Goal: Find specific page/section: Find specific page/section

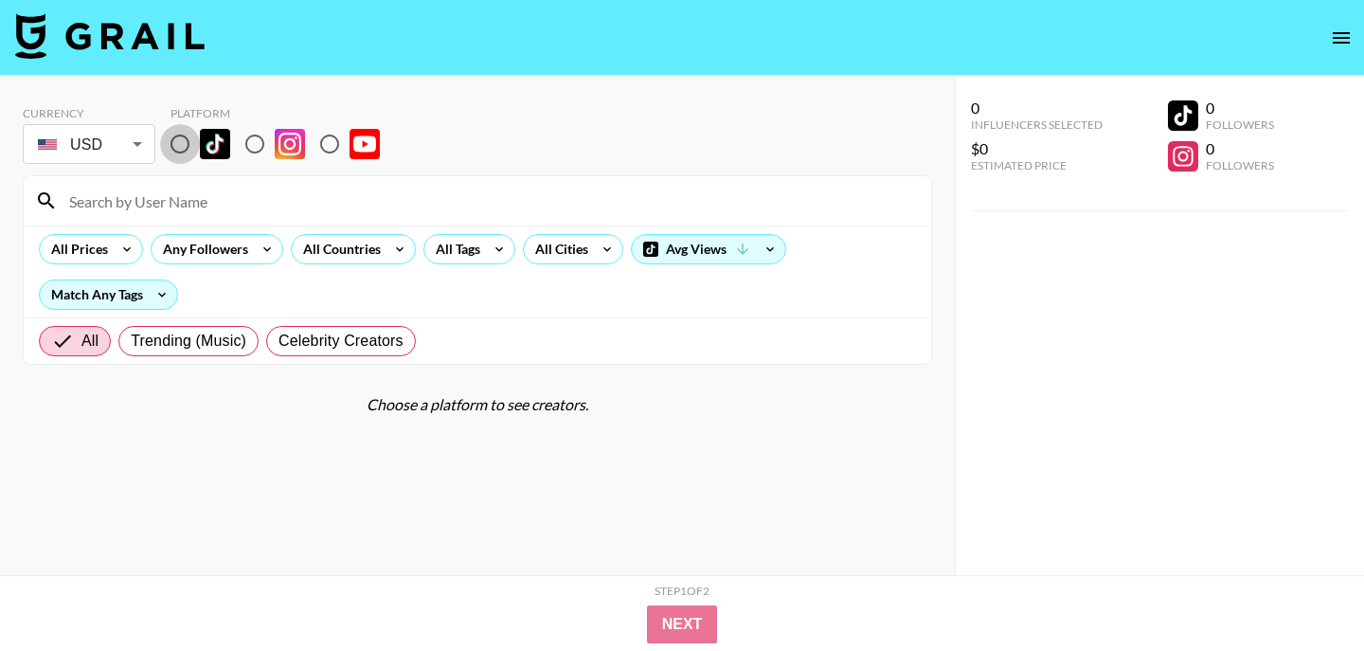
click at [184, 143] on input "radio" at bounding box center [180, 144] width 40 height 40
radio input "true"
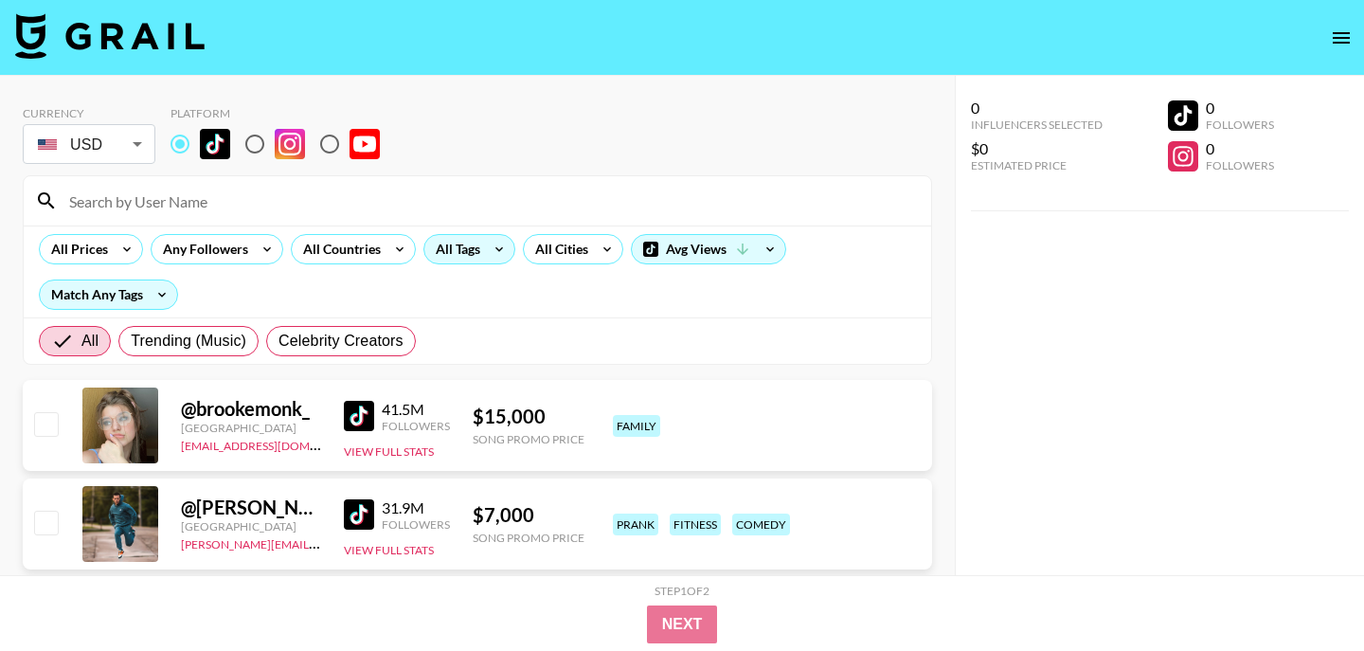
click at [480, 258] on div "All Tags" at bounding box center [469, 249] width 92 height 30
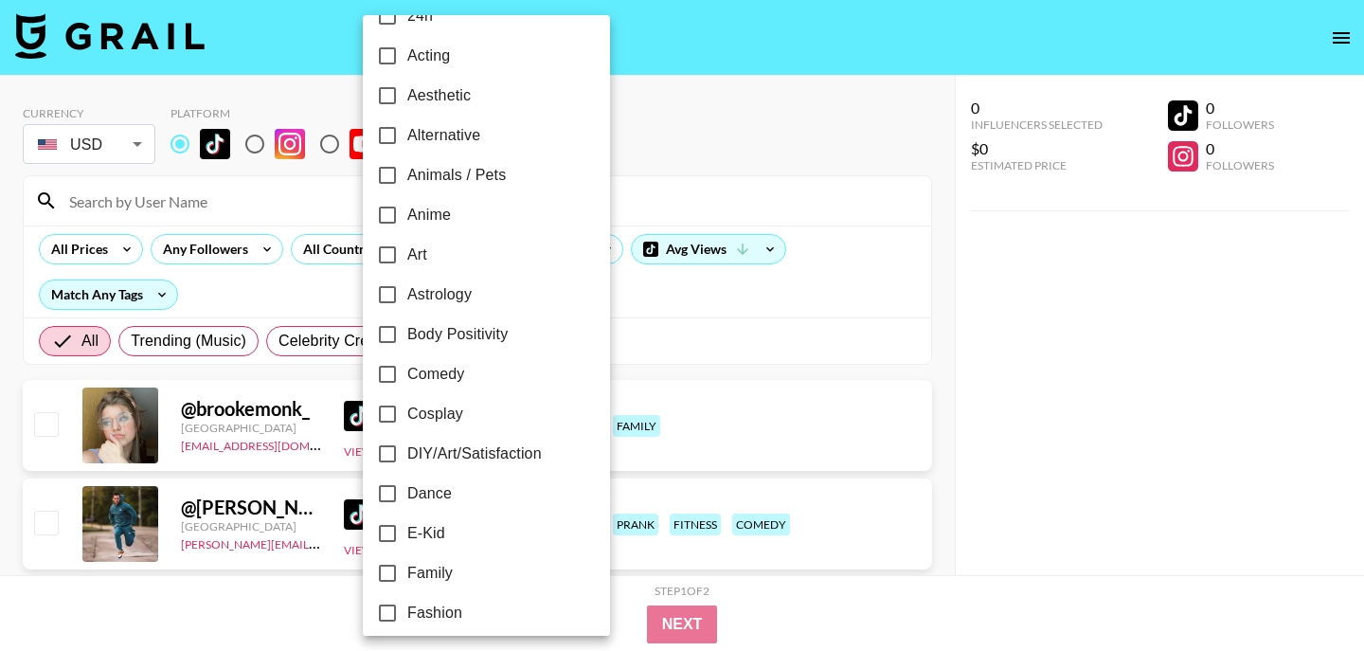
scroll to position [66, 0]
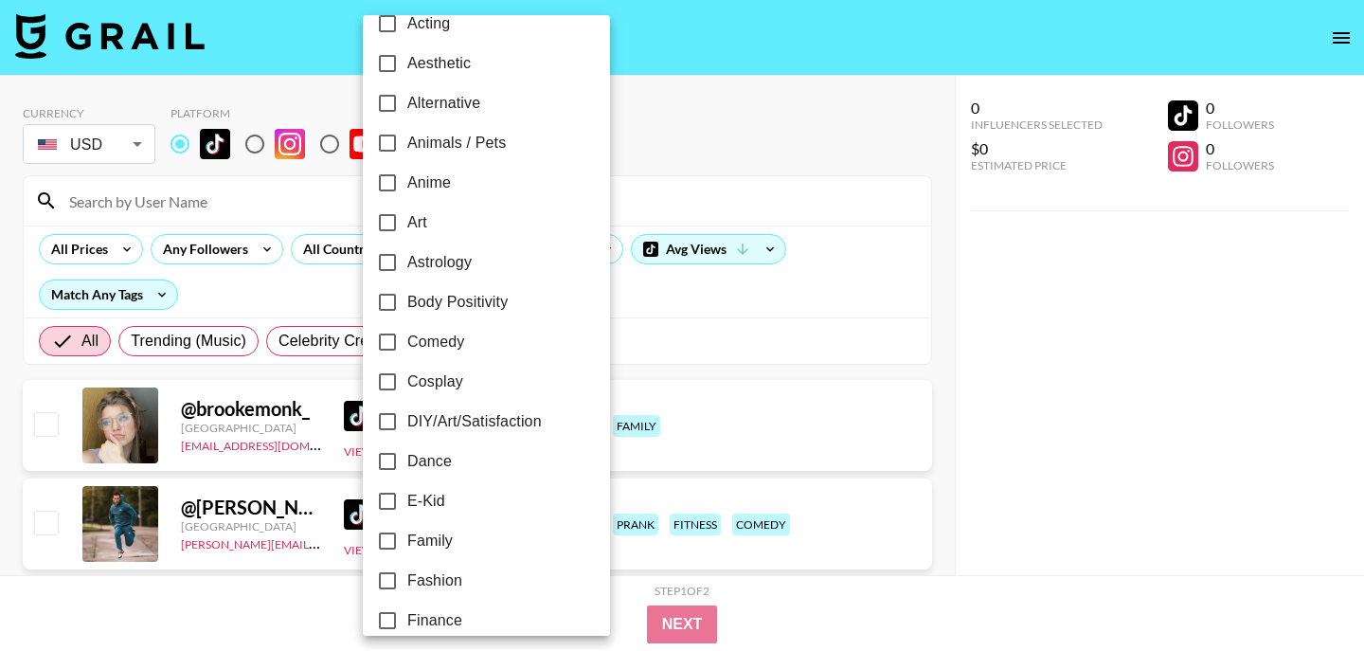
click at [408, 465] on span "Dance" at bounding box center [429, 461] width 45 height 23
click at [407, 465] on input "Dance" at bounding box center [387, 461] width 40 height 40
checkbox input "true"
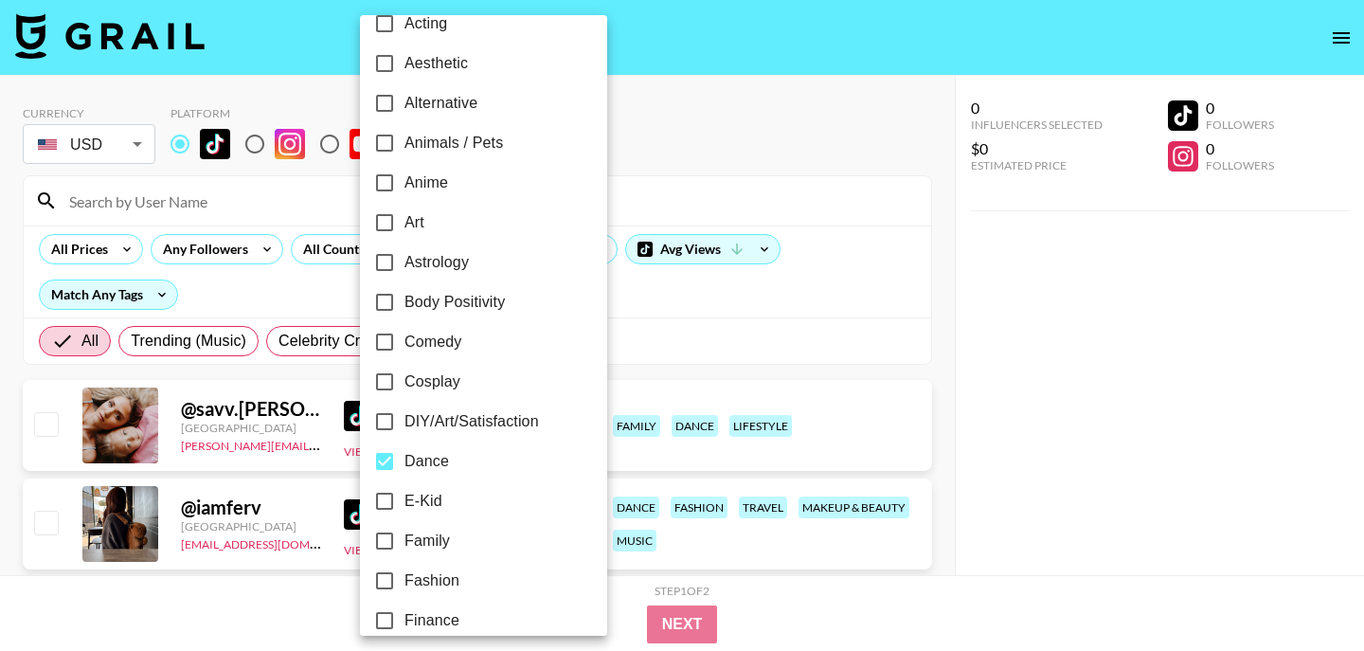
click at [211, 288] on div at bounding box center [682, 325] width 1364 height 651
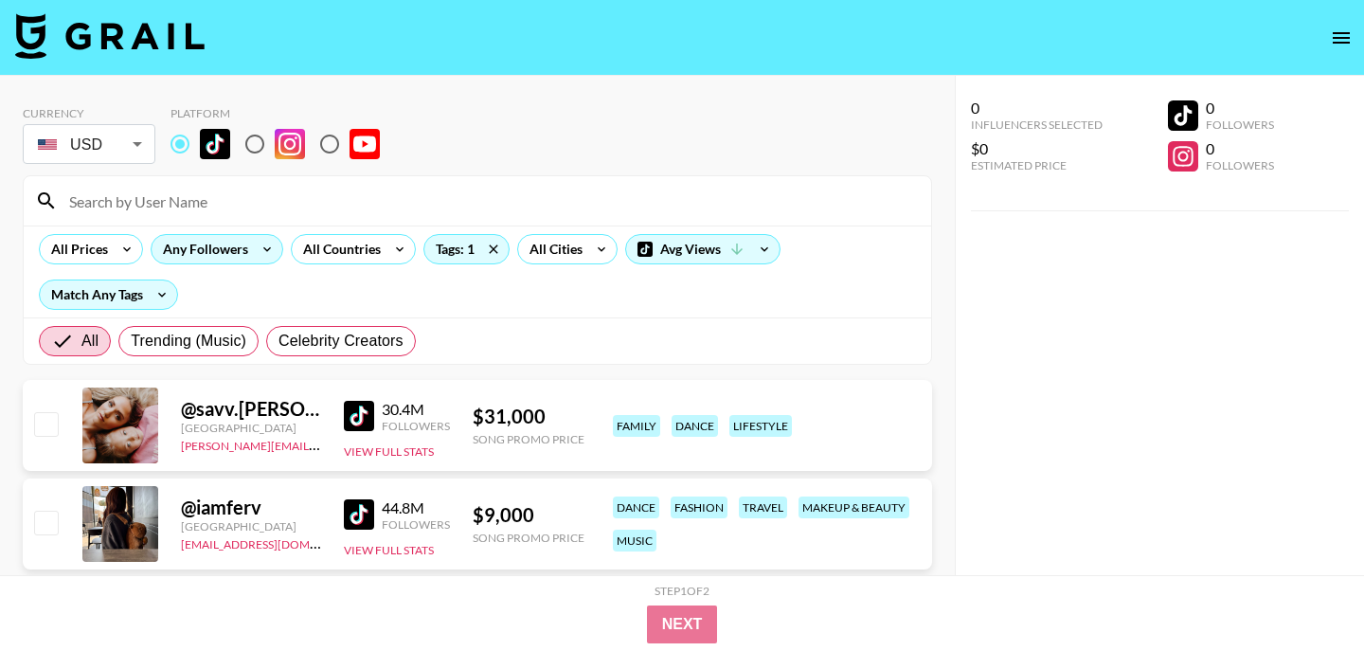
click at [223, 249] on div "Any Followers" at bounding box center [202, 249] width 100 height 28
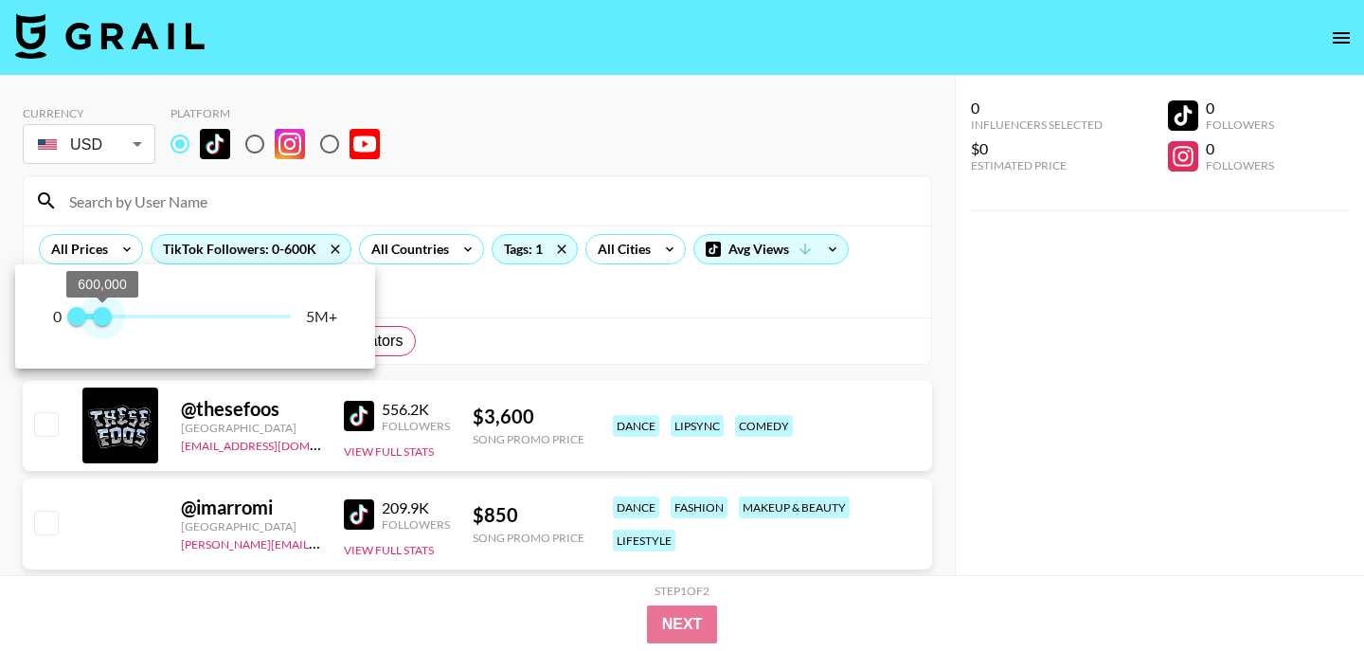
type input "500000"
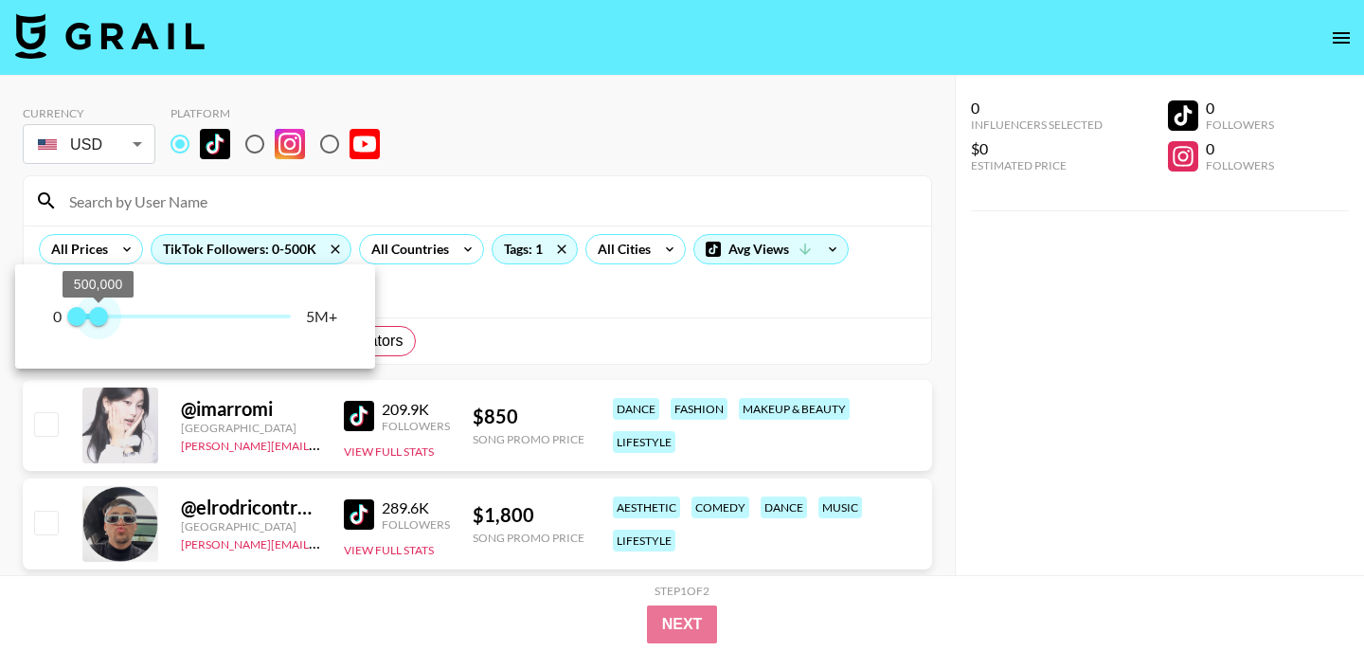
drag, startPoint x: 297, startPoint y: 318, endPoint x: 97, endPoint y: 328, distance: 201.0
click at [97, 326] on span "500,000" at bounding box center [98, 316] width 19 height 19
click at [708, 75] on div at bounding box center [682, 325] width 1364 height 651
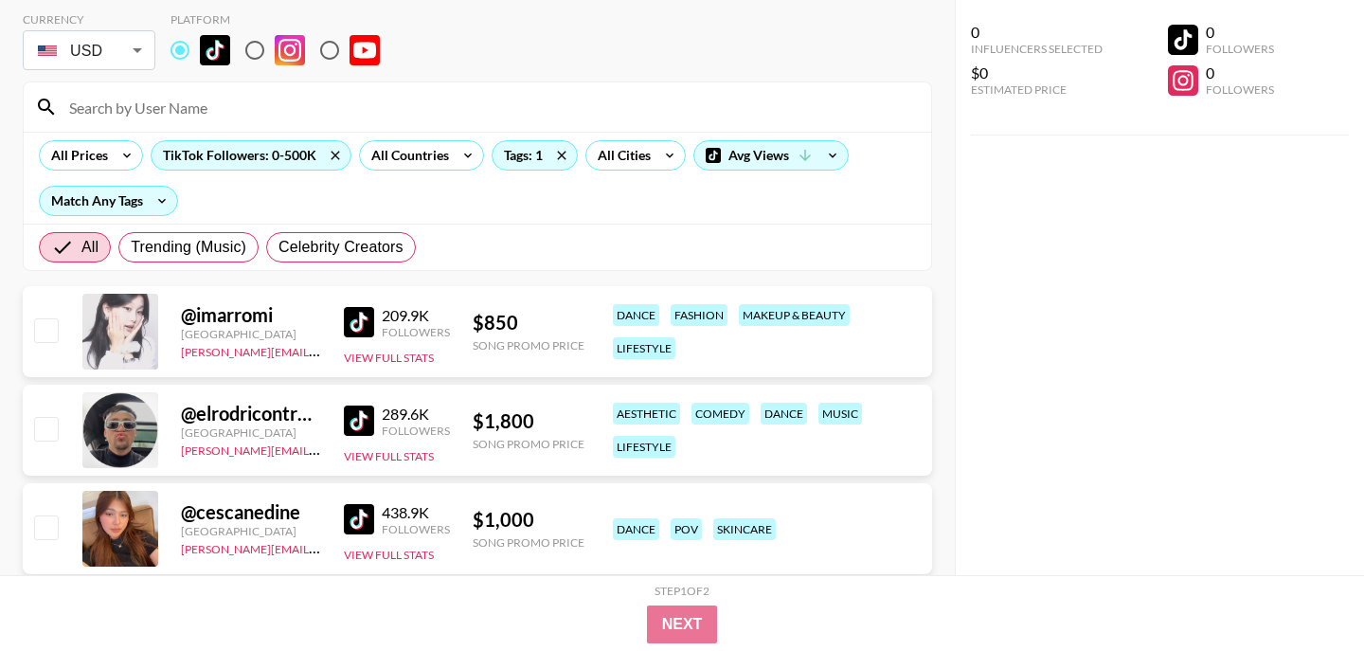
scroll to position [0, 0]
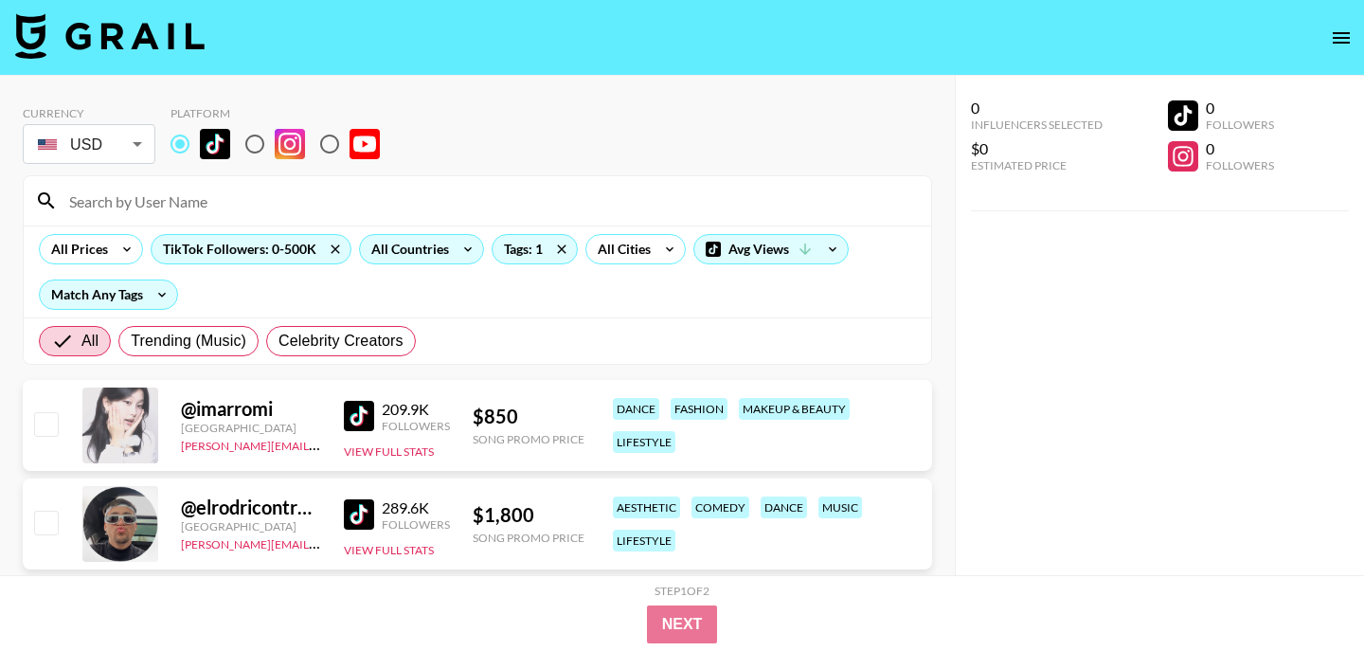
click at [460, 251] on icon at bounding box center [468, 249] width 30 height 28
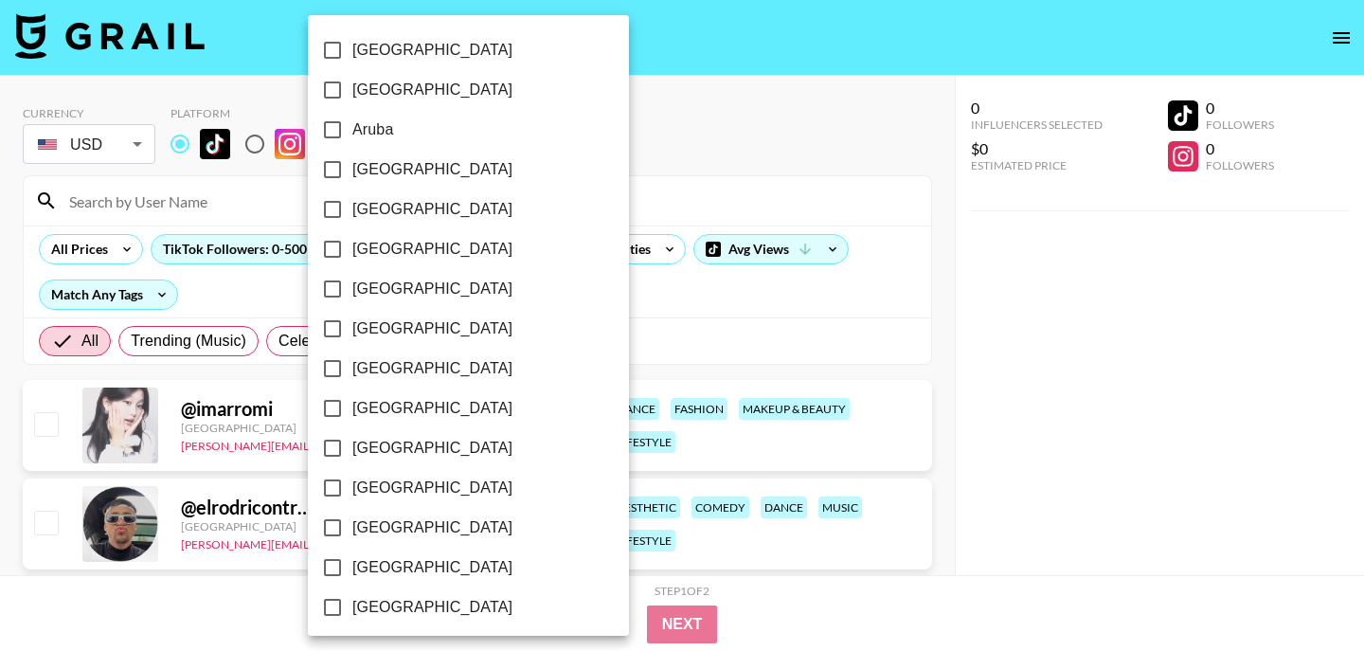
scroll to position [1558, 0]
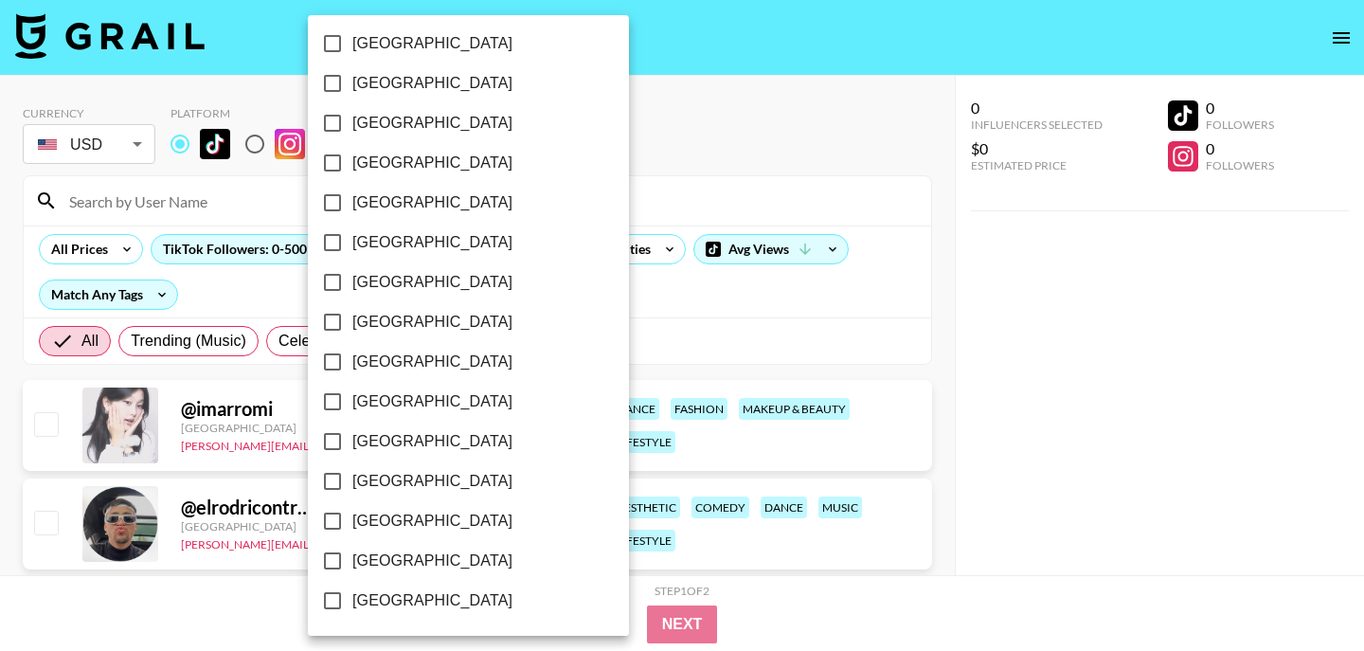
click at [409, 569] on span "[GEOGRAPHIC_DATA]" at bounding box center [432, 560] width 160 height 23
click at [352, 569] on input "[GEOGRAPHIC_DATA]" at bounding box center [332, 561] width 40 height 40
checkbox input "true"
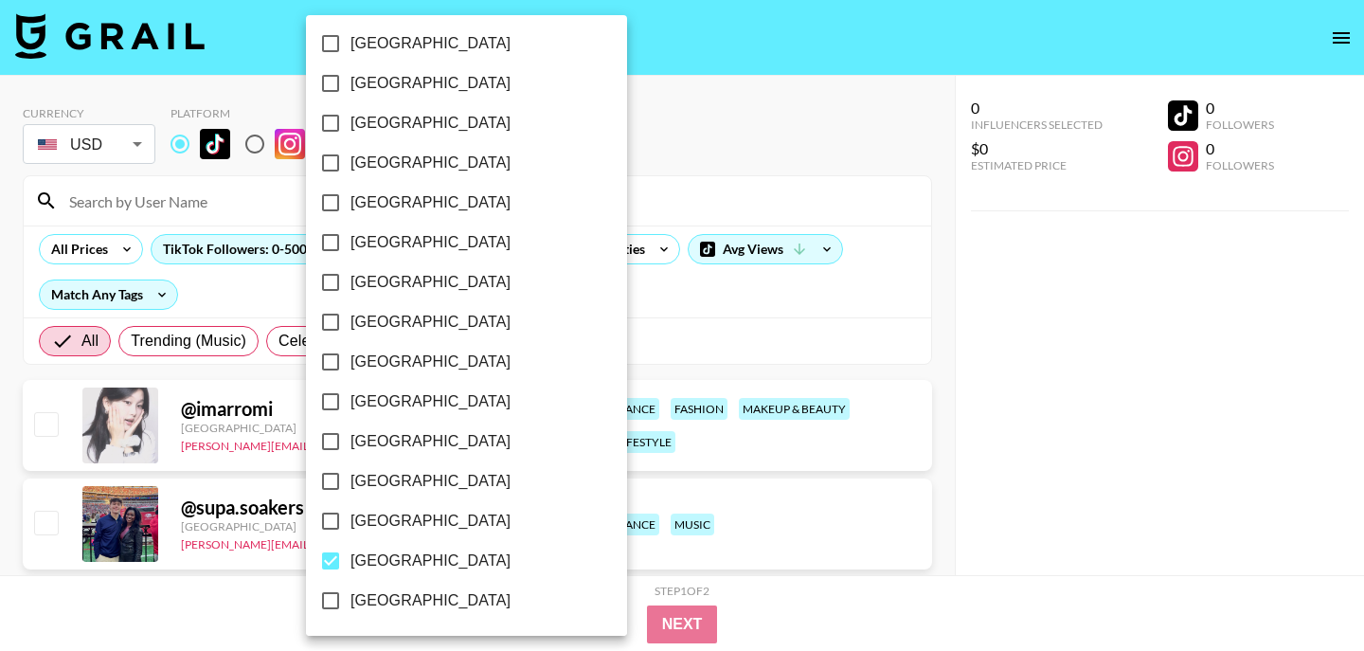
click at [604, 5] on div at bounding box center [682, 325] width 1364 height 651
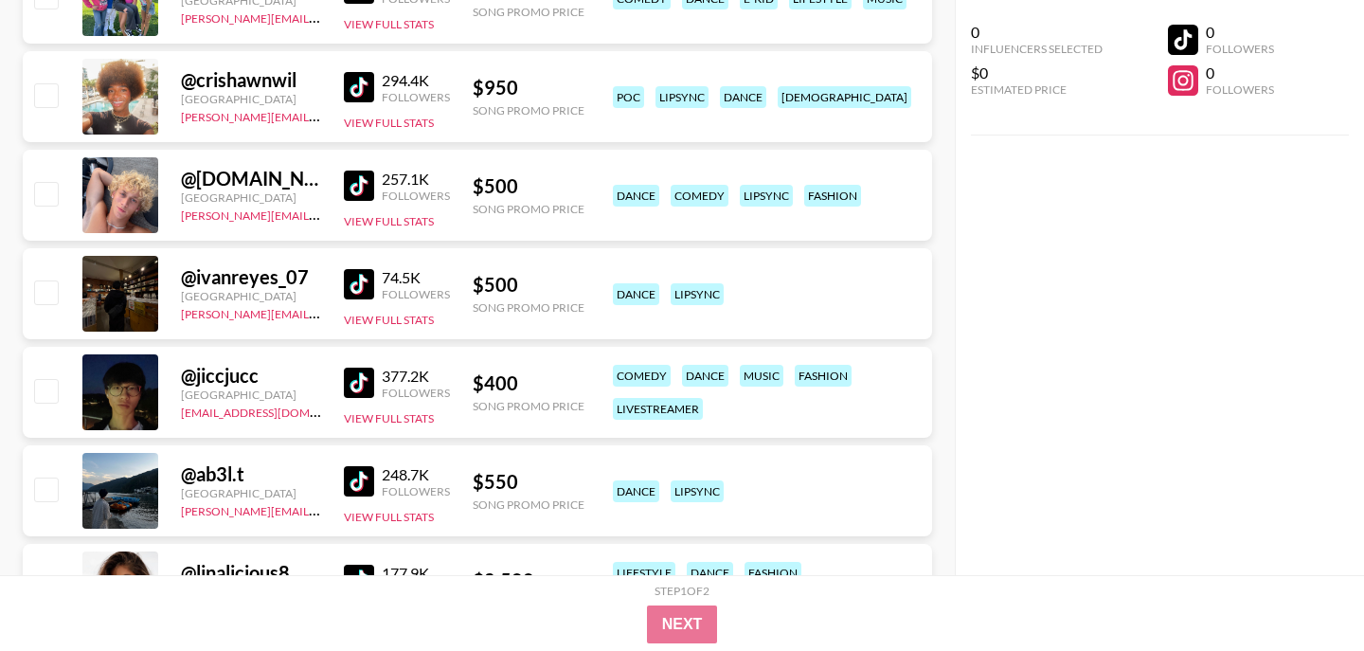
scroll to position [1808, 0]
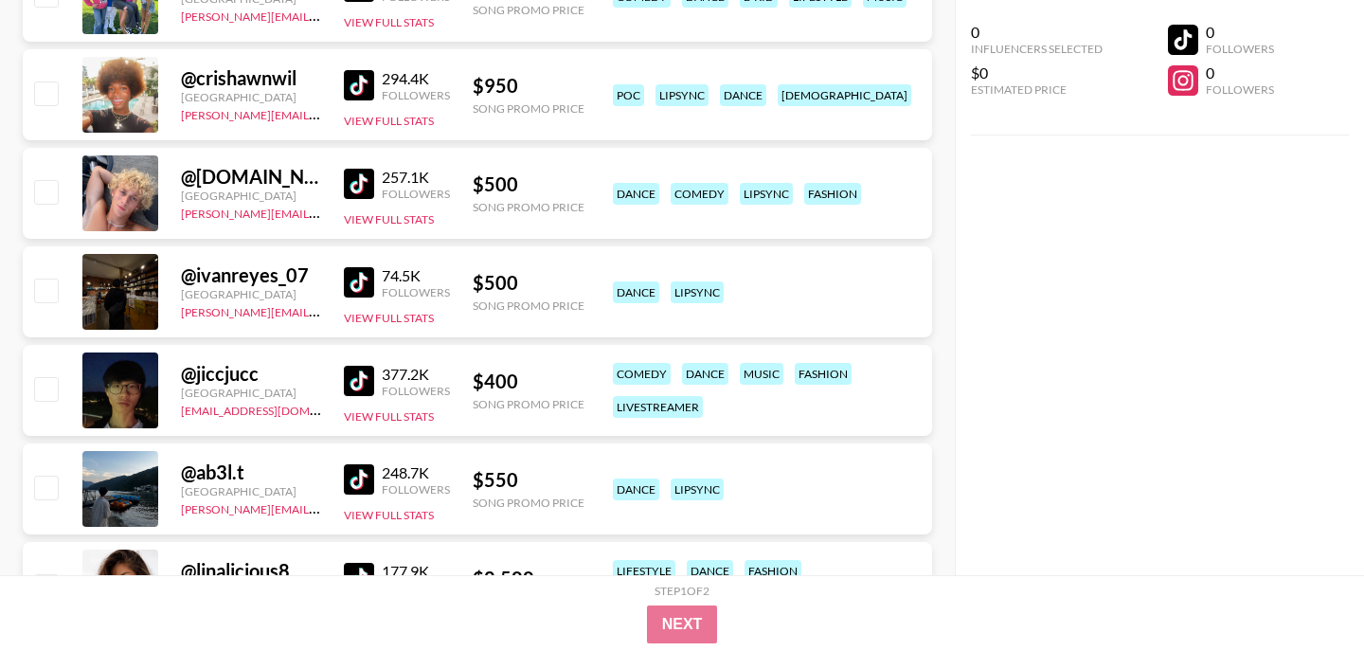
click at [365, 184] on img at bounding box center [359, 184] width 30 height 30
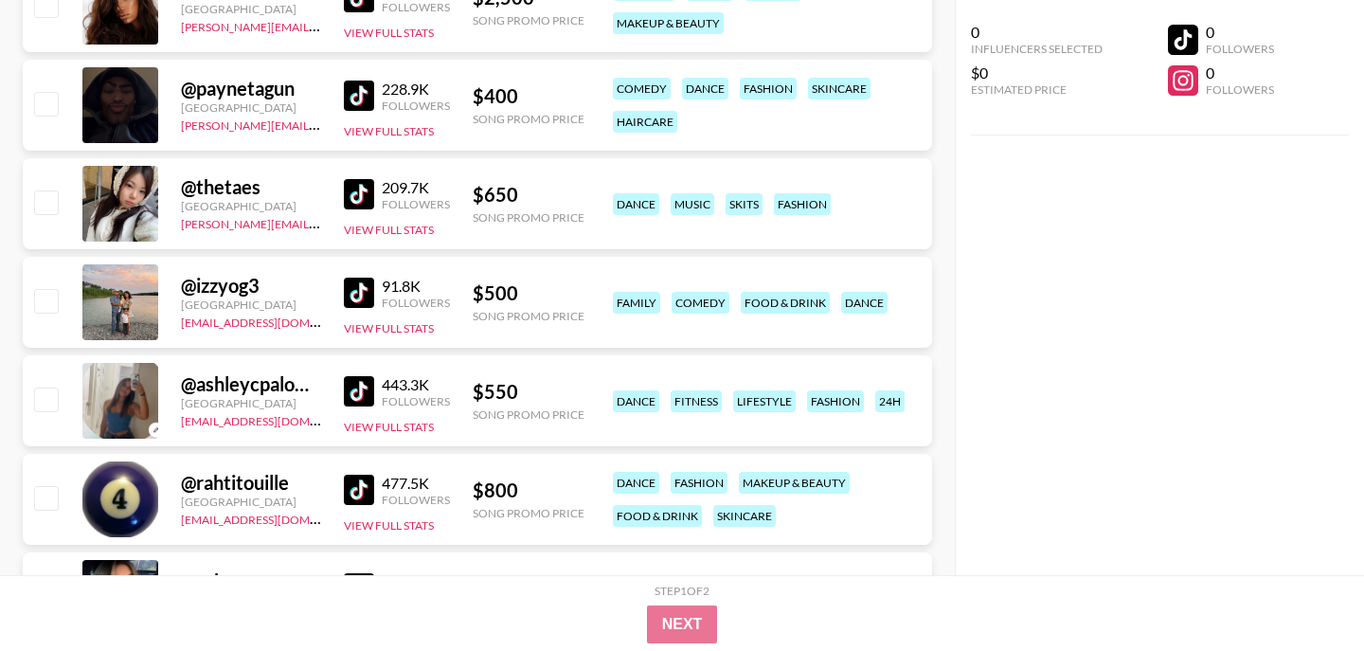
scroll to position [2390, 0]
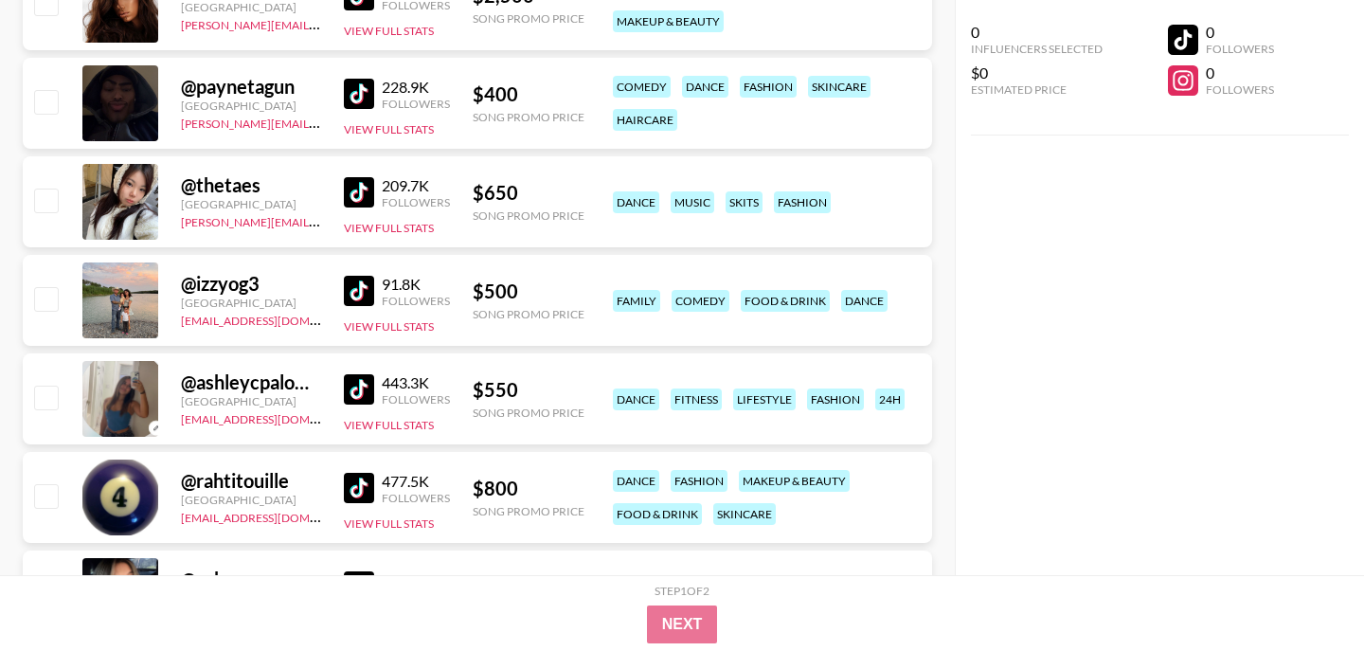
click at [366, 284] on img at bounding box center [359, 291] width 30 height 30
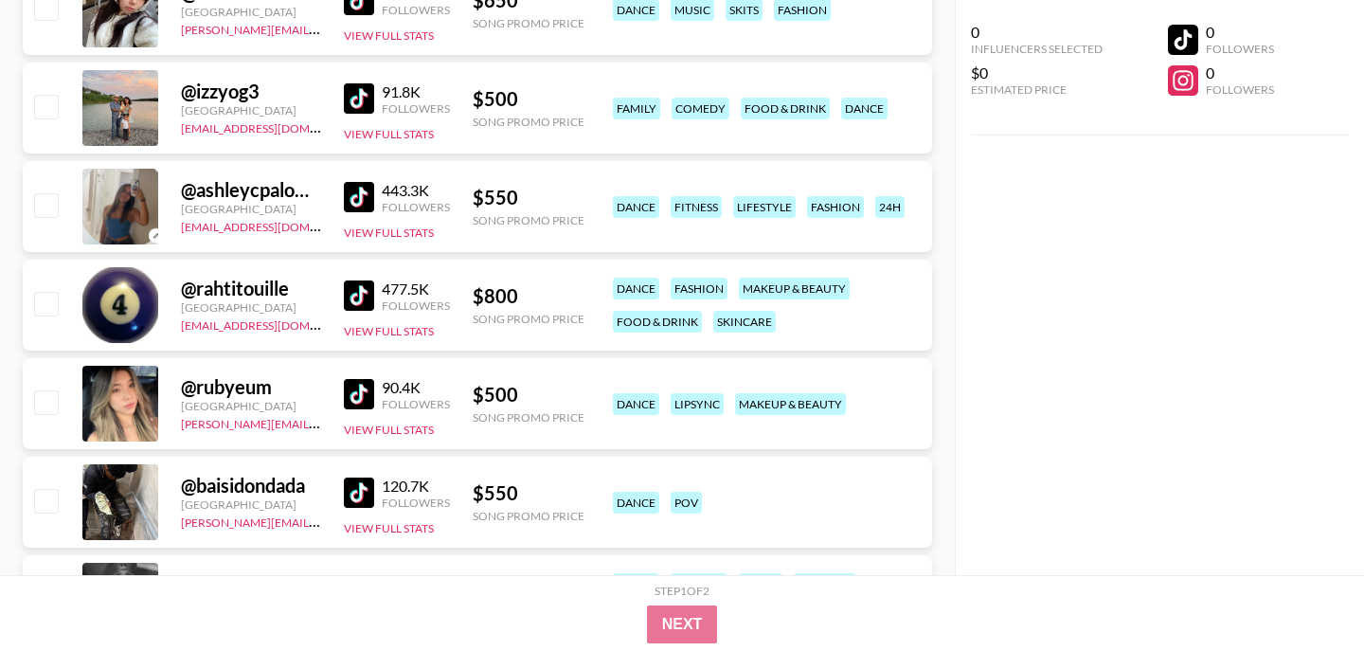
scroll to position [2586, 0]
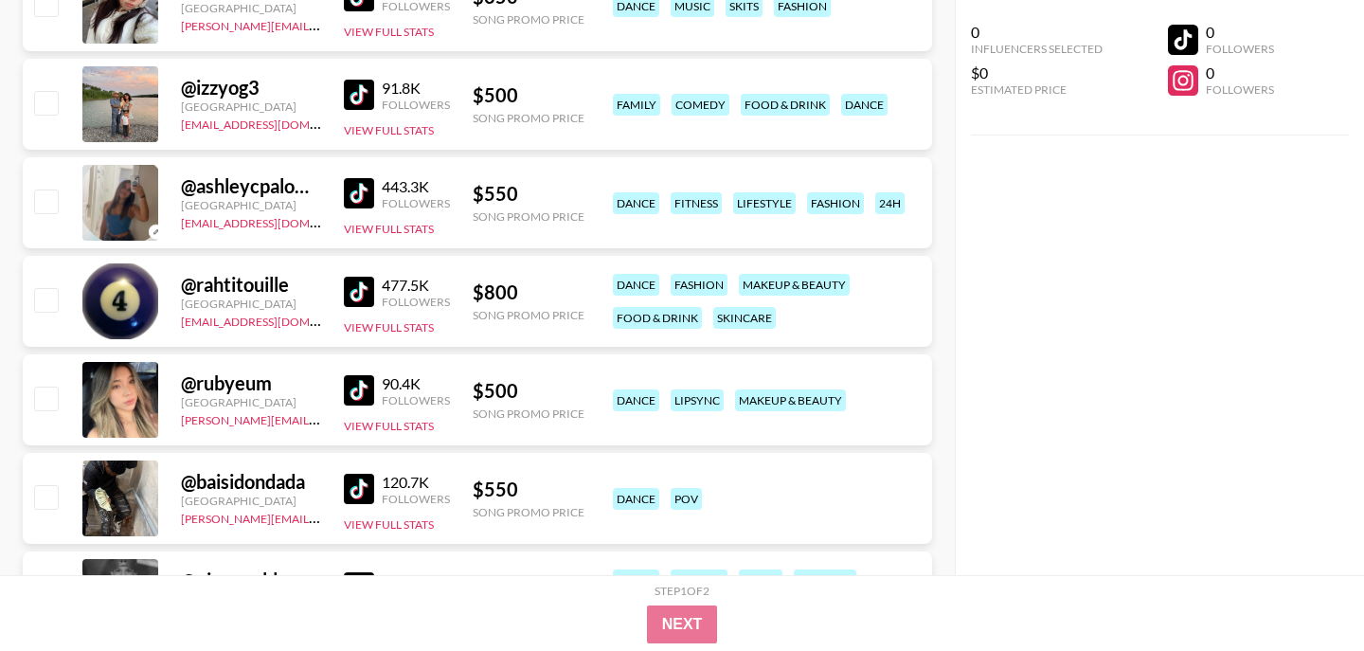
click at [362, 388] on img at bounding box center [359, 390] width 30 height 30
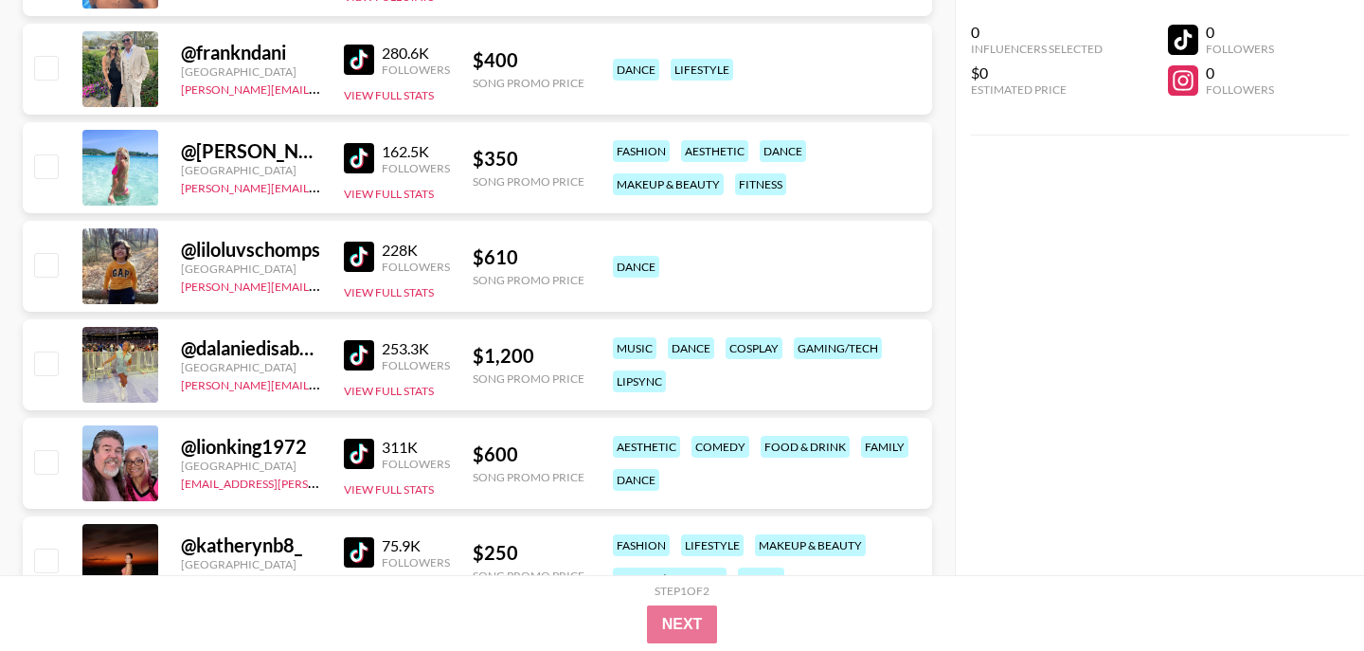
scroll to position [3311, 0]
click at [367, 156] on img at bounding box center [359, 157] width 30 height 30
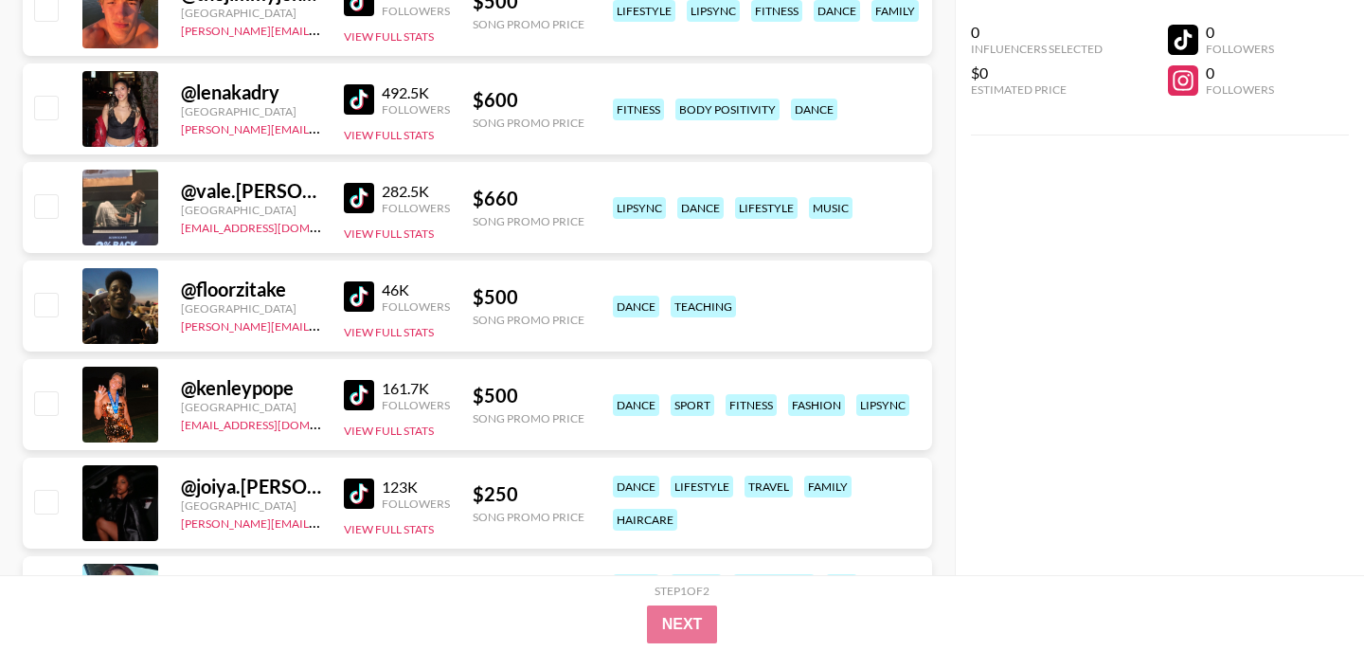
scroll to position [4164, 0]
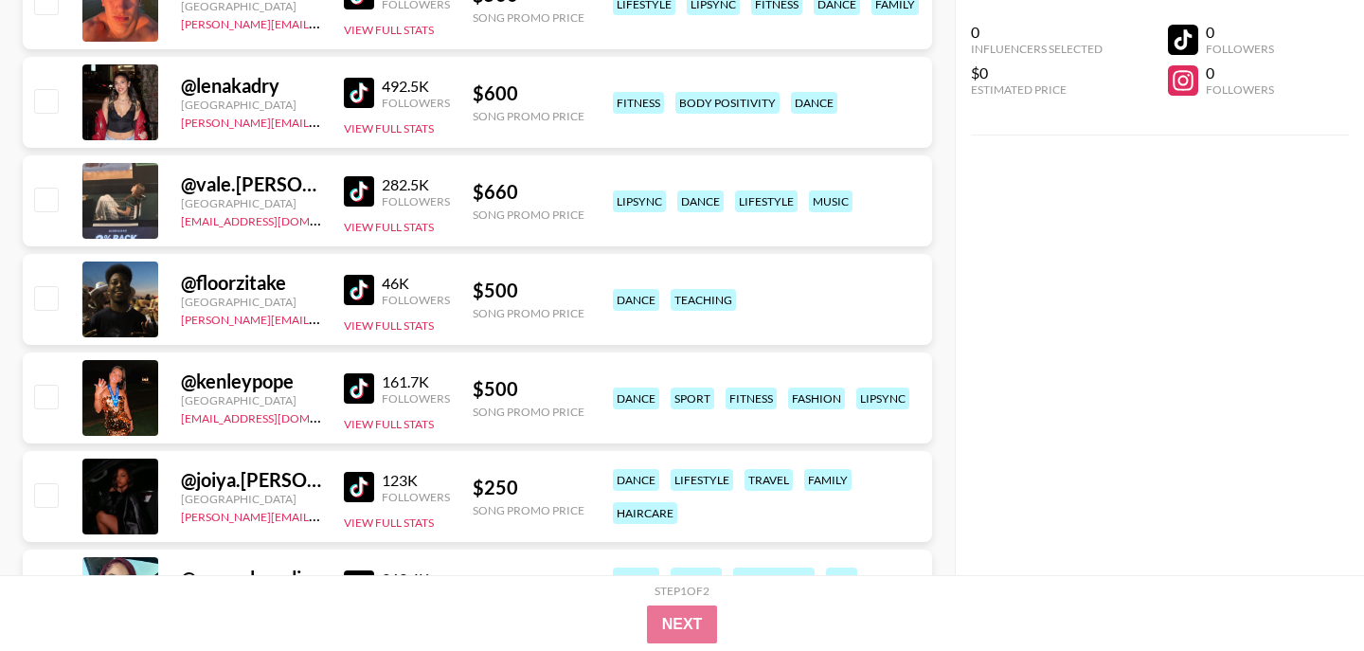
click at [360, 190] on img at bounding box center [359, 191] width 30 height 30
click at [363, 389] on img at bounding box center [359, 388] width 30 height 30
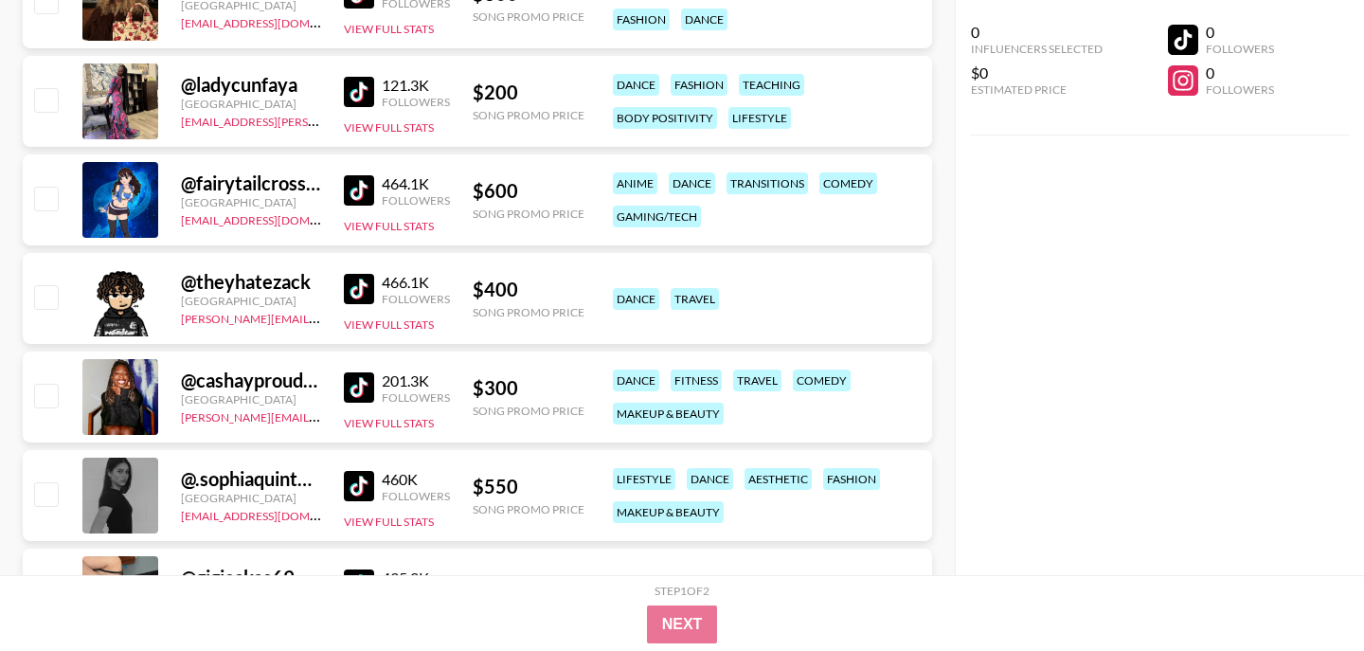
scroll to position [5052, 0]
click at [362, 388] on img at bounding box center [359, 386] width 30 height 30
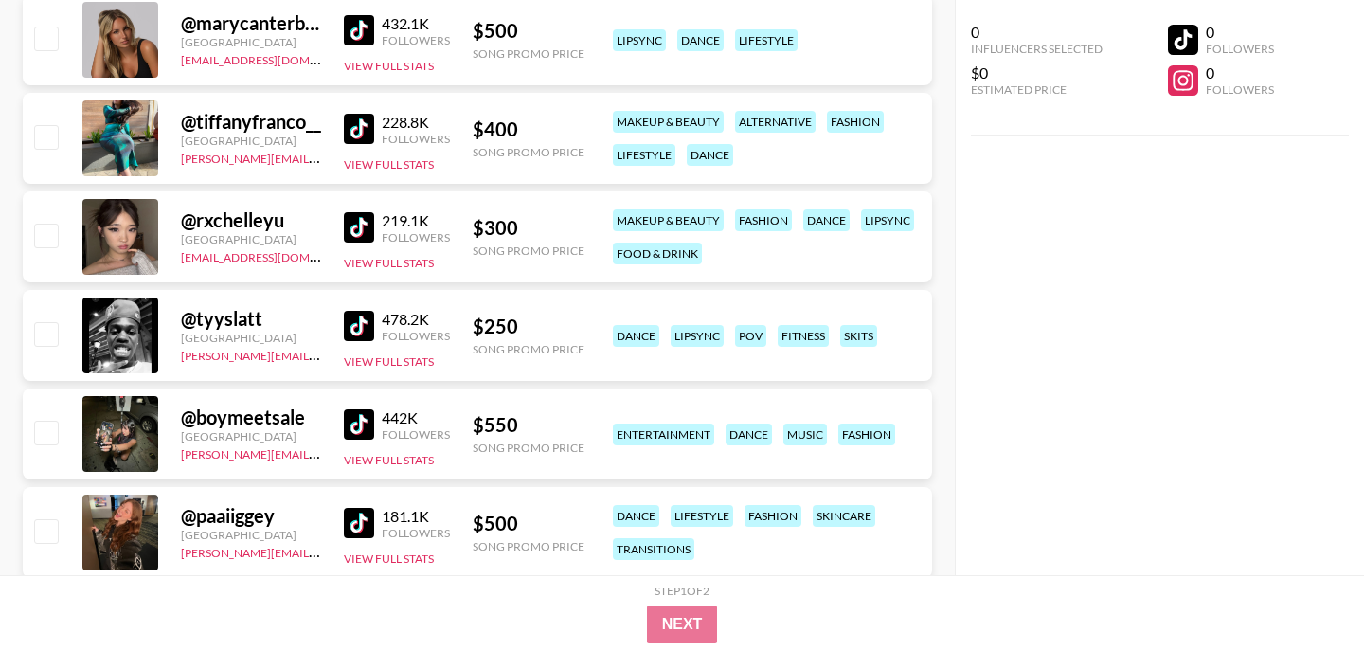
scroll to position [6496, 0]
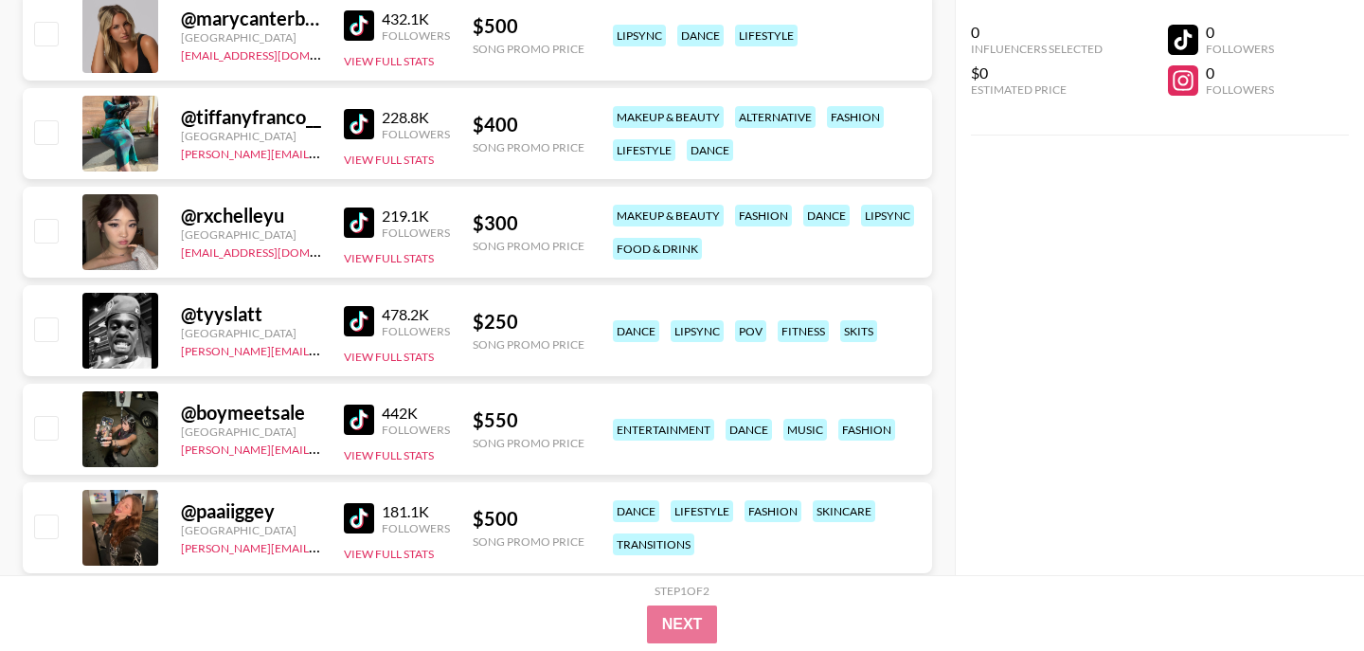
click at [353, 210] on img at bounding box center [359, 222] width 30 height 30
click at [369, 525] on img at bounding box center [359, 518] width 30 height 30
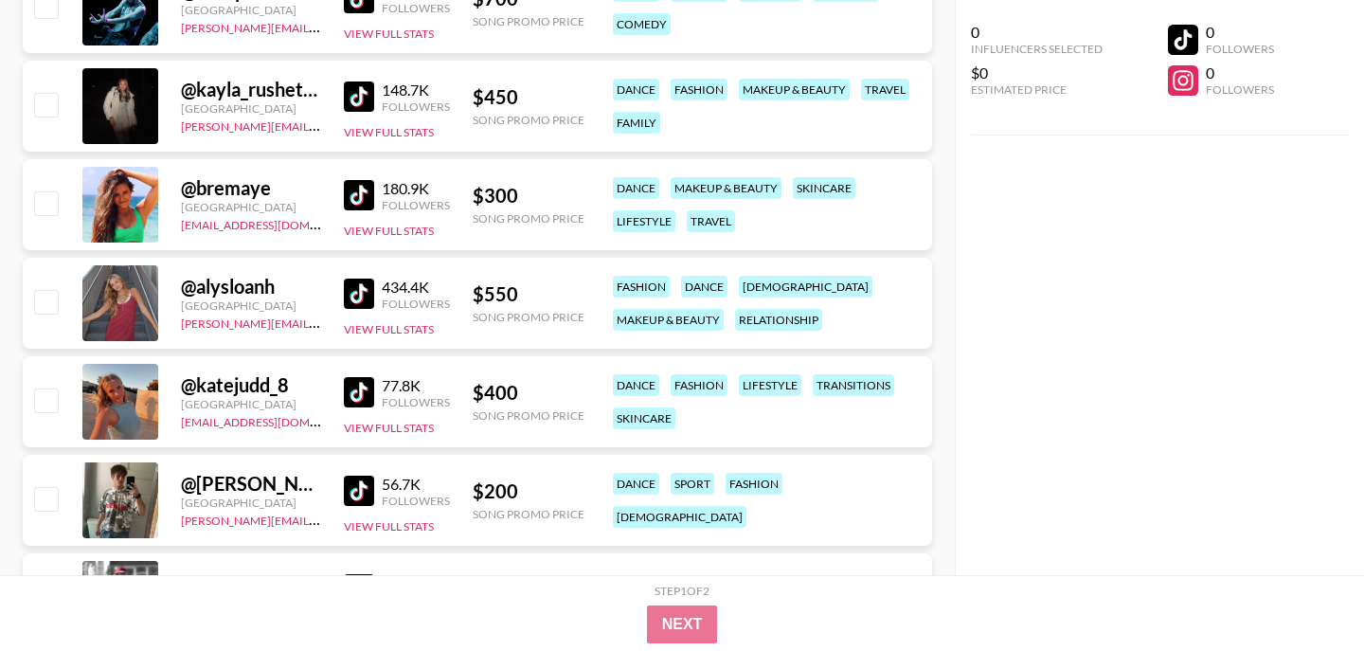
scroll to position [7215, 0]
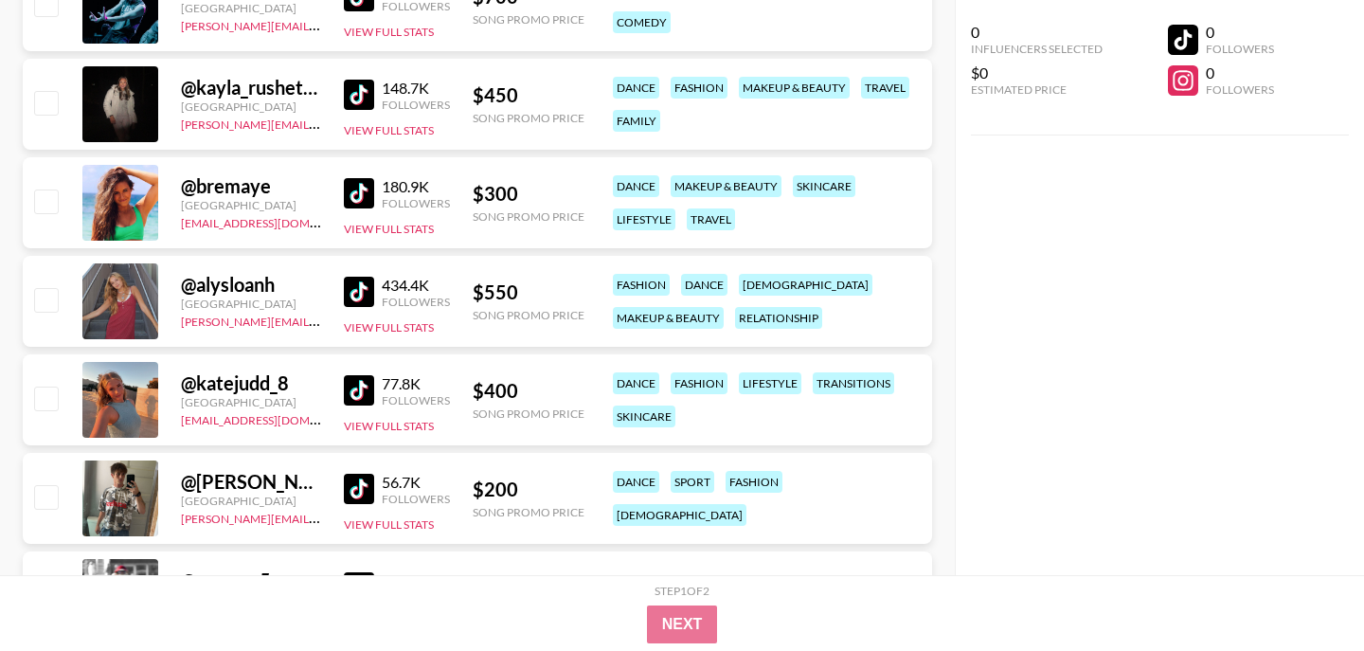
click at [359, 387] on img at bounding box center [359, 390] width 30 height 30
click at [363, 97] on img at bounding box center [359, 95] width 30 height 30
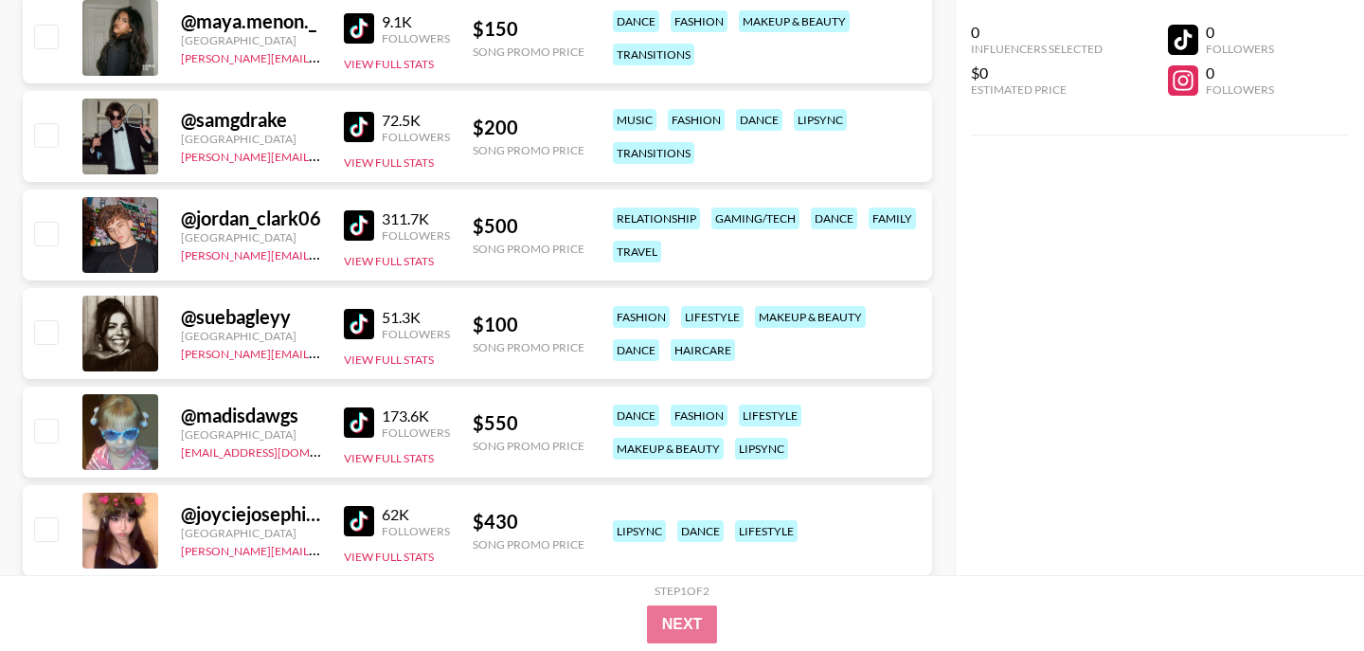
scroll to position [10336, 0]
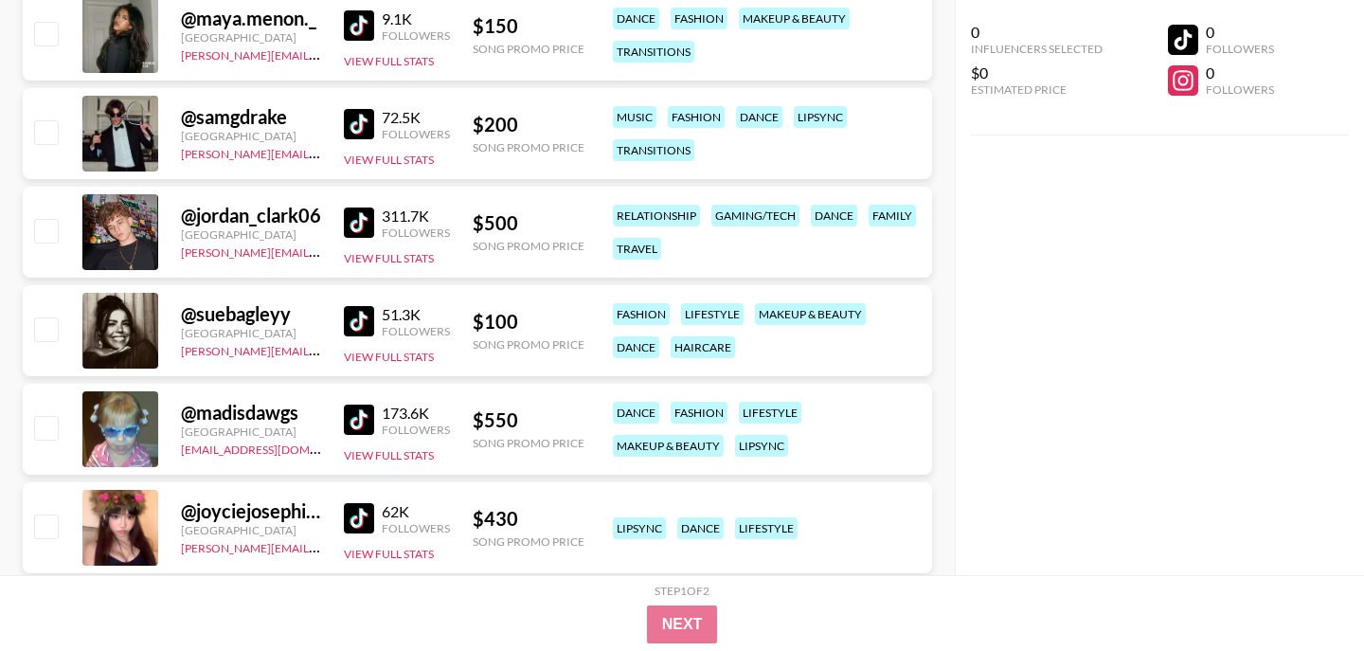
click at [357, 318] on img at bounding box center [359, 321] width 30 height 30
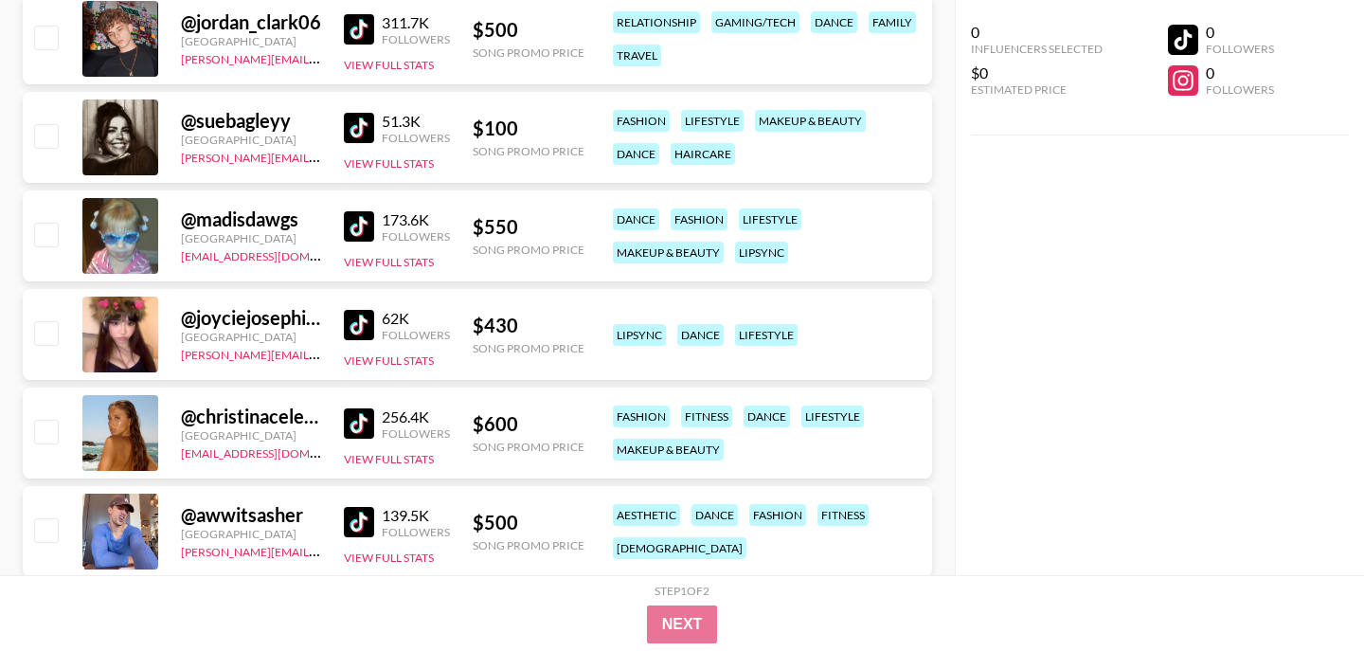
scroll to position [10532, 0]
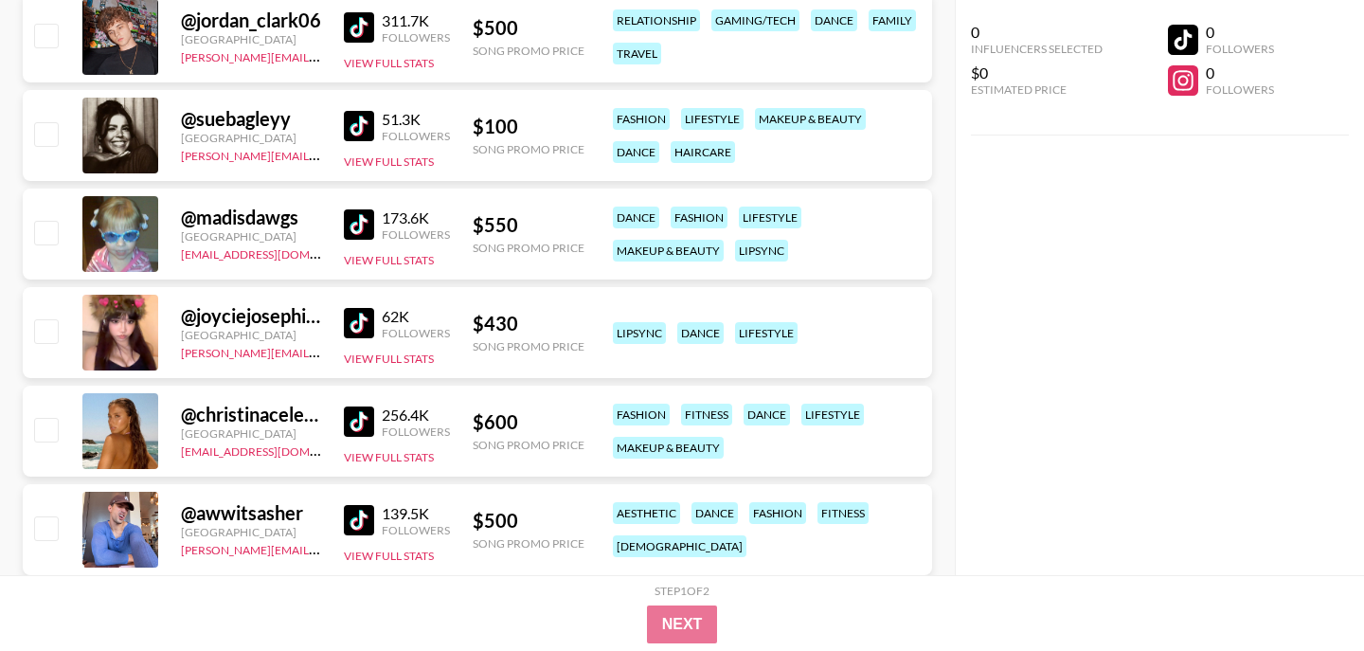
click at [357, 315] on img at bounding box center [359, 323] width 30 height 30
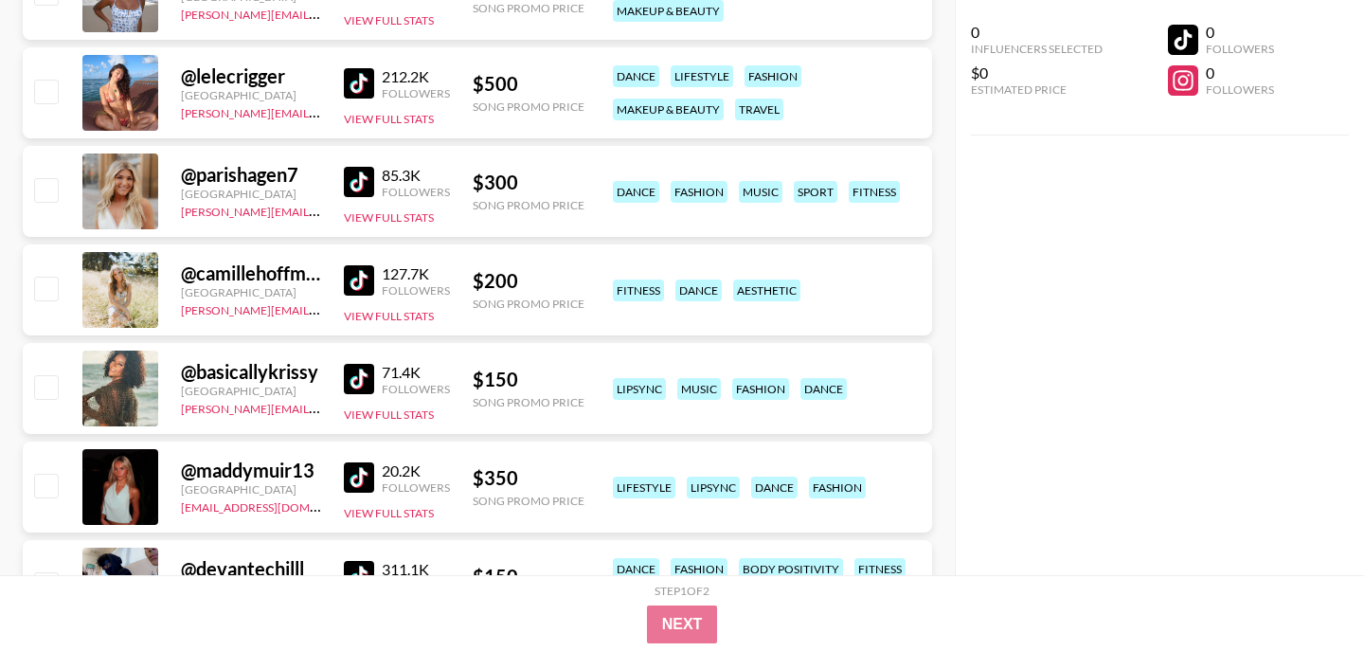
scroll to position [11560, 0]
click at [362, 374] on img at bounding box center [359, 378] width 30 height 30
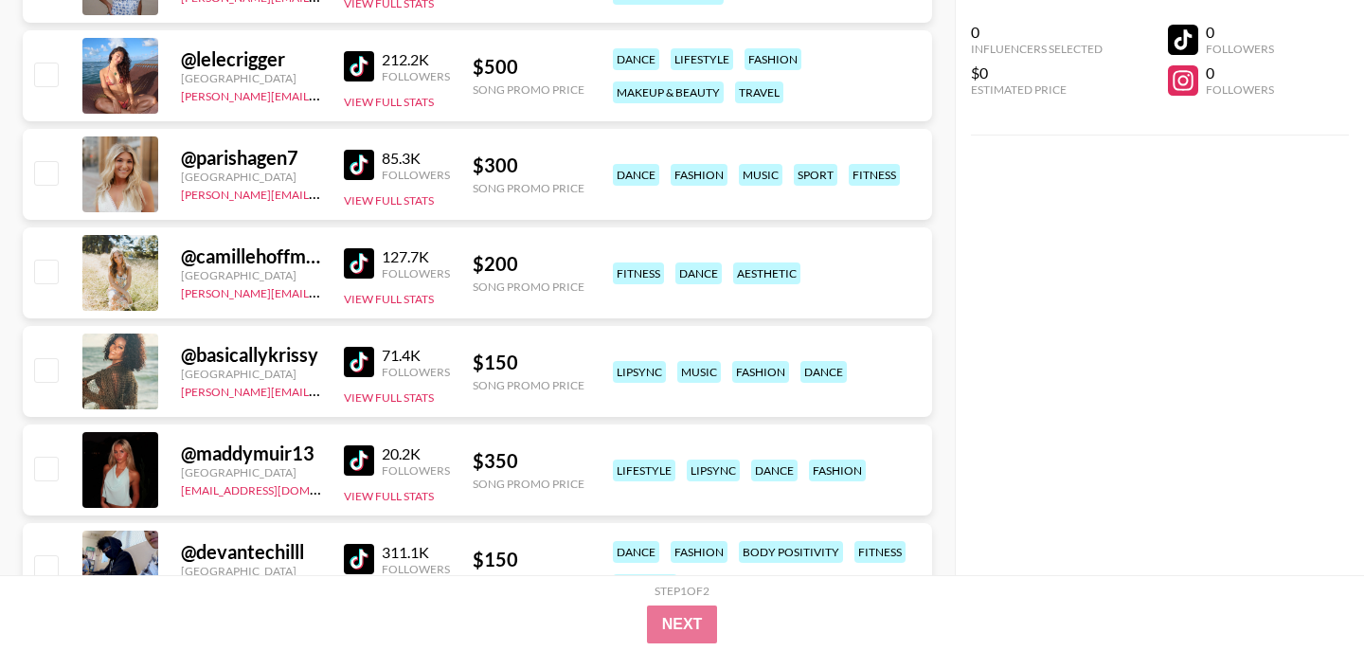
scroll to position [11577, 0]
click at [360, 453] on img at bounding box center [359, 459] width 30 height 30
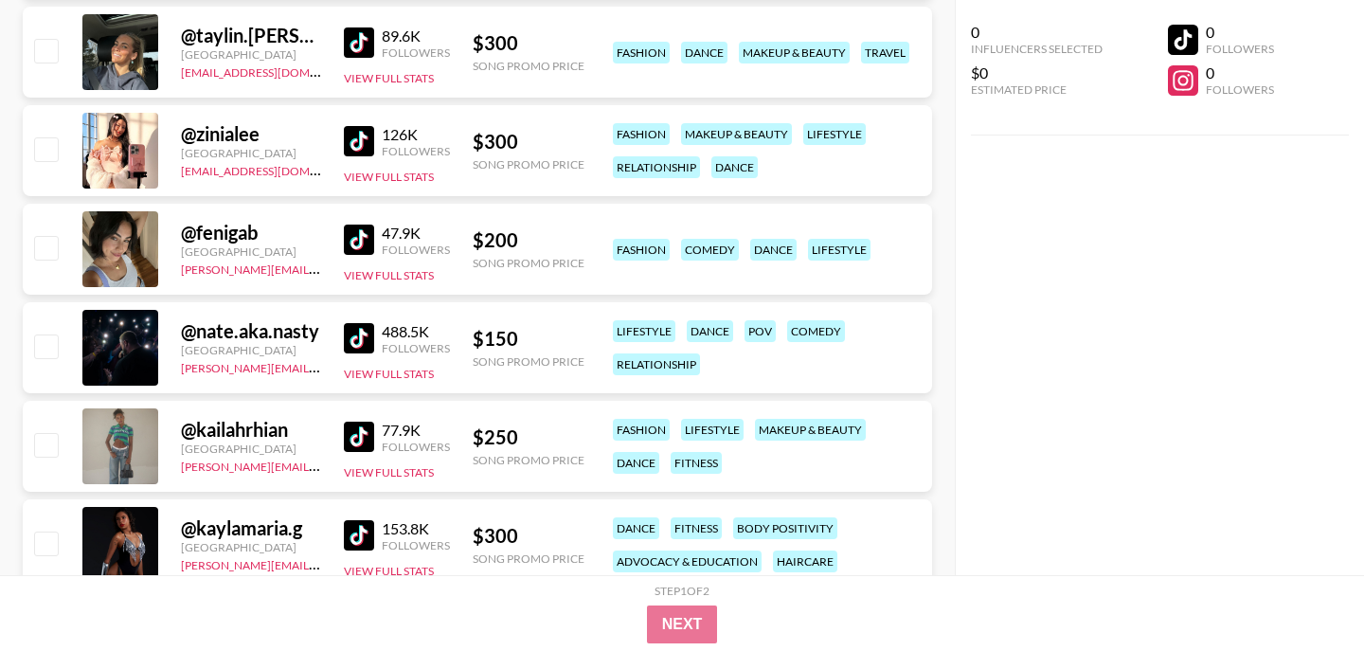
scroll to position [12620, 0]
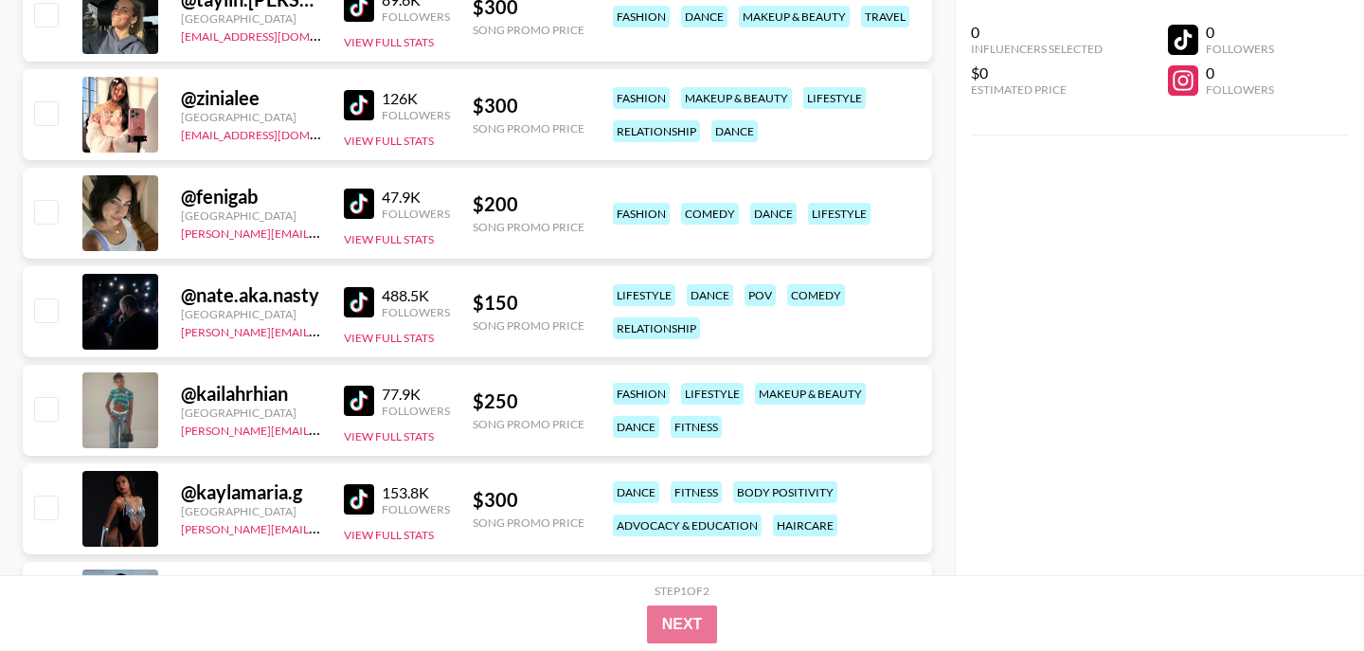
click at [366, 191] on img at bounding box center [359, 203] width 30 height 30
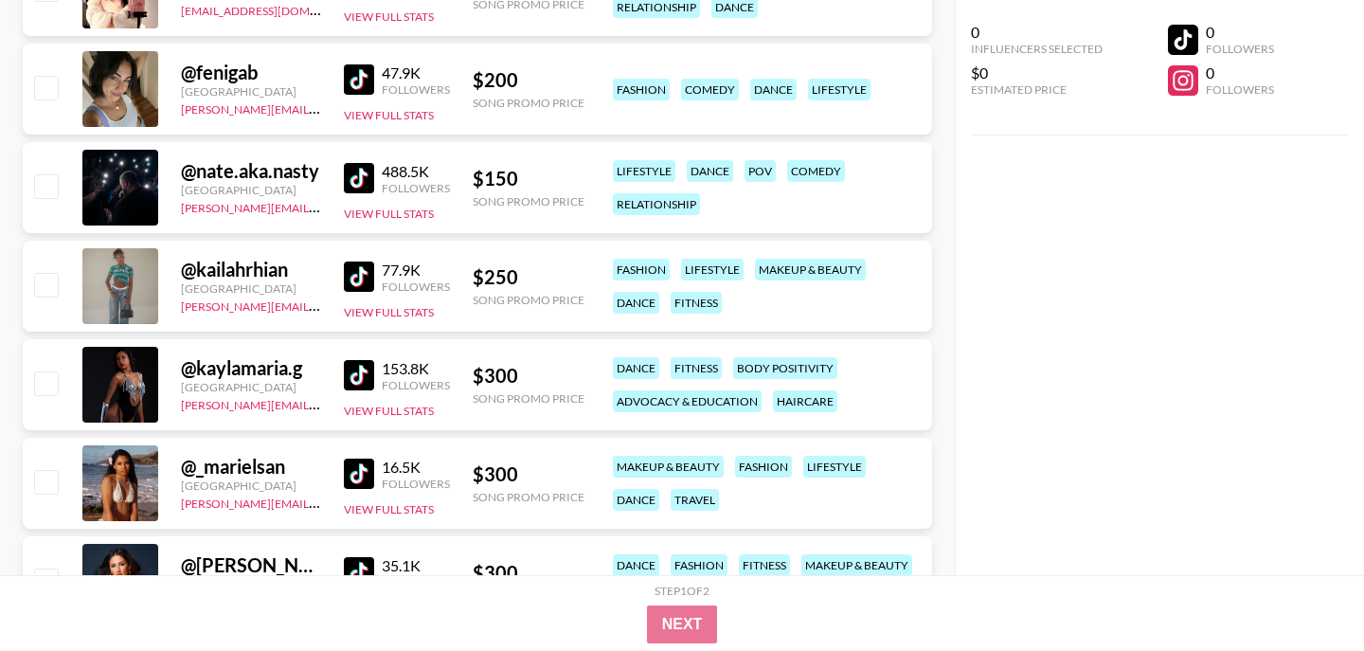
scroll to position [12747, 0]
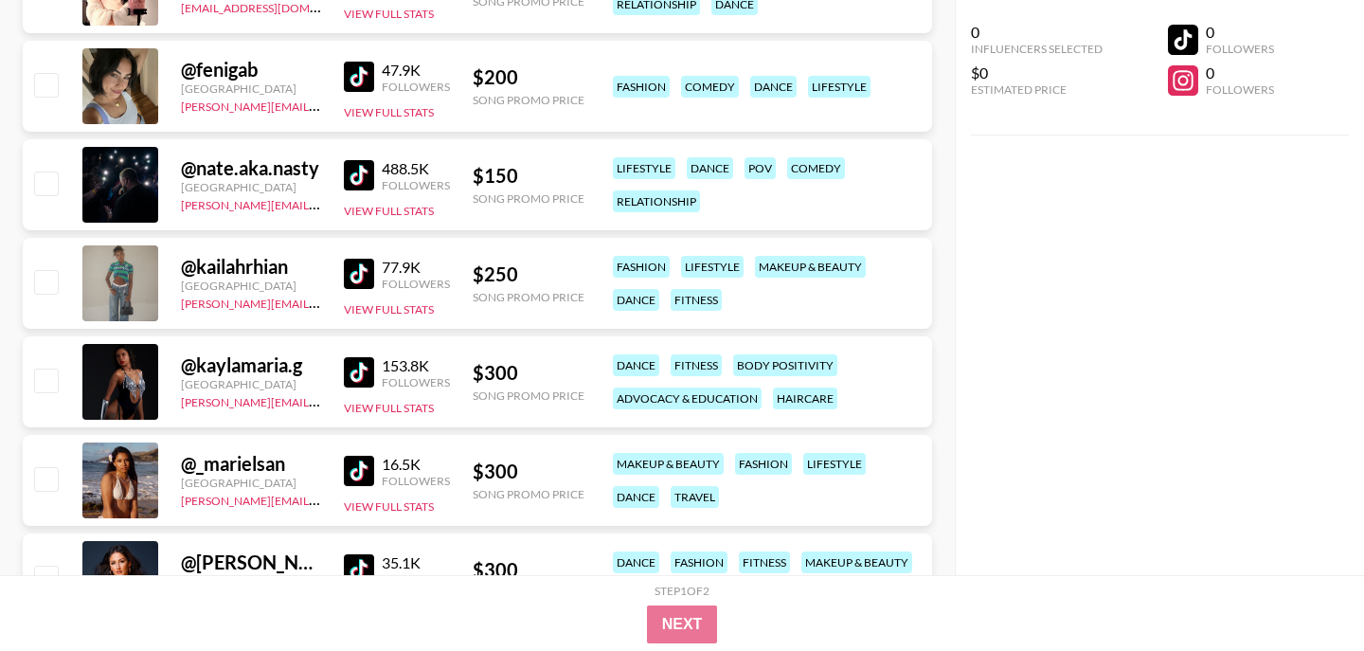
click at [361, 270] on img at bounding box center [359, 274] width 30 height 30
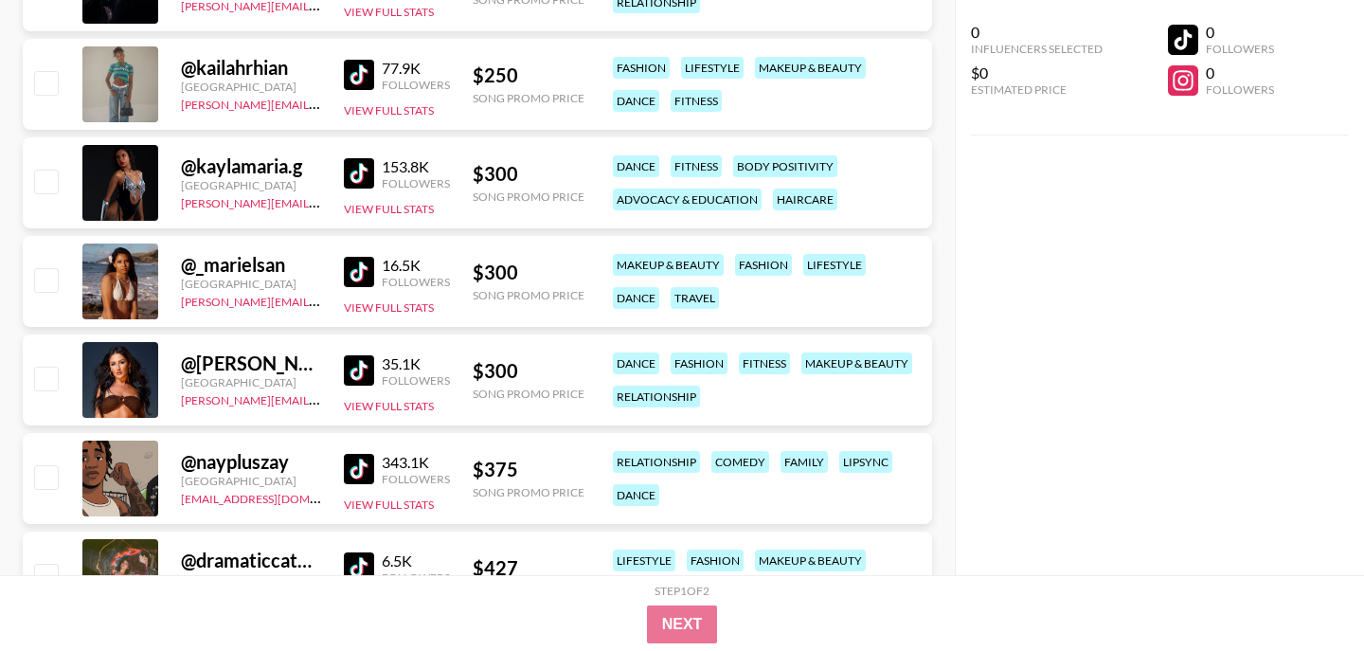
scroll to position [12955, 0]
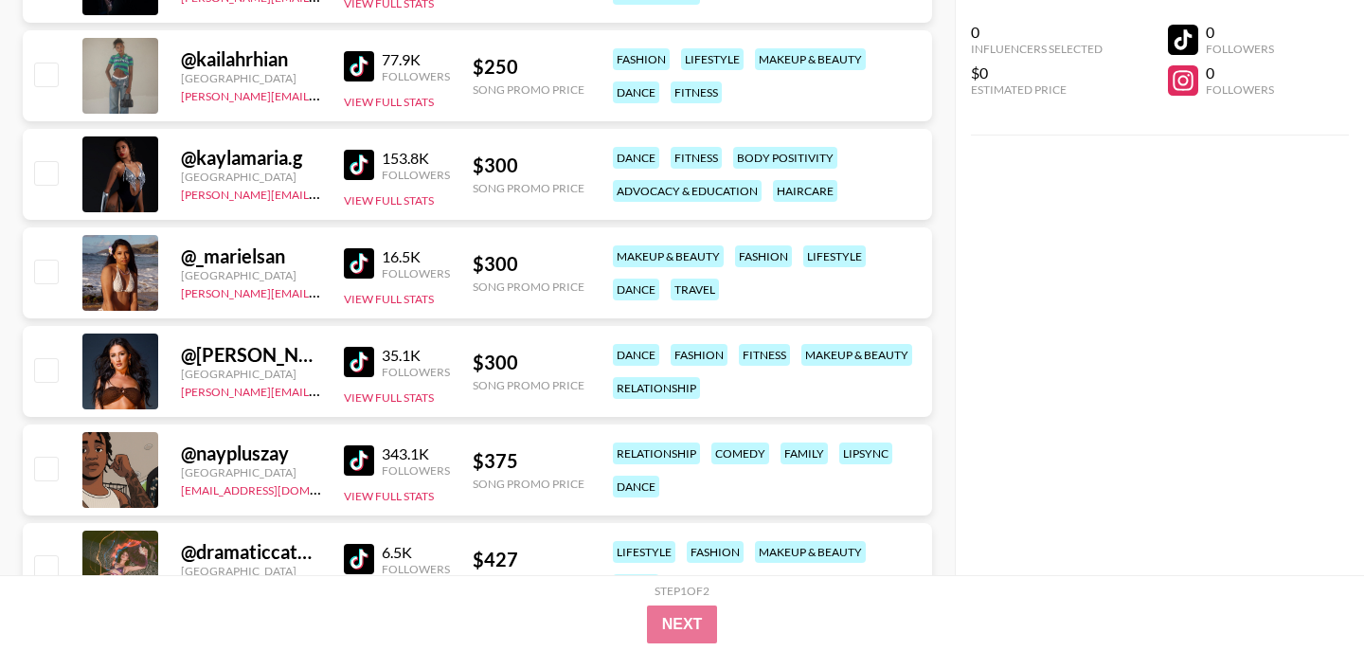
click at [363, 271] on img at bounding box center [359, 263] width 30 height 30
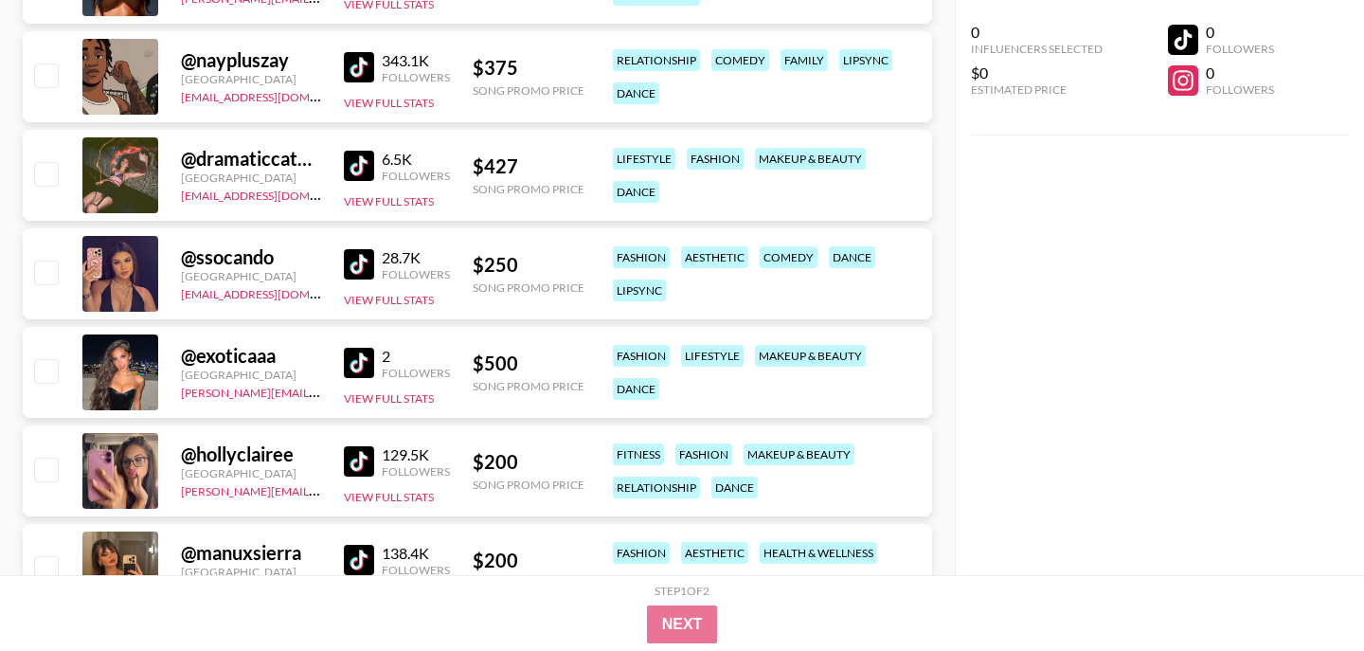
scroll to position [13369, 0]
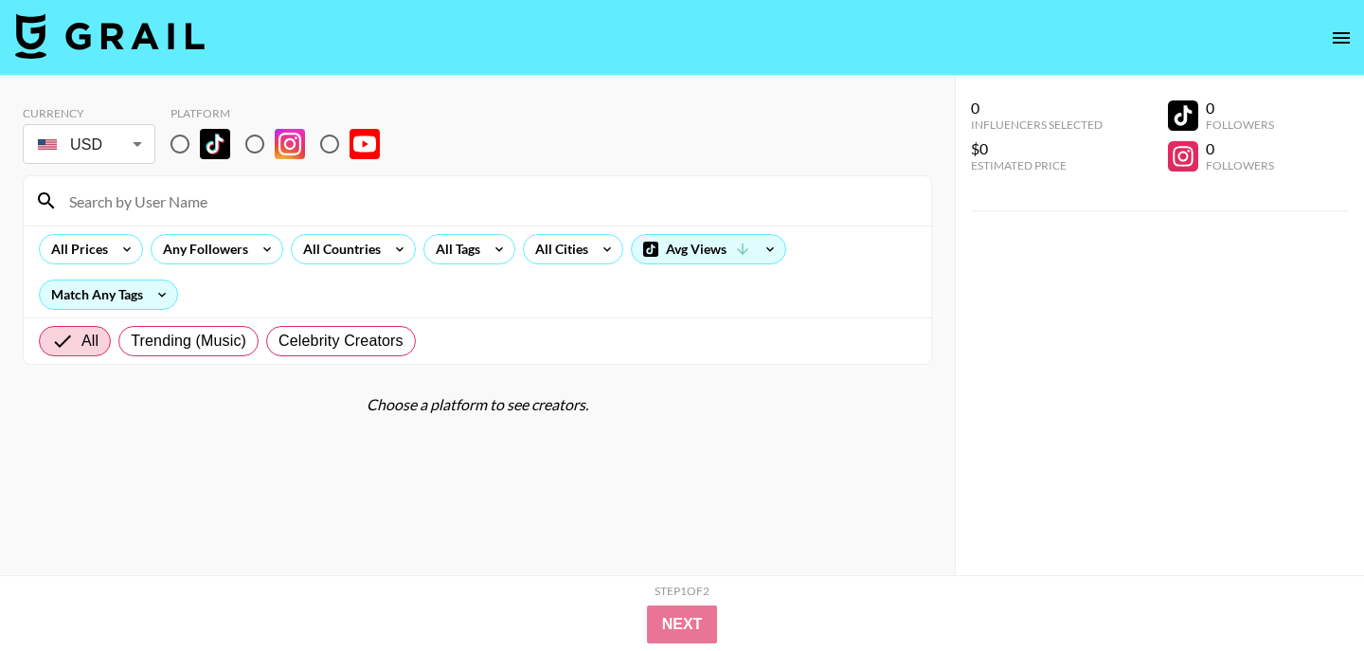
click at [181, 149] on input "radio" at bounding box center [180, 144] width 40 height 40
radio input "true"
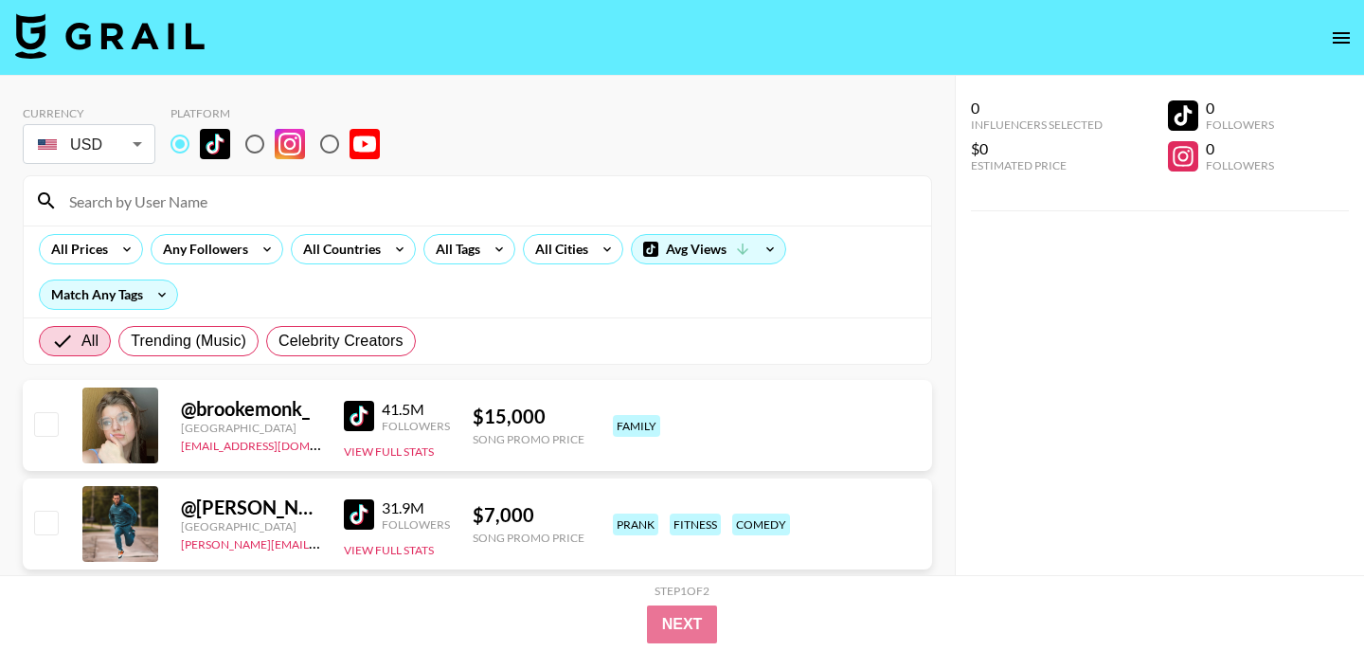
click at [212, 210] on input at bounding box center [489, 201] width 862 height 30
paste input "ry2ky"
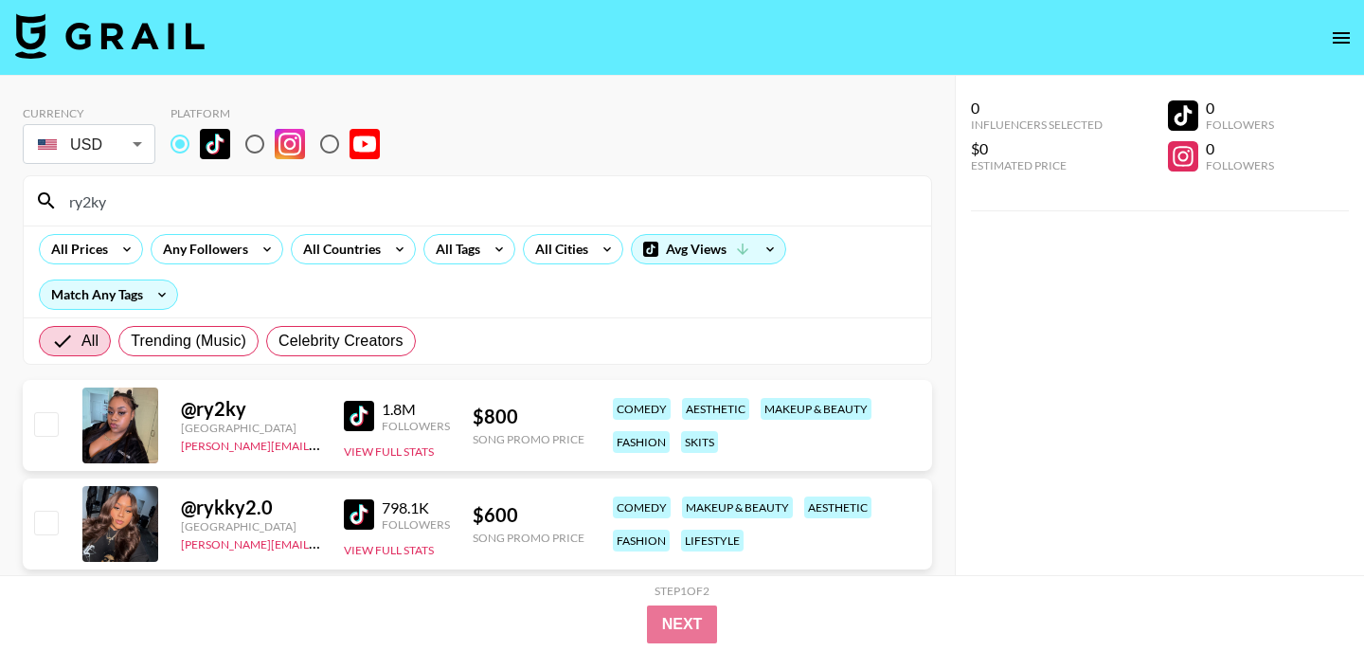
type input "ry2ky"
drag, startPoint x: 147, startPoint y: 212, endPoint x: 28, endPoint y: 206, distance: 118.5
click at [0, 187] on div "Currency USD USD ​ Platform ry2ky All Prices Any Followers All Countries All Ta…" at bounding box center [477, 363] width 954 height 575
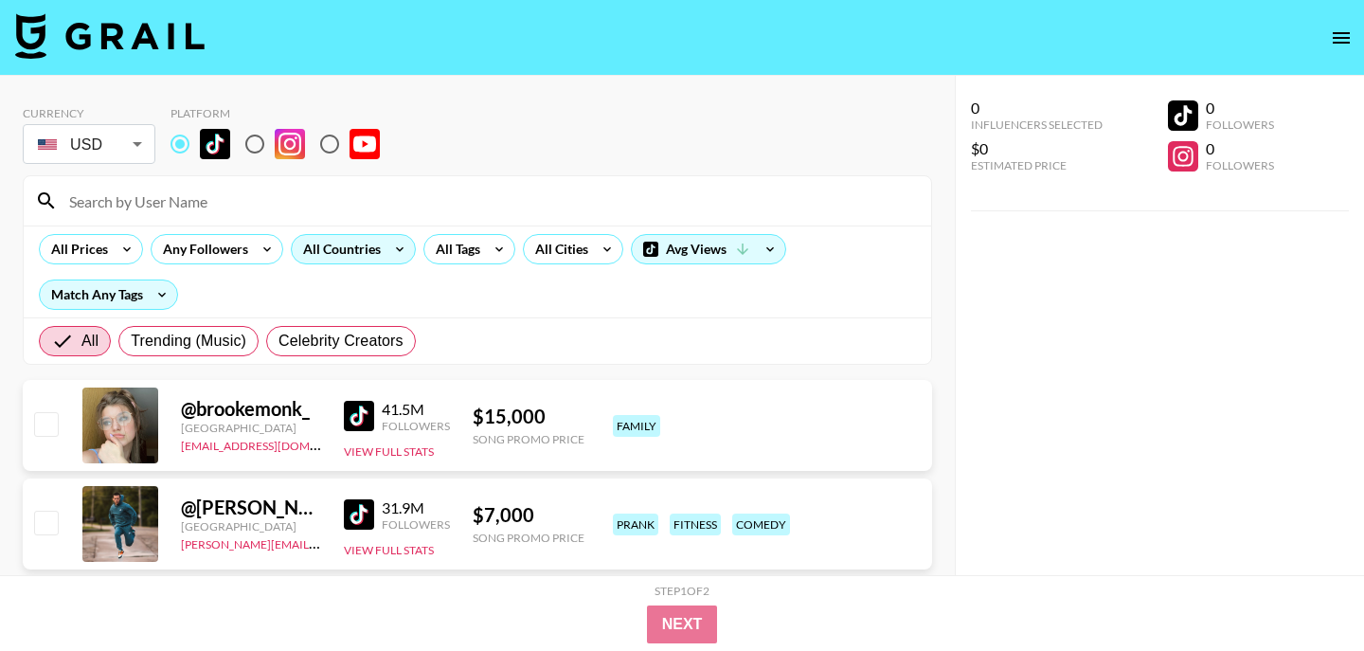
click at [366, 256] on div "All Countries" at bounding box center [338, 249] width 93 height 28
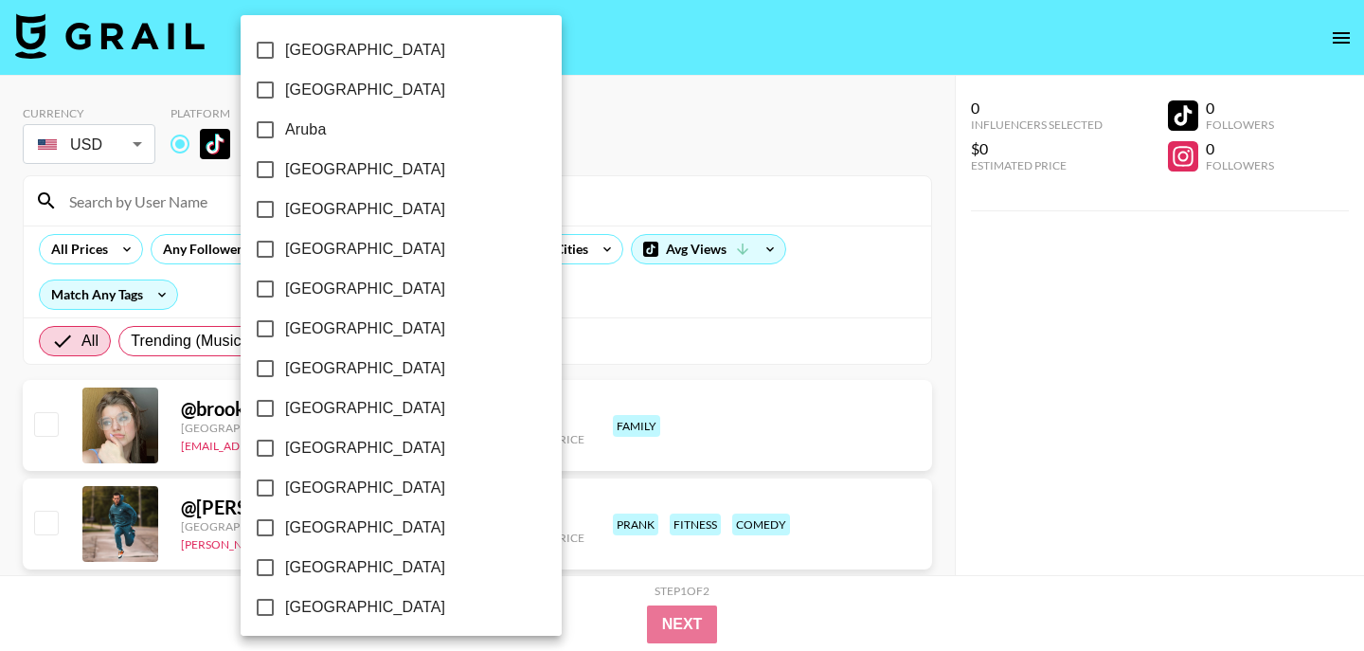
scroll to position [1558, 0]
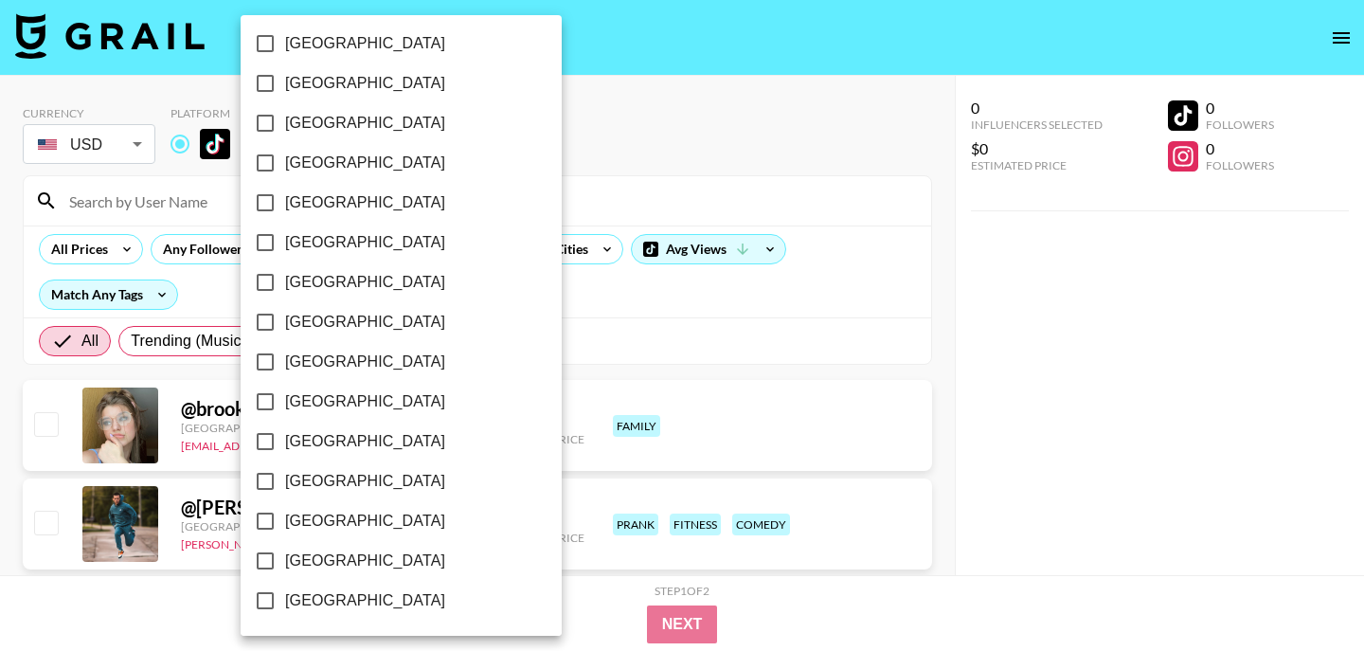
click at [321, 562] on span "[GEOGRAPHIC_DATA]" at bounding box center [365, 560] width 160 height 23
click at [285, 562] on input "[GEOGRAPHIC_DATA]" at bounding box center [265, 561] width 40 height 40
checkbox input "true"
click at [526, 291] on div at bounding box center [682, 325] width 1364 height 651
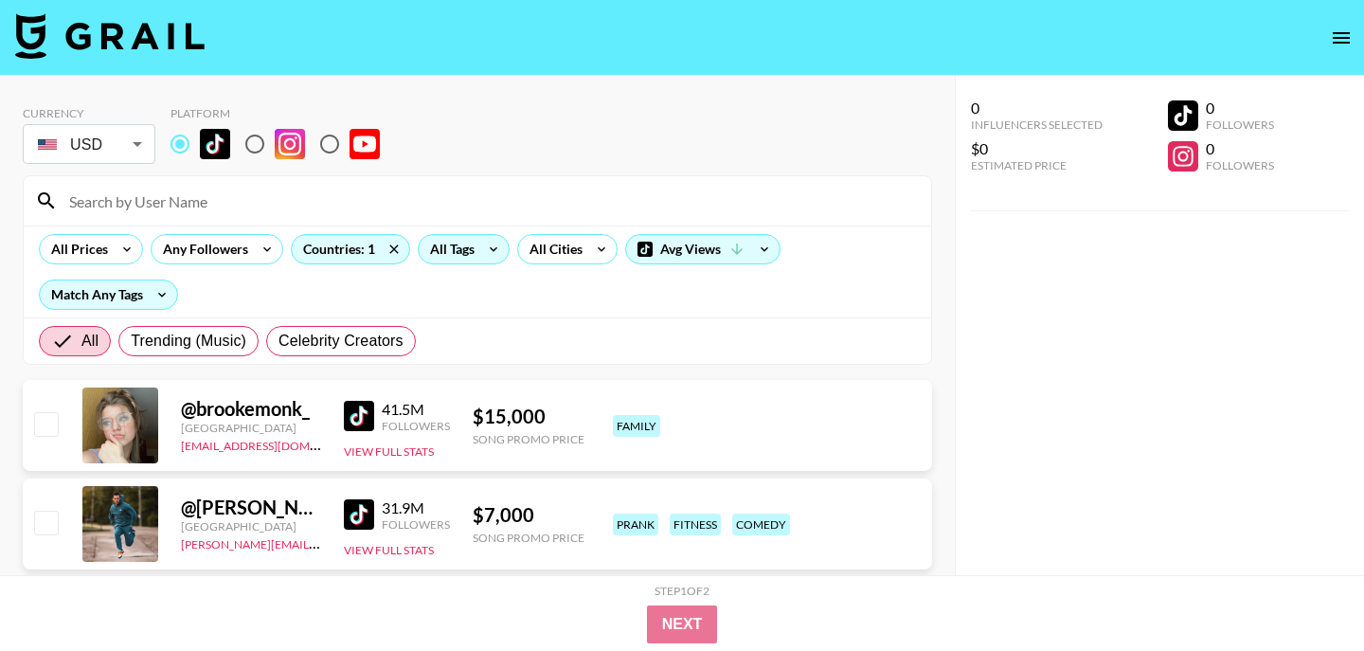
click at [479, 257] on icon at bounding box center [493, 249] width 30 height 28
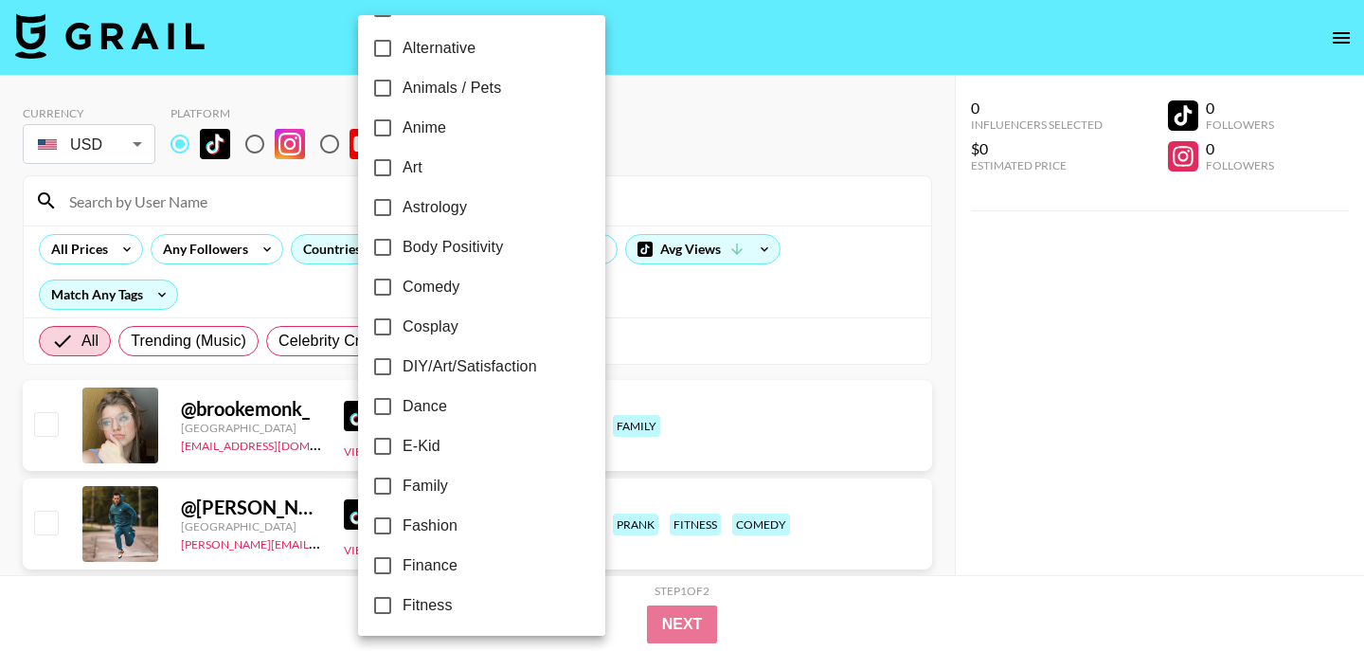
scroll to position [155, 0]
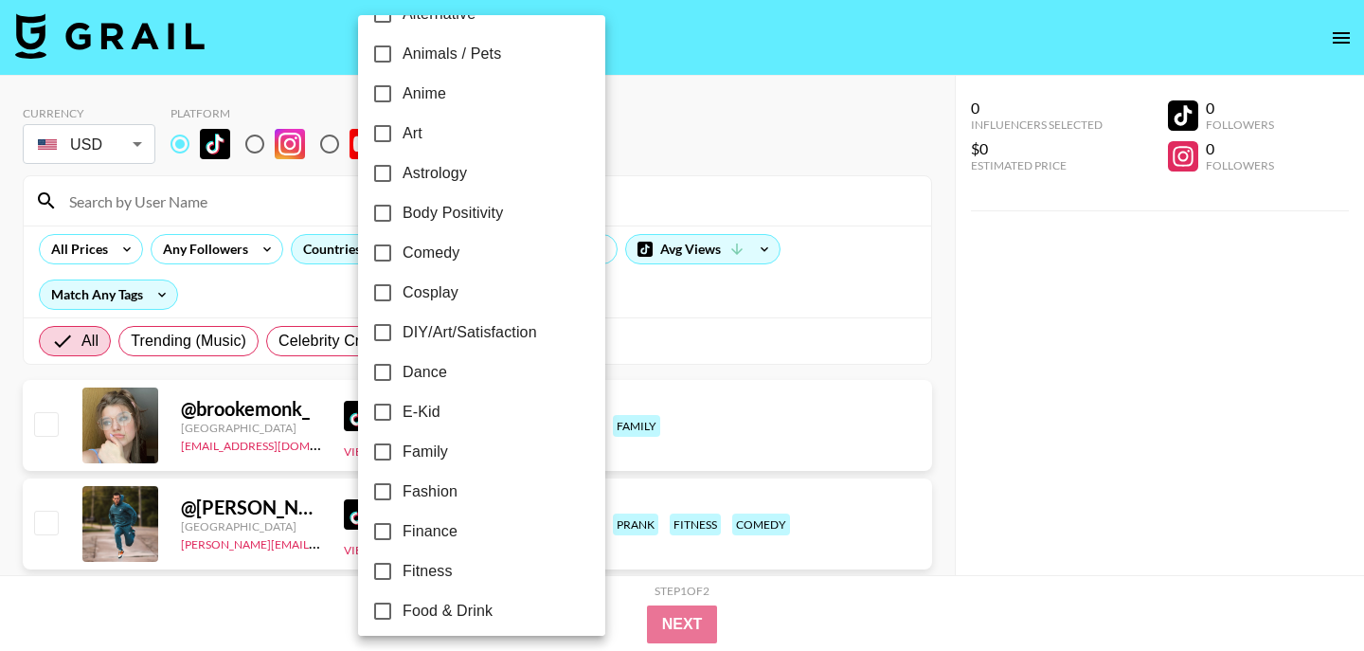
click at [419, 370] on span "Dance" at bounding box center [424, 372] width 45 height 23
click at [402, 370] on input "Dance" at bounding box center [383, 372] width 40 height 40
checkbox input "true"
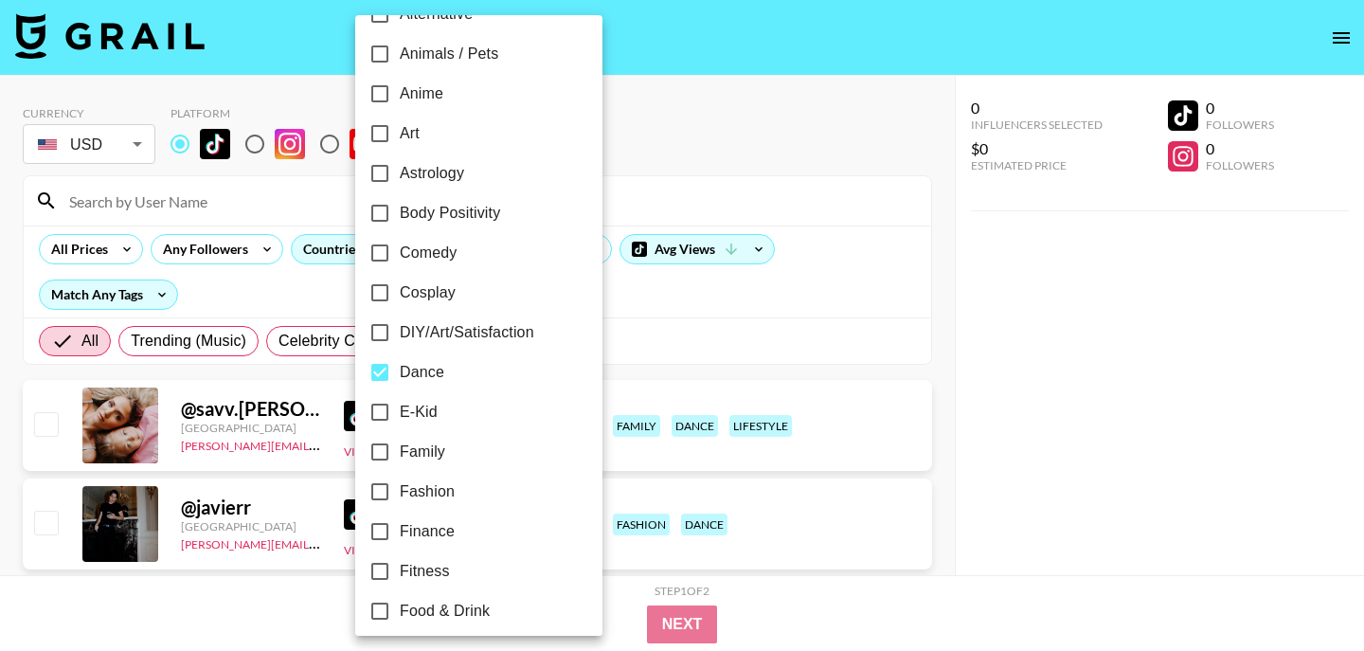
click at [654, 105] on div at bounding box center [682, 325] width 1364 height 651
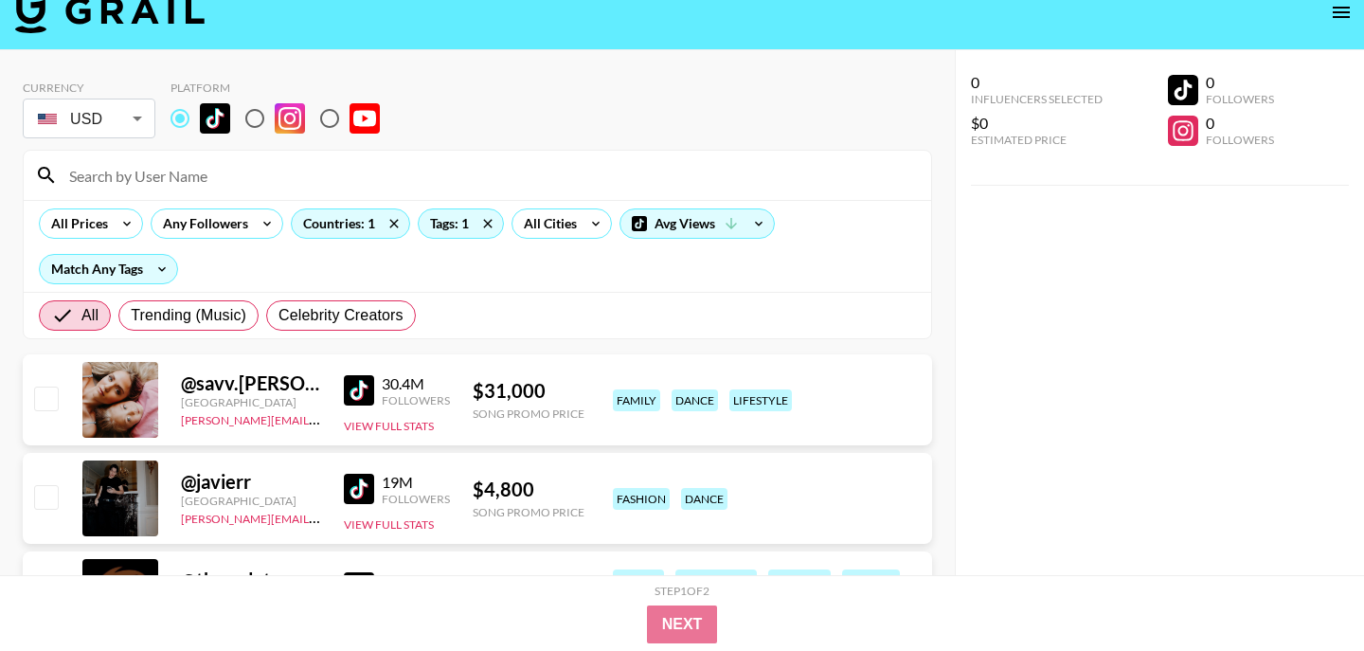
scroll to position [0, 0]
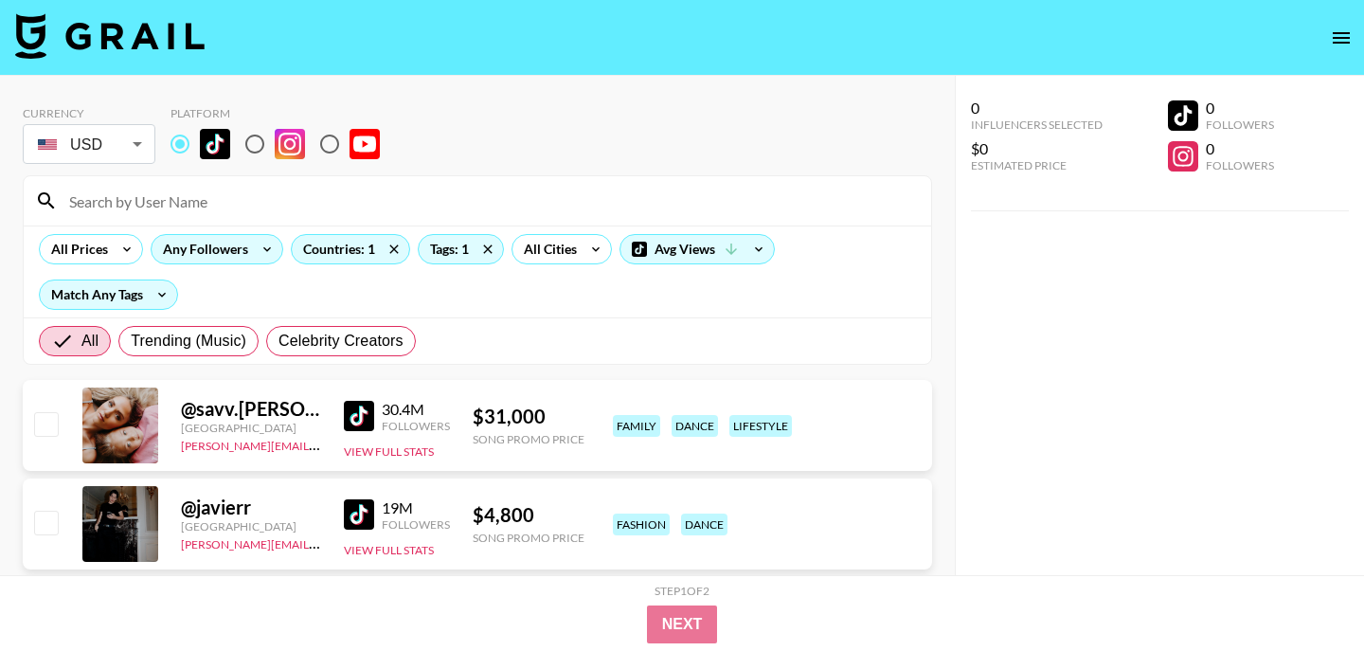
click at [202, 258] on div "Any Followers" at bounding box center [202, 249] width 100 height 28
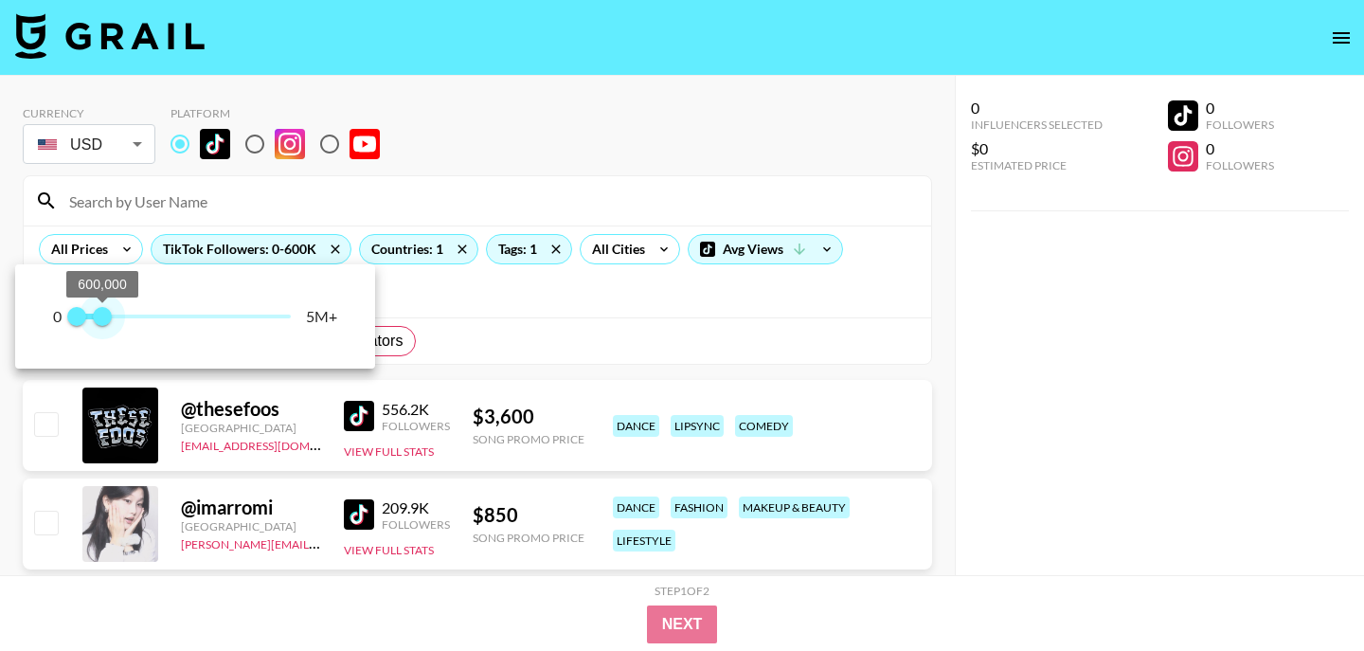
type input "500000"
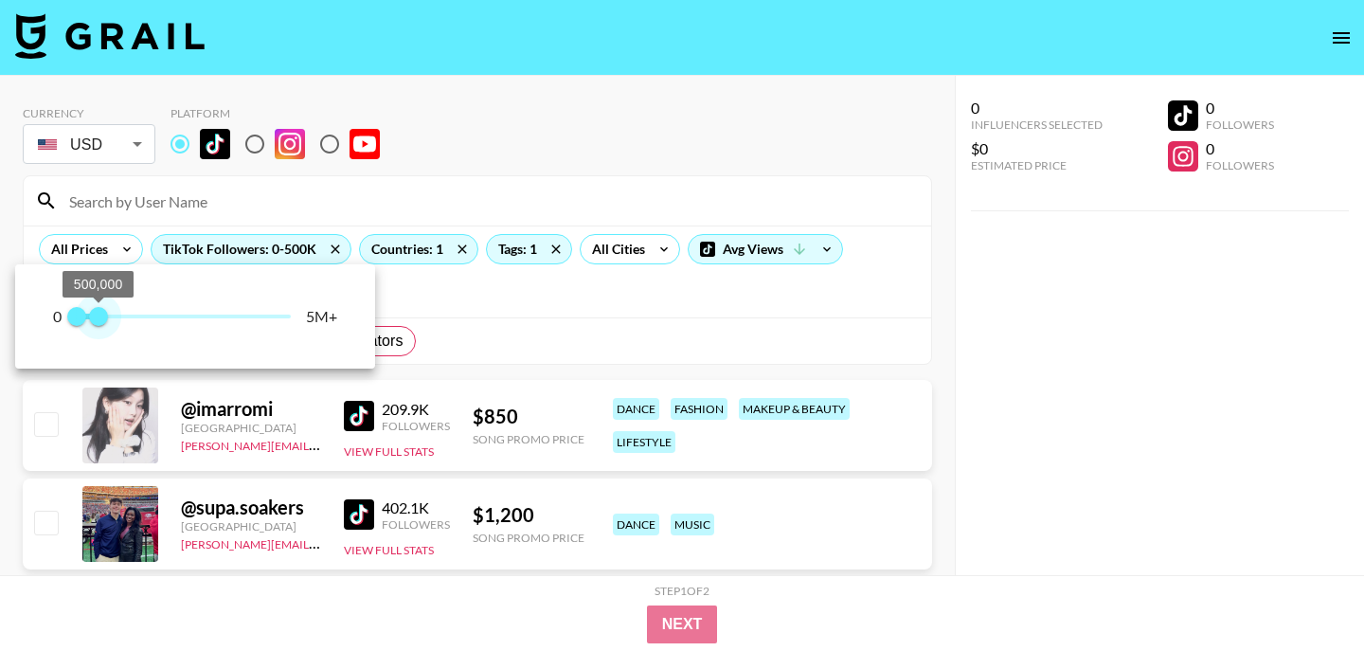
drag, startPoint x: 291, startPoint y: 316, endPoint x: 99, endPoint y: 318, distance: 191.3
click at [99, 318] on span "500,000" at bounding box center [98, 316] width 19 height 19
click at [602, 111] on div at bounding box center [682, 325] width 1364 height 651
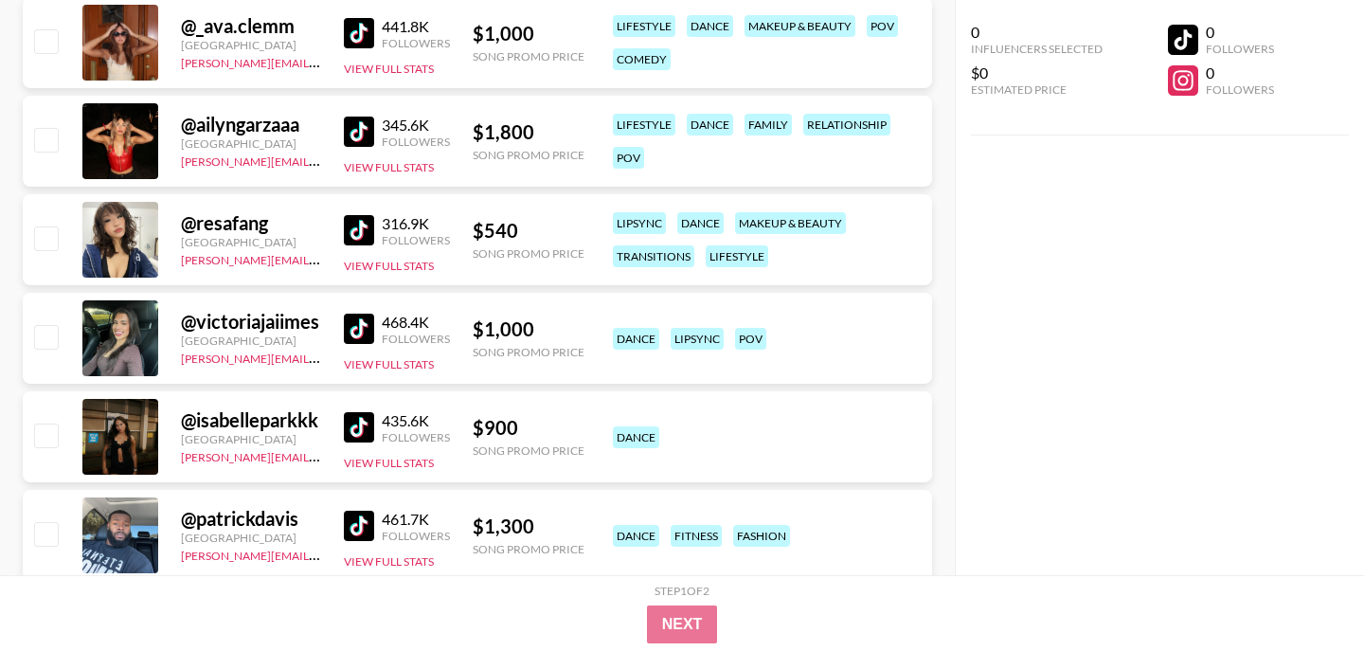
scroll to position [581, 0]
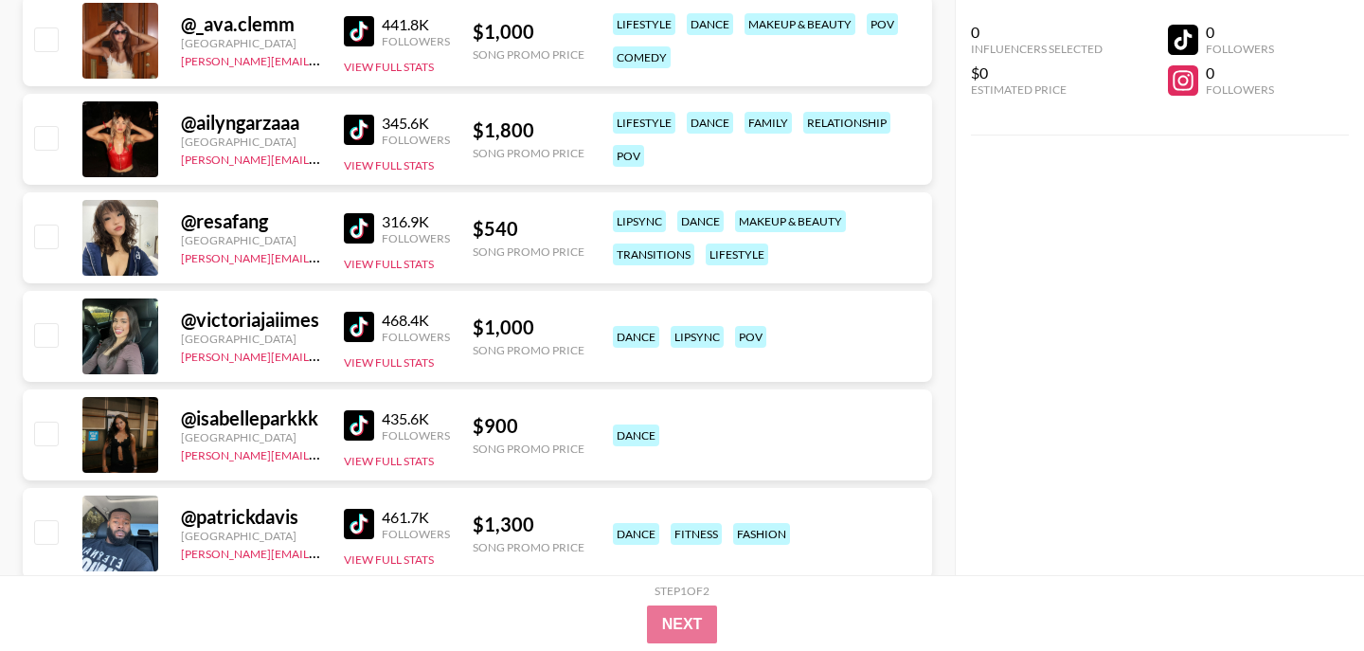
click at [355, 229] on img at bounding box center [359, 228] width 30 height 30
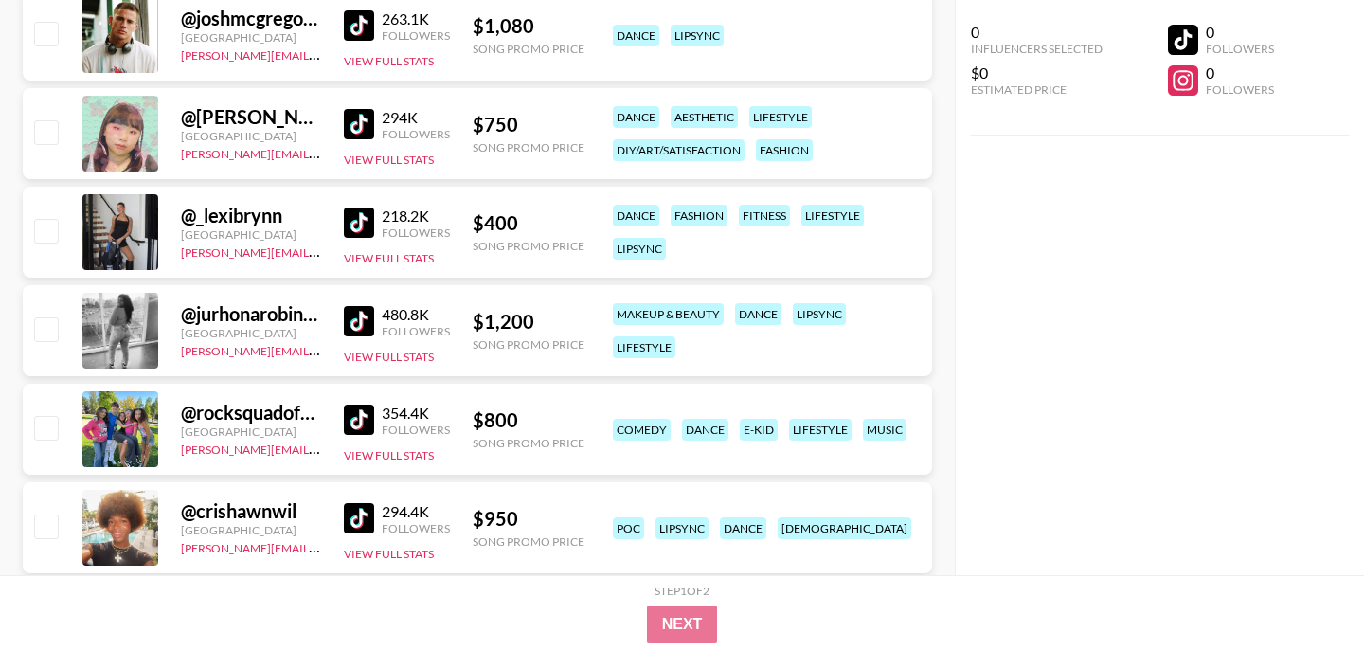
scroll to position [1377, 0]
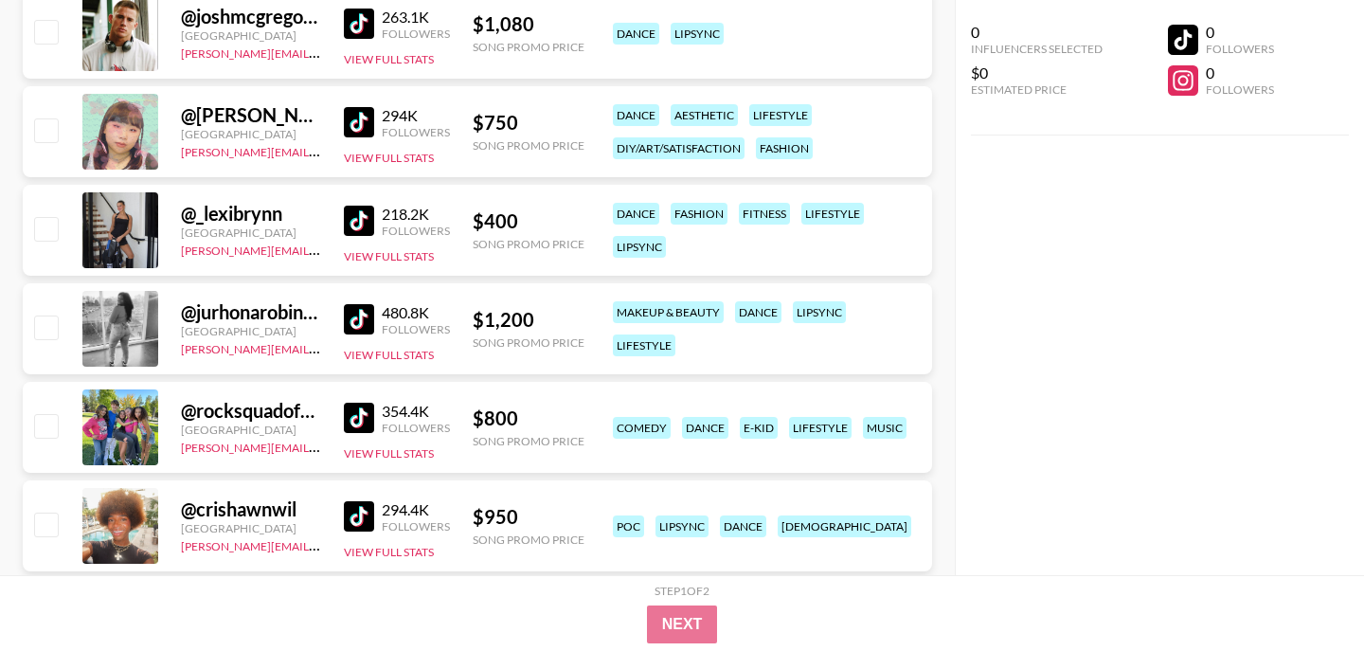
click at [366, 218] on img at bounding box center [359, 220] width 30 height 30
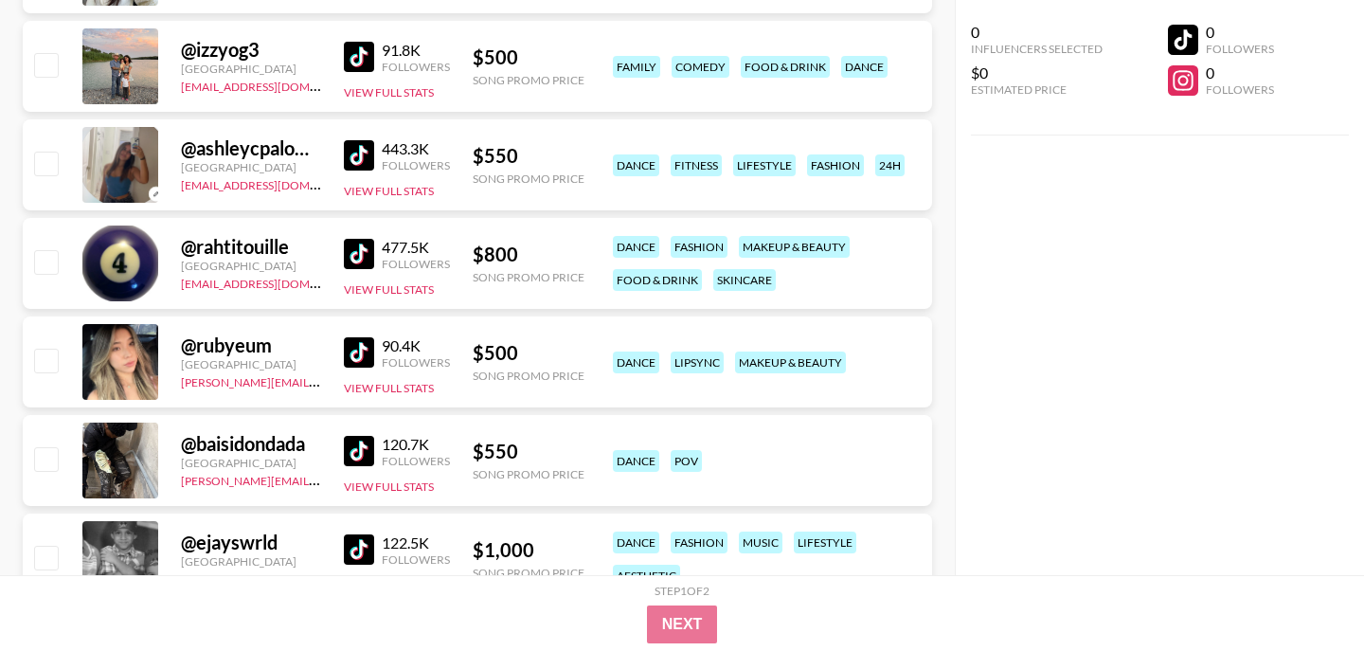
scroll to position [2626, 0]
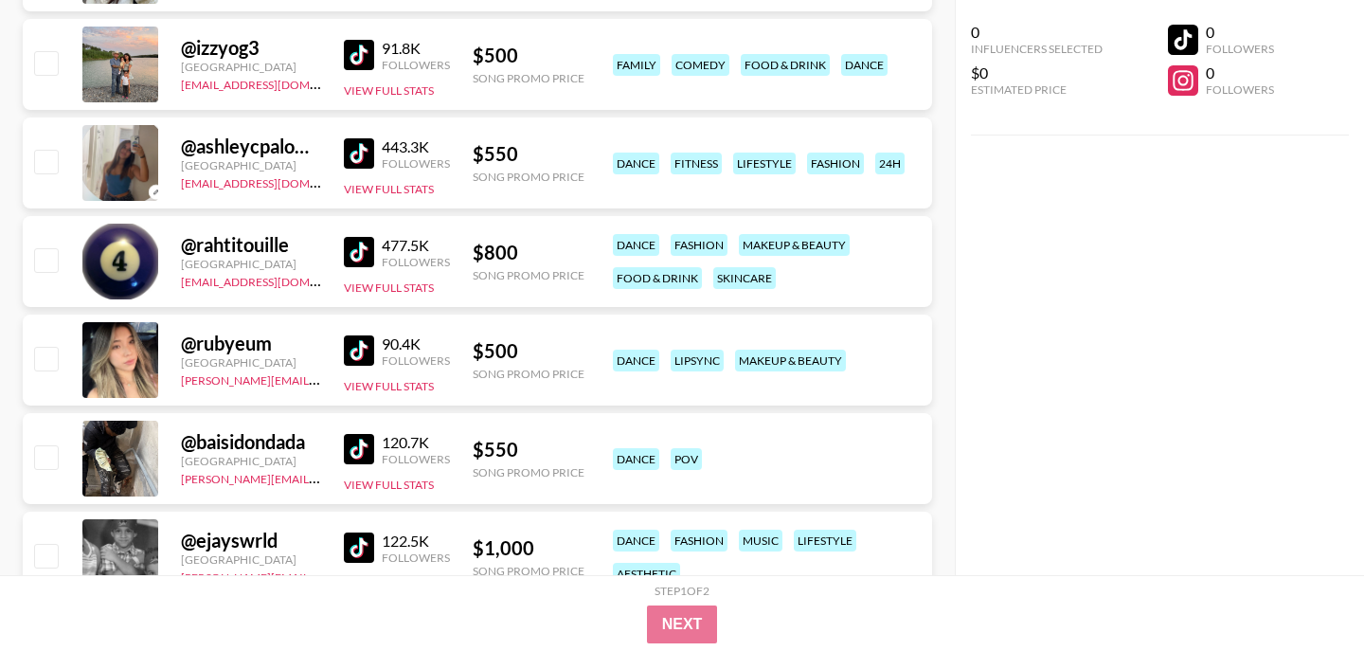
click at [362, 150] on img at bounding box center [359, 153] width 30 height 30
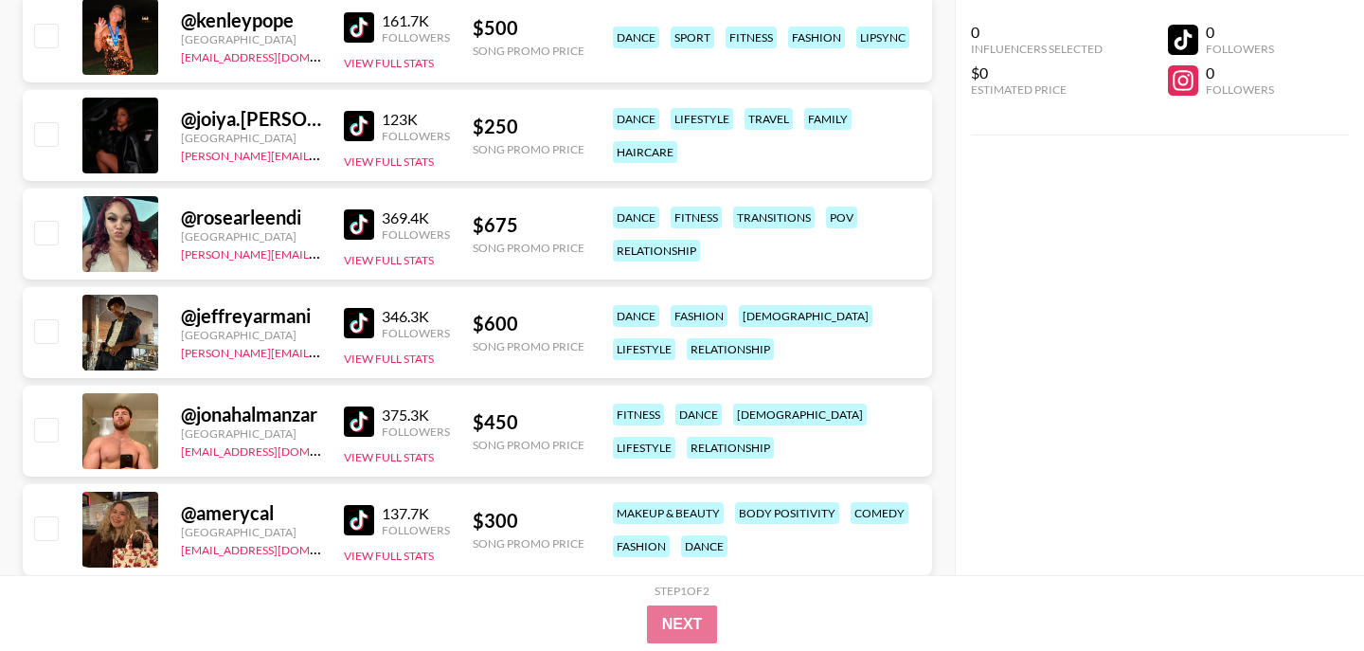
scroll to position [4530, 0]
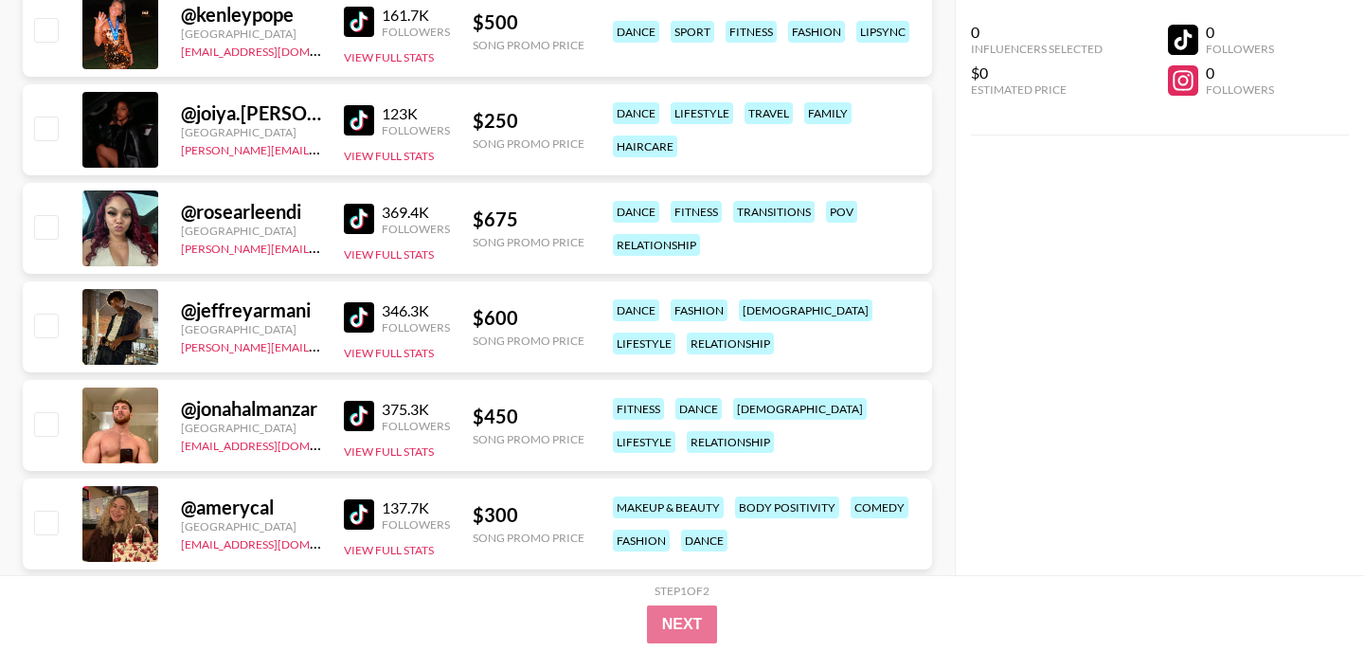
click at [358, 215] on img at bounding box center [359, 219] width 30 height 30
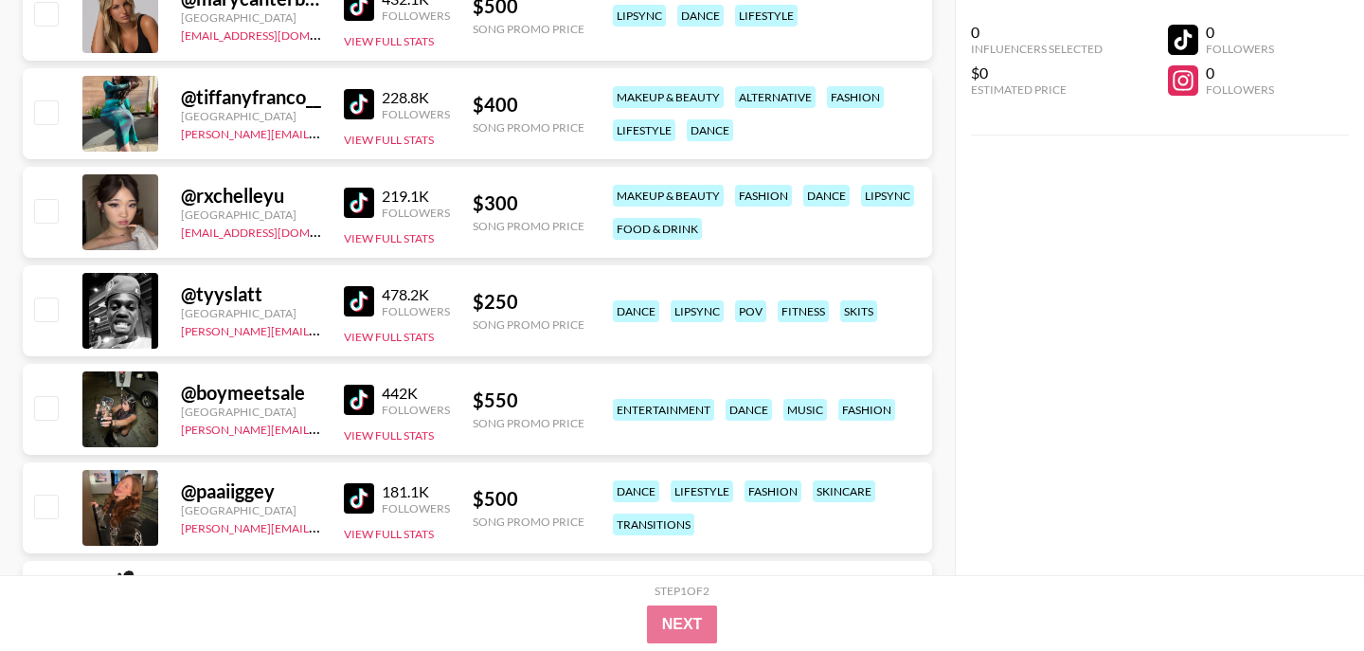
scroll to position [6517, 0]
click at [355, 193] on img at bounding box center [359, 202] width 30 height 30
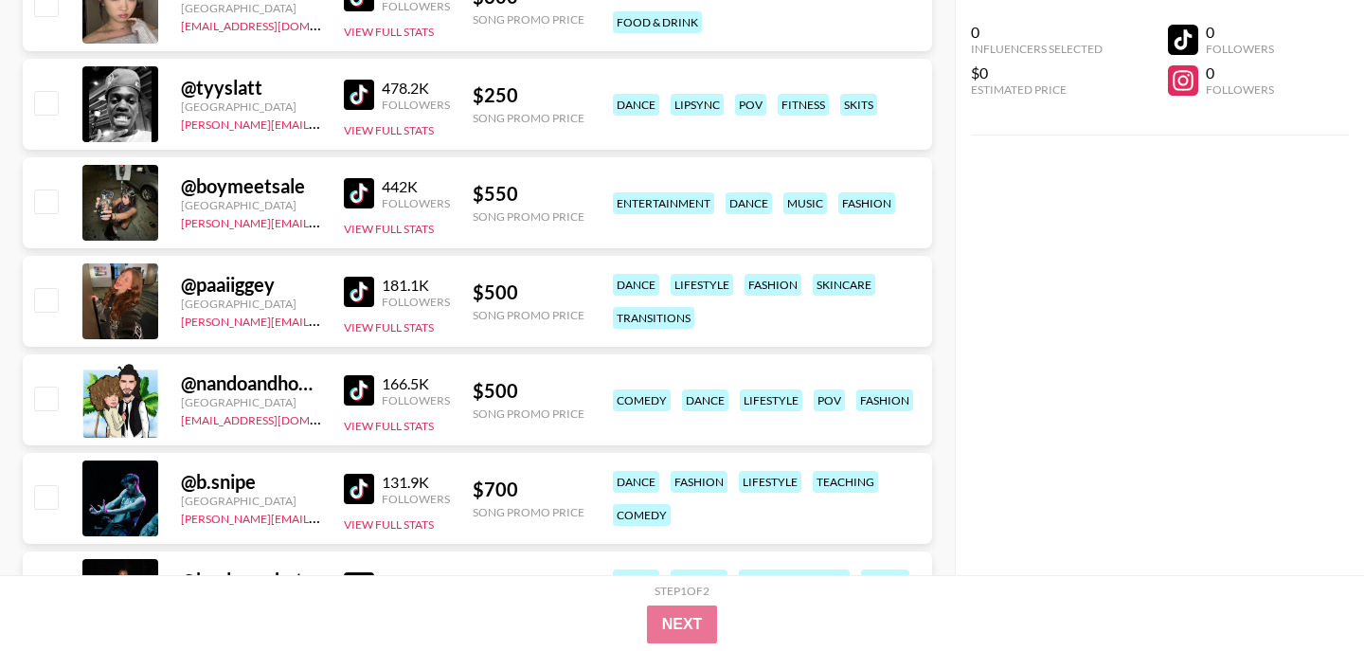
scroll to position [6723, 0]
click at [362, 287] on img at bounding box center [359, 291] width 30 height 30
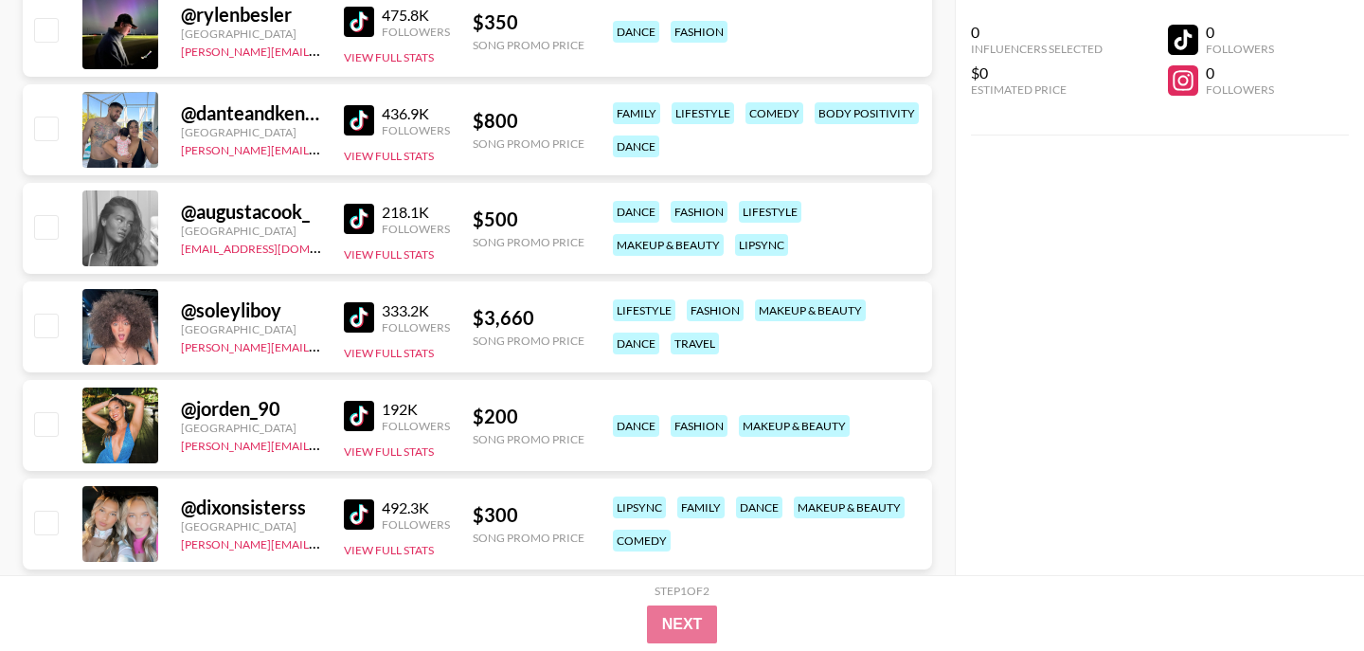
scroll to position [7981, 0]
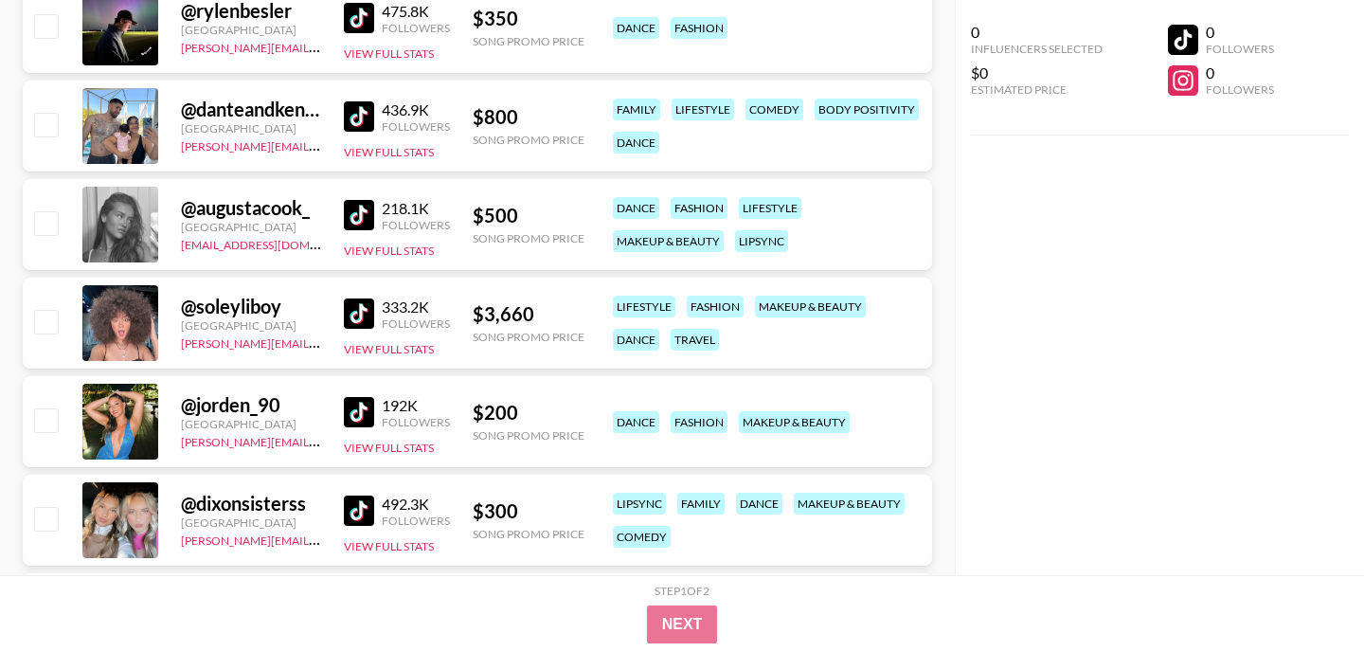
click at [372, 214] on img at bounding box center [359, 215] width 30 height 30
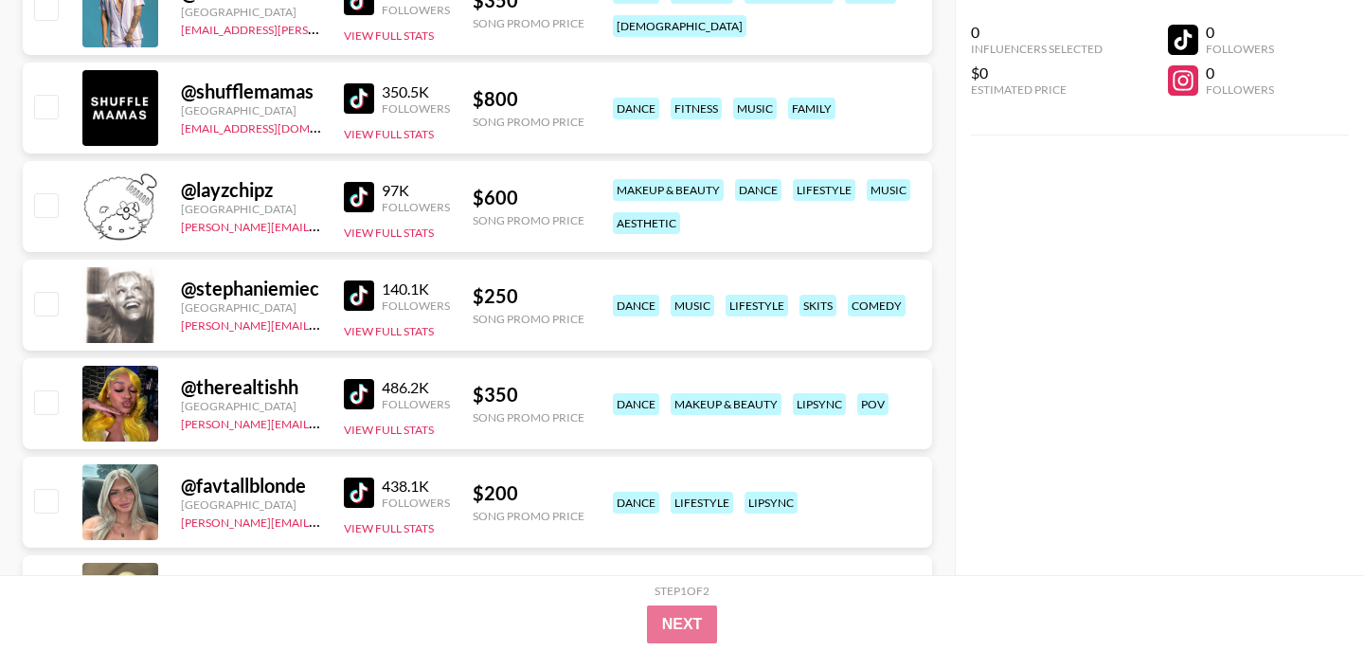
scroll to position [8590, 0]
click at [360, 393] on img at bounding box center [359, 393] width 30 height 30
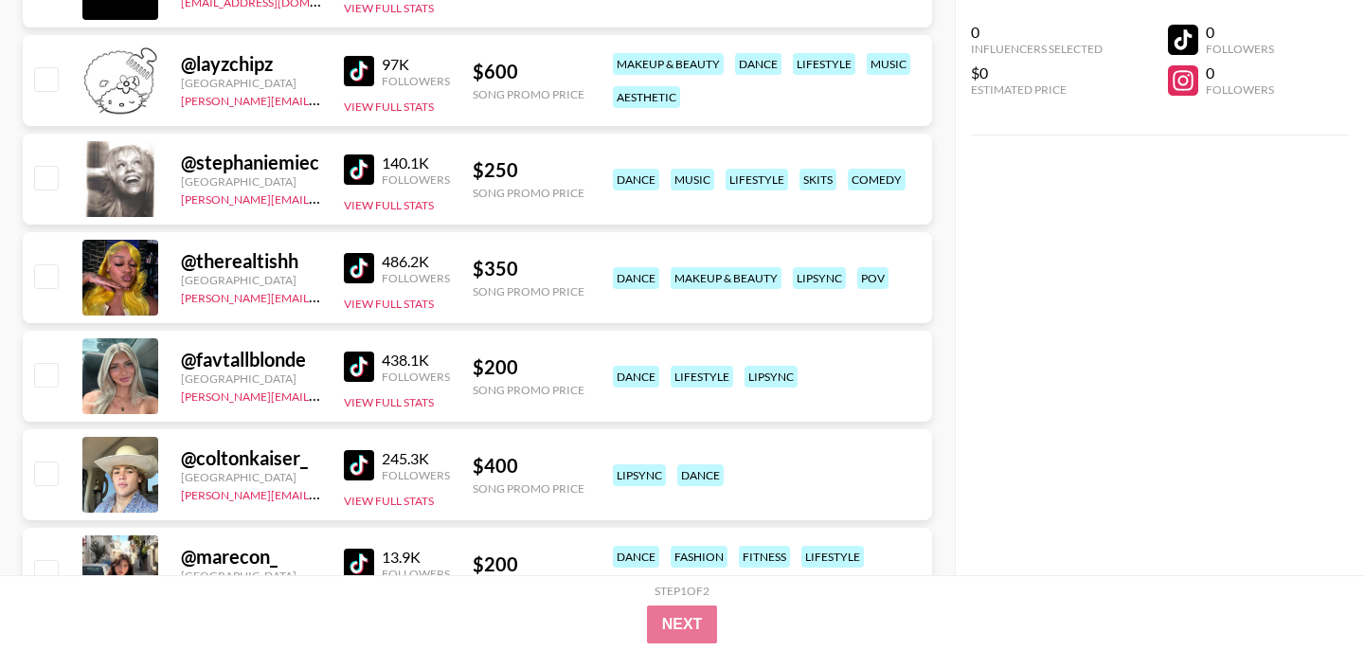
scroll to position [8718, 0]
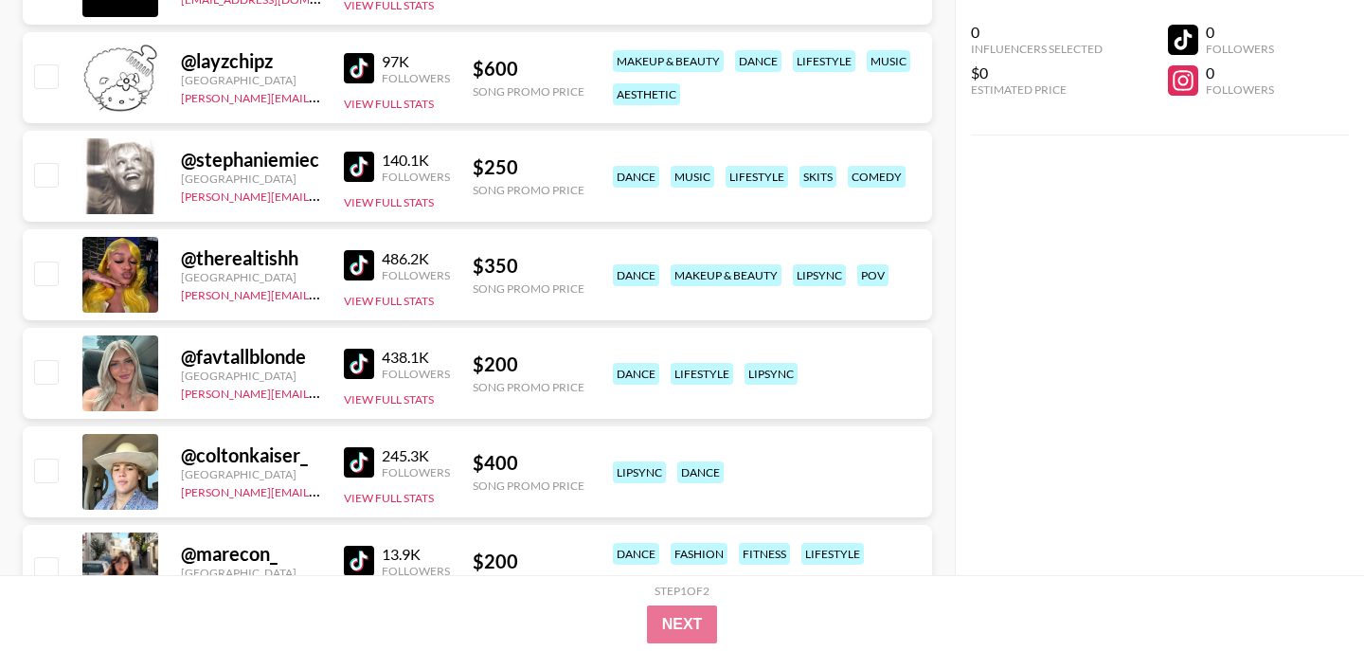
click at [353, 361] on img at bounding box center [359, 363] width 30 height 30
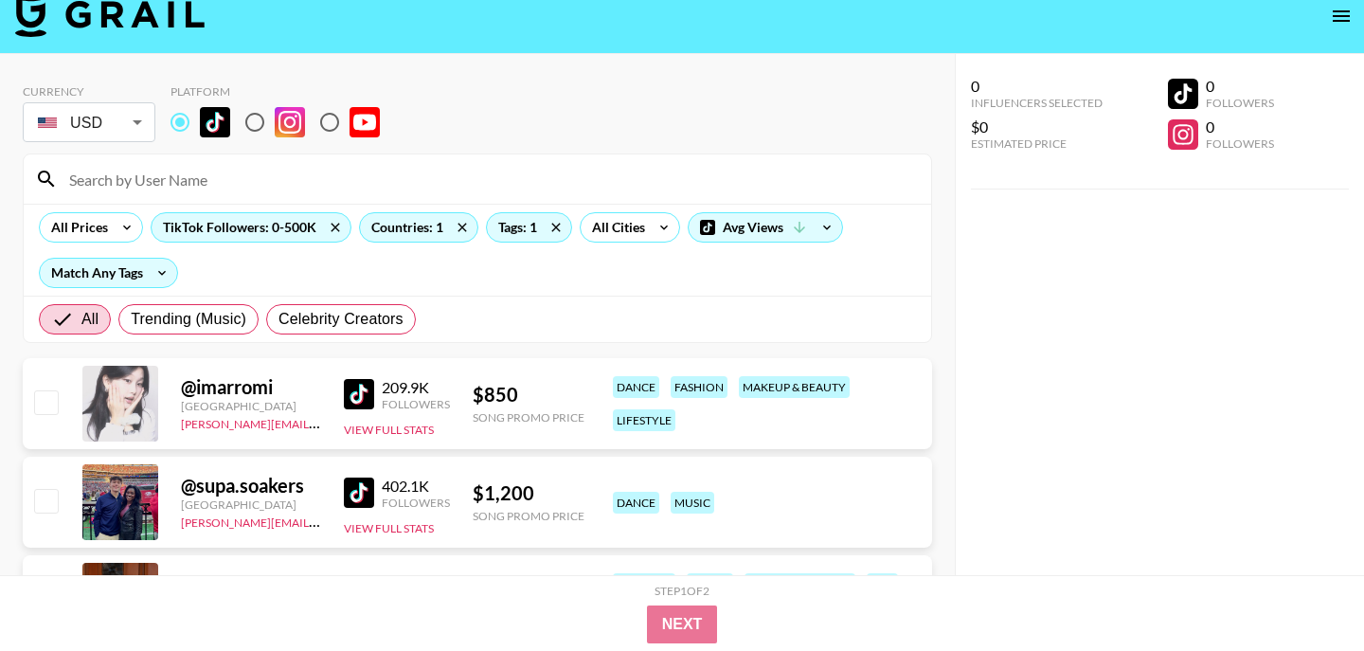
scroll to position [0, 0]
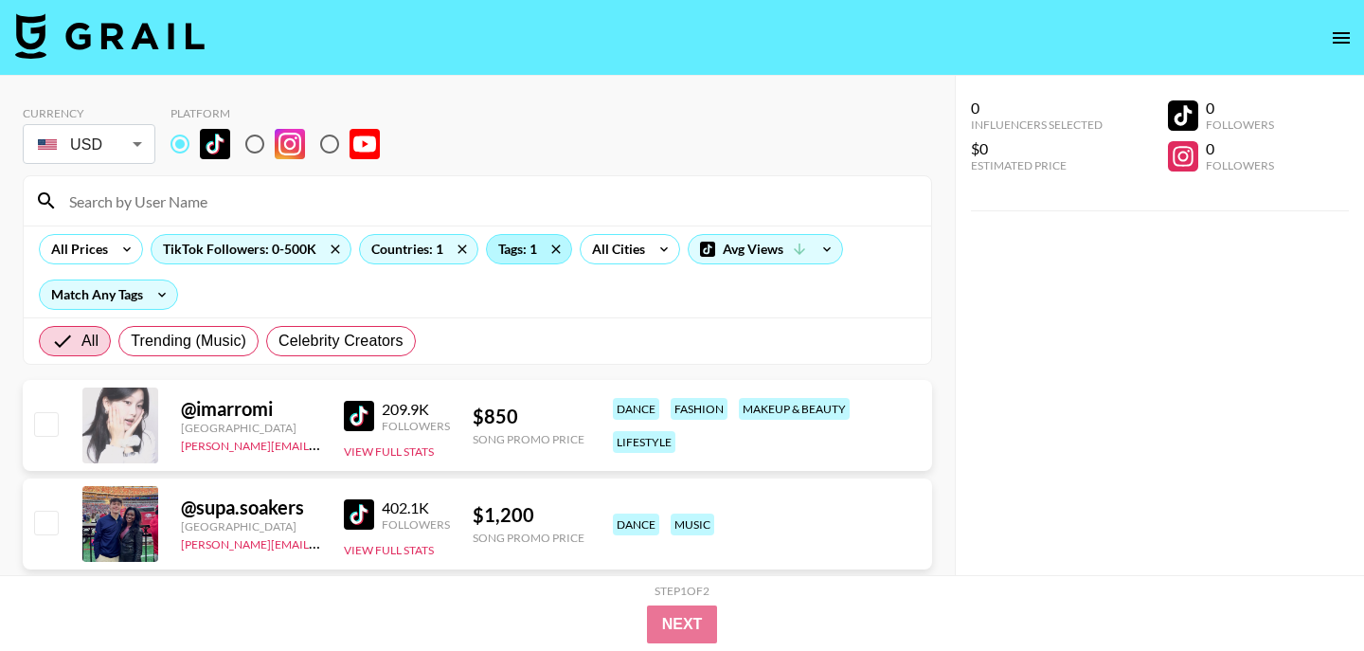
click at [518, 245] on div "Tags: 1" at bounding box center [529, 249] width 84 height 28
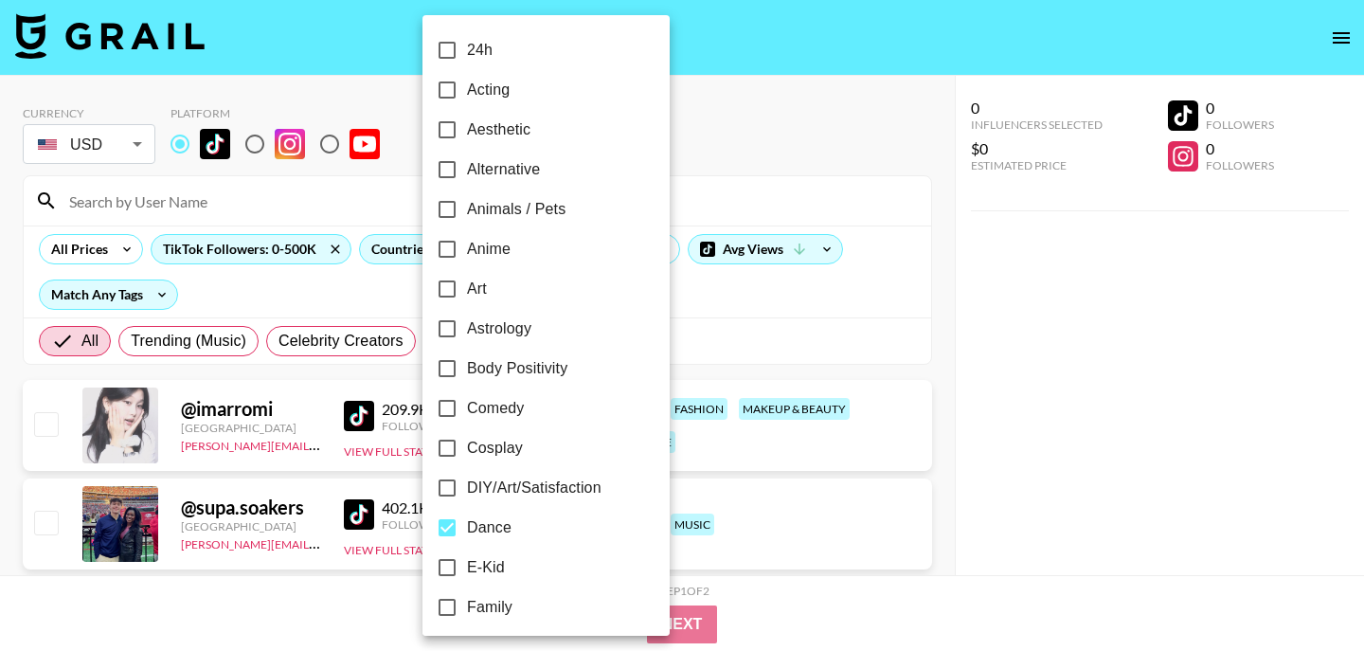
click at [473, 533] on span "Dance" at bounding box center [489, 527] width 45 height 23
click at [467, 533] on input "Dance" at bounding box center [447, 528] width 40 height 40
checkbox input "false"
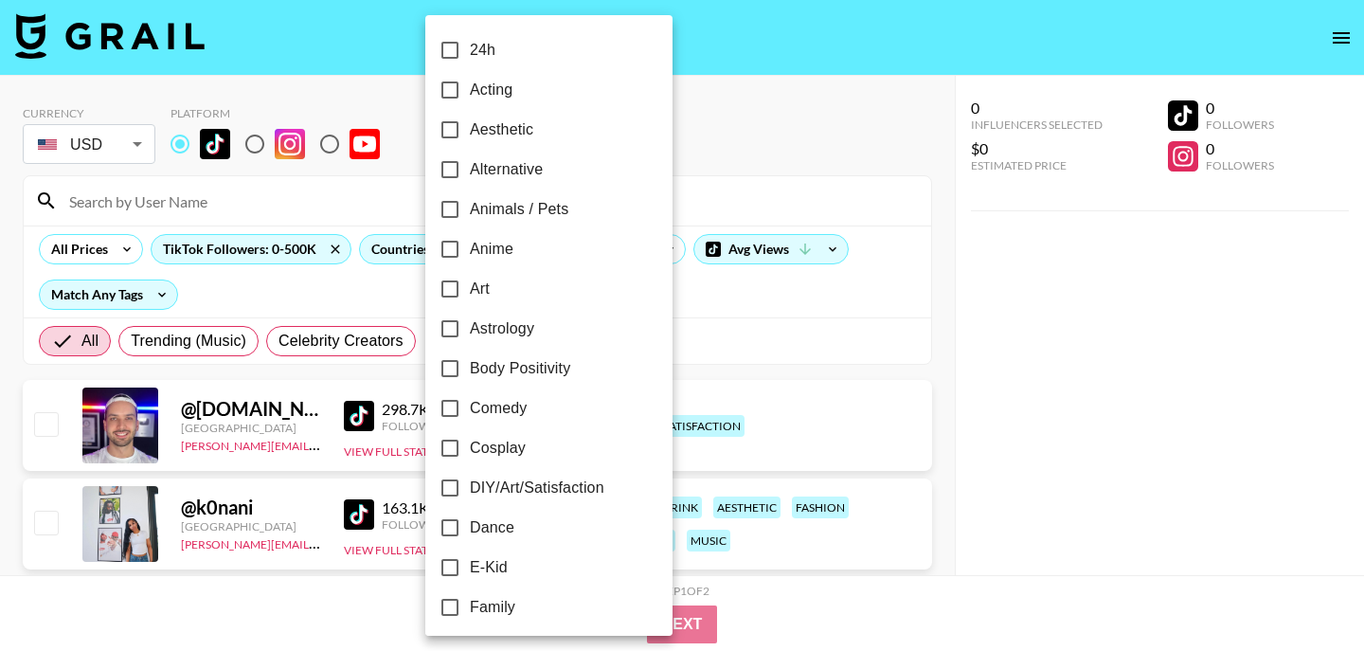
click at [452, 414] on input "Comedy" at bounding box center [450, 408] width 40 height 40
checkbox input "true"
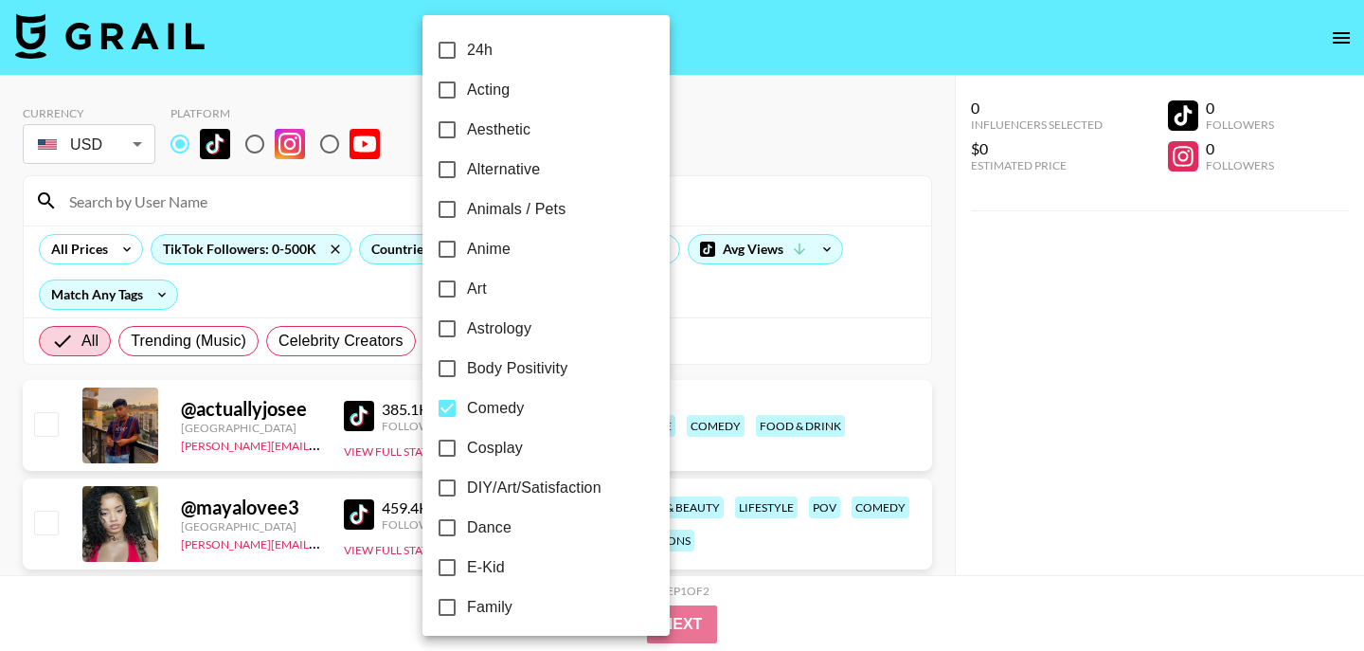
click at [755, 327] on div at bounding box center [682, 325] width 1364 height 651
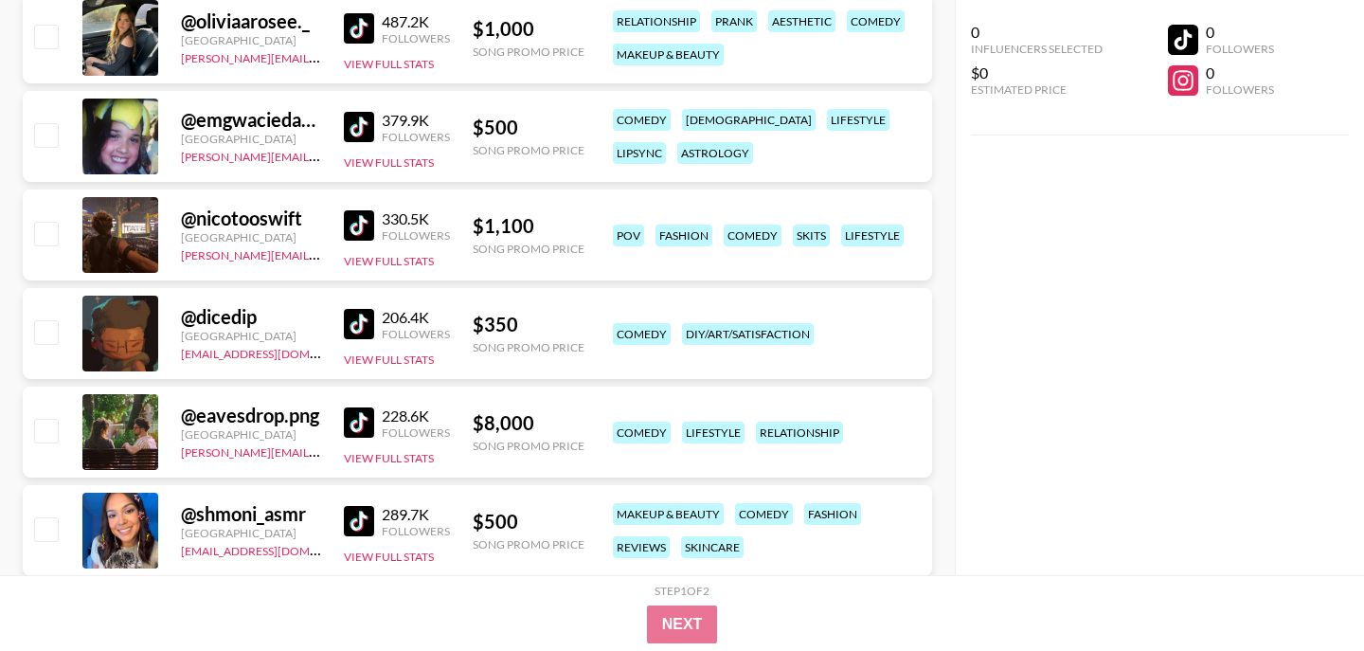
scroll to position [831, 0]
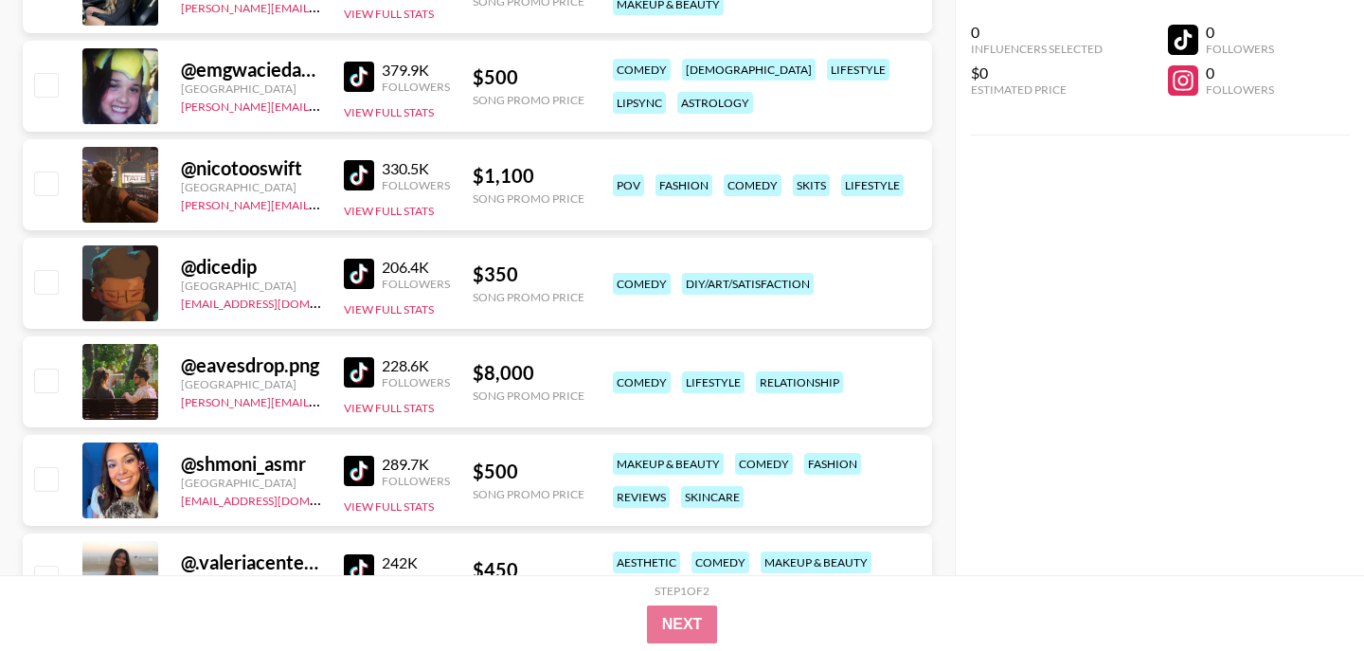
click at [363, 76] on img at bounding box center [359, 77] width 30 height 30
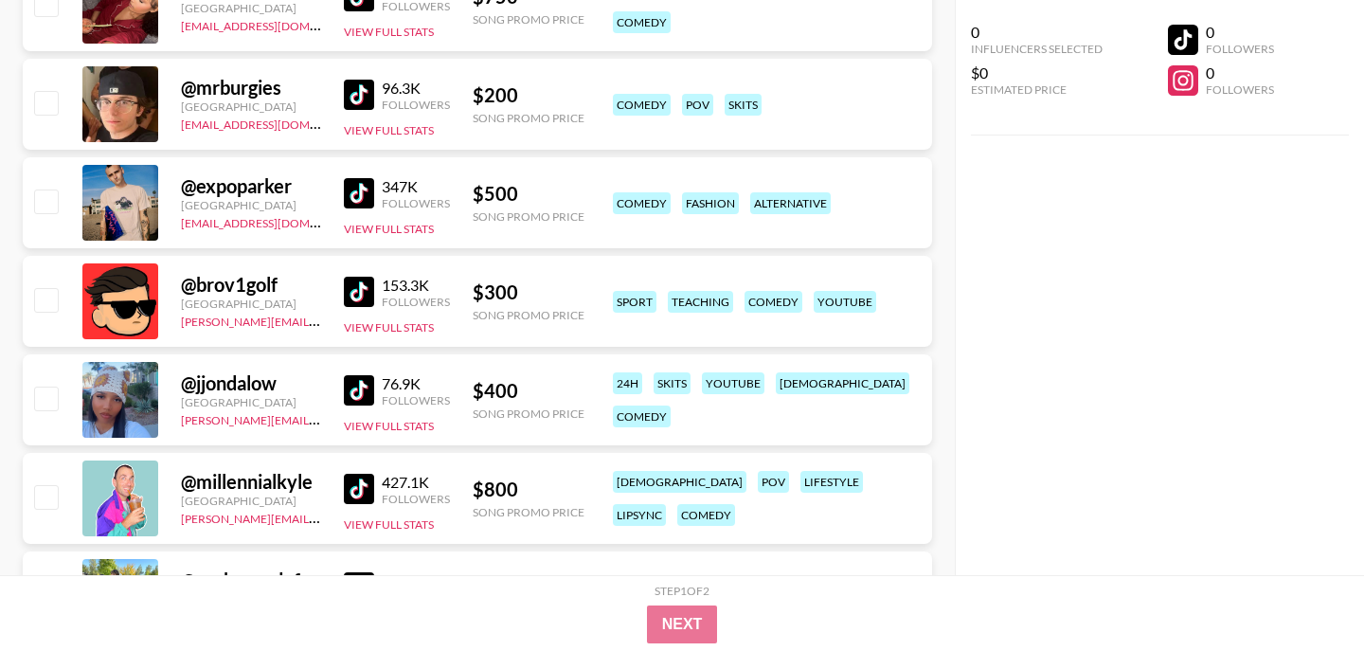
scroll to position [1511, 0]
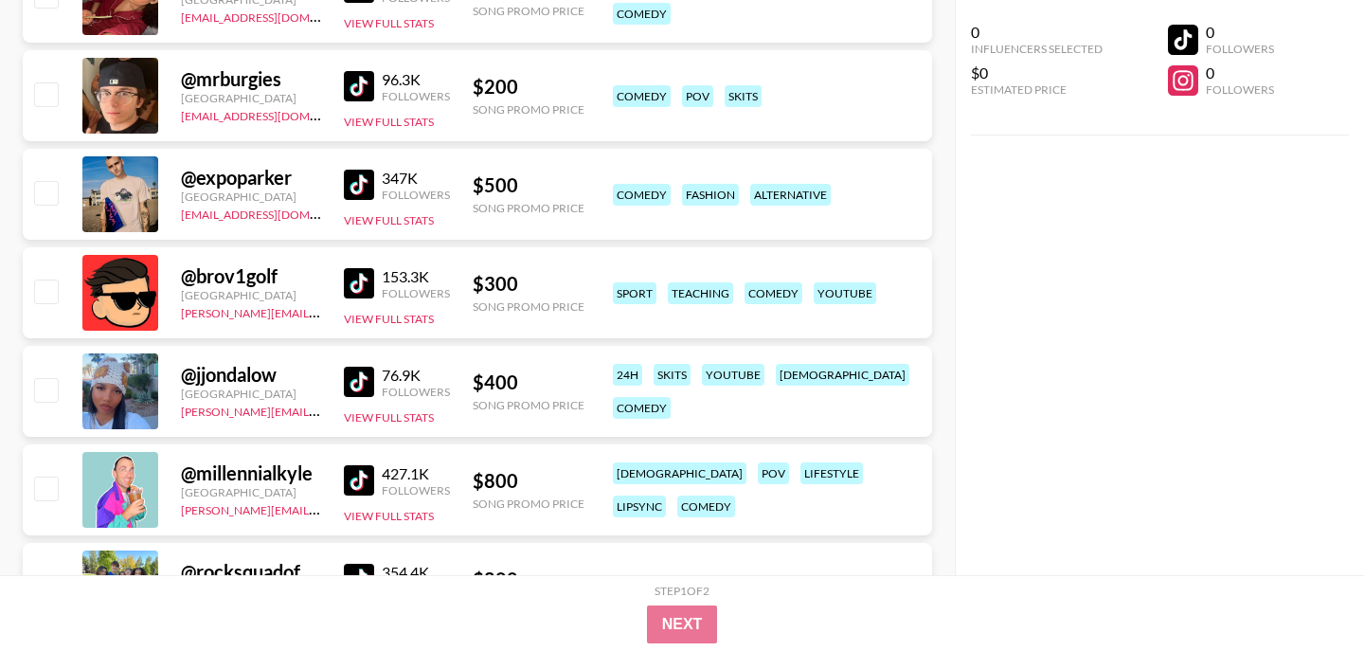
click at [366, 380] on img at bounding box center [359, 381] width 30 height 30
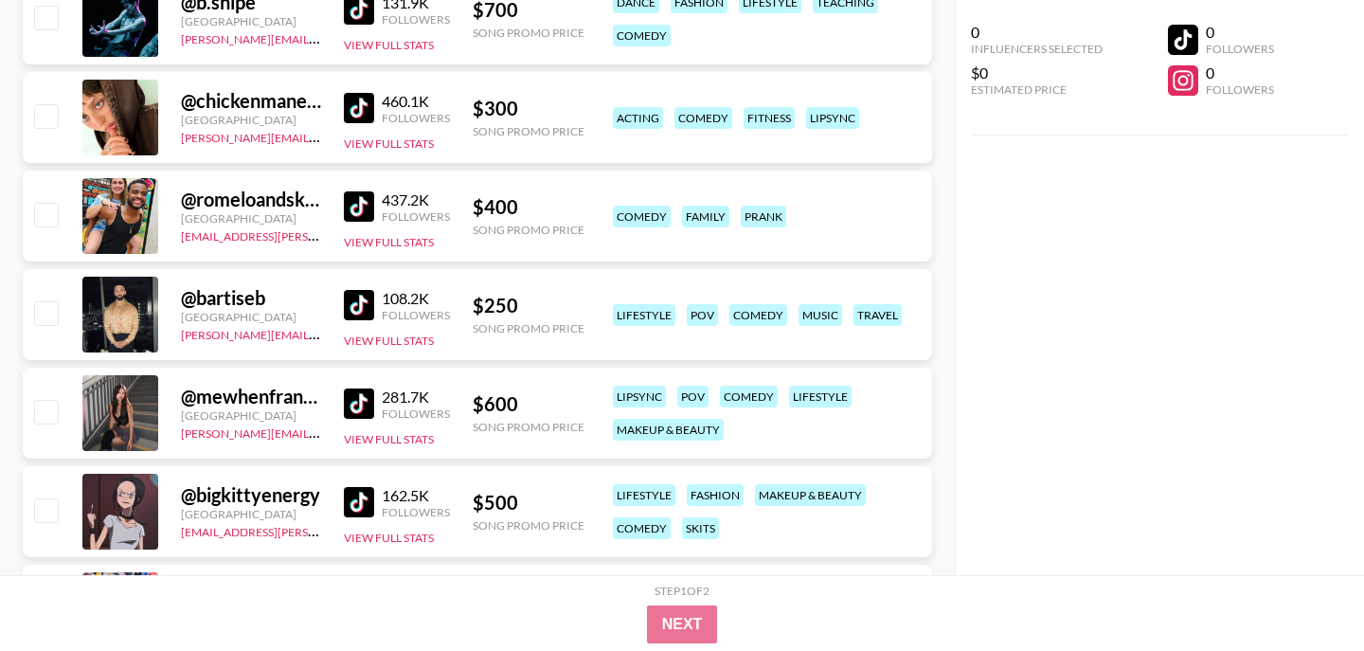
scroll to position [6713, 0]
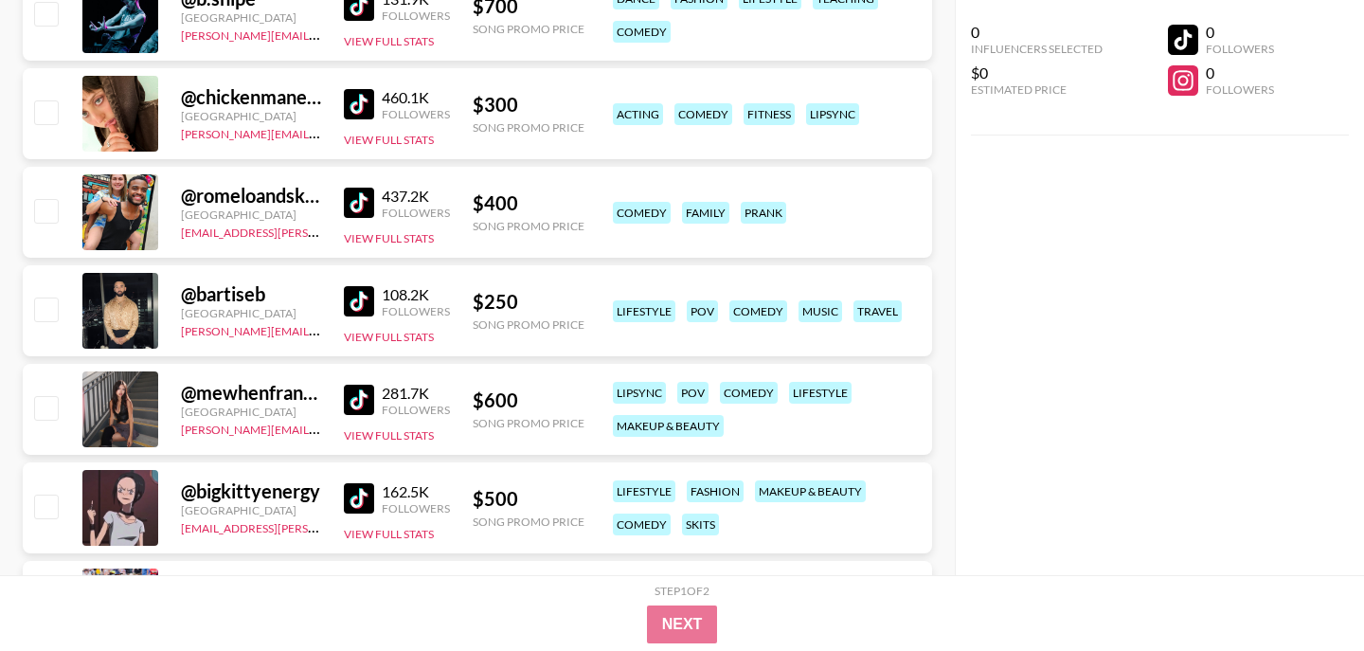
click at [359, 96] on img at bounding box center [359, 104] width 30 height 30
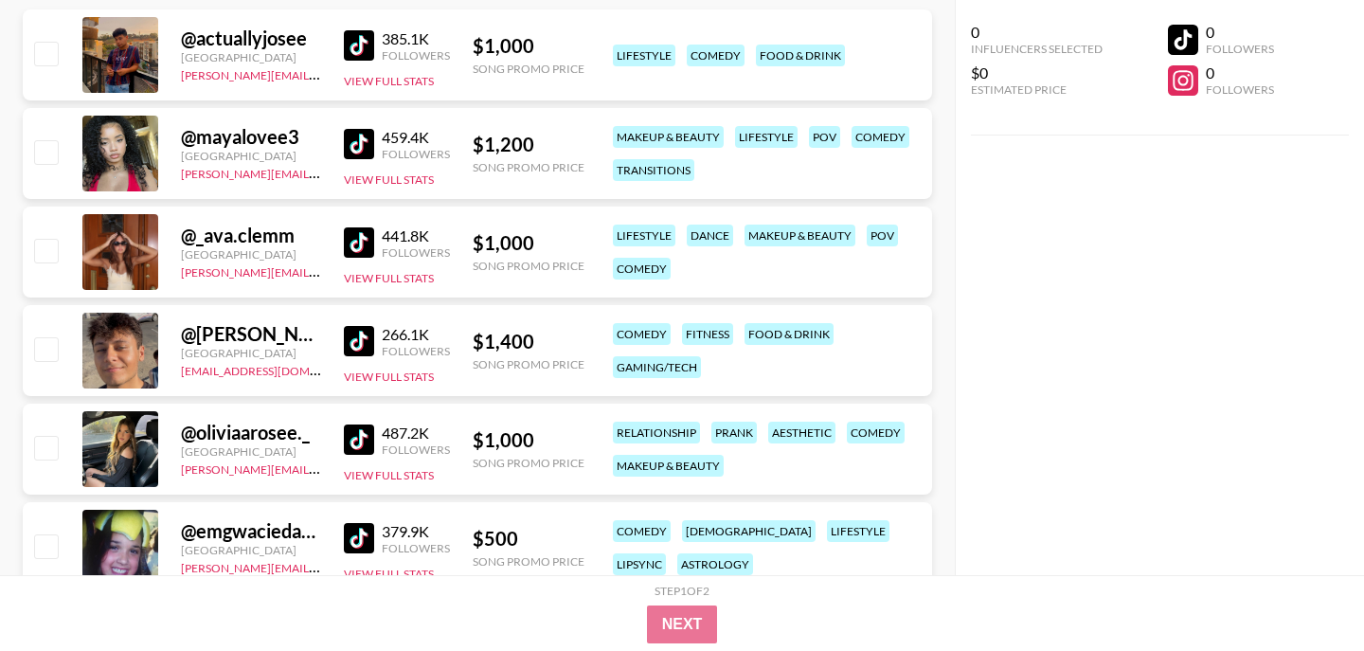
scroll to position [0, 0]
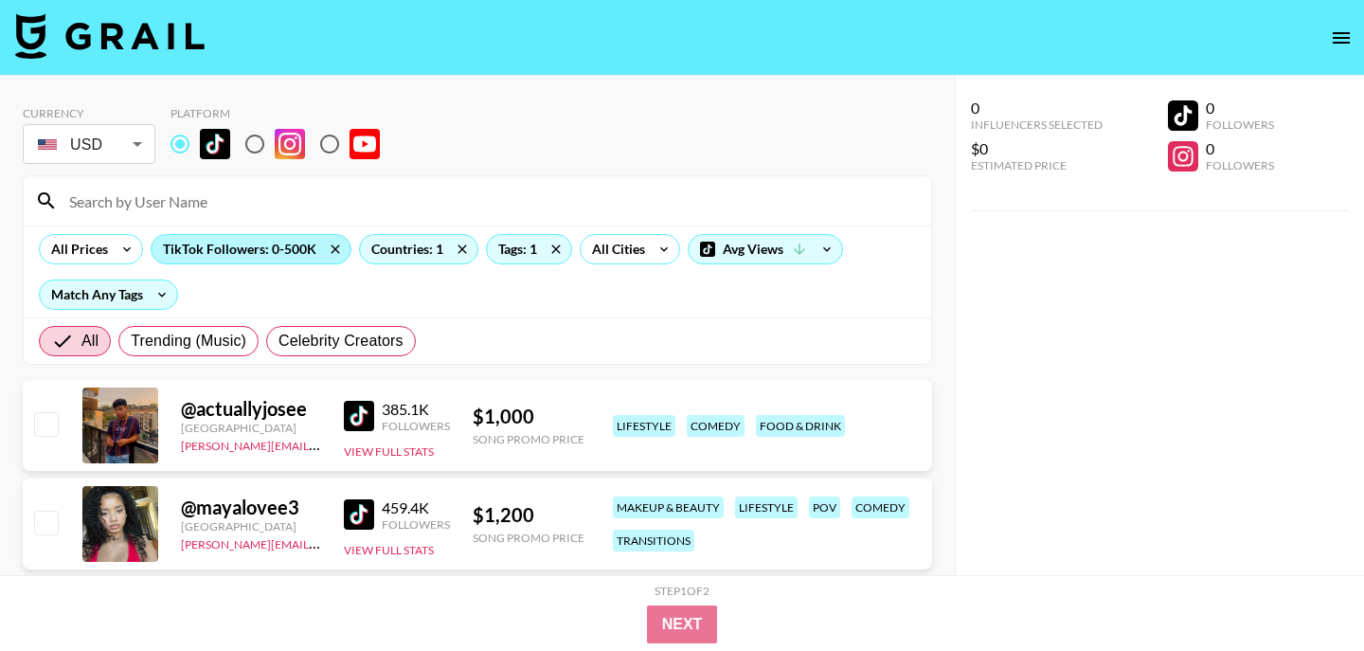
click at [215, 256] on div "TikTok Followers: 0-500K" at bounding box center [251, 249] width 199 height 28
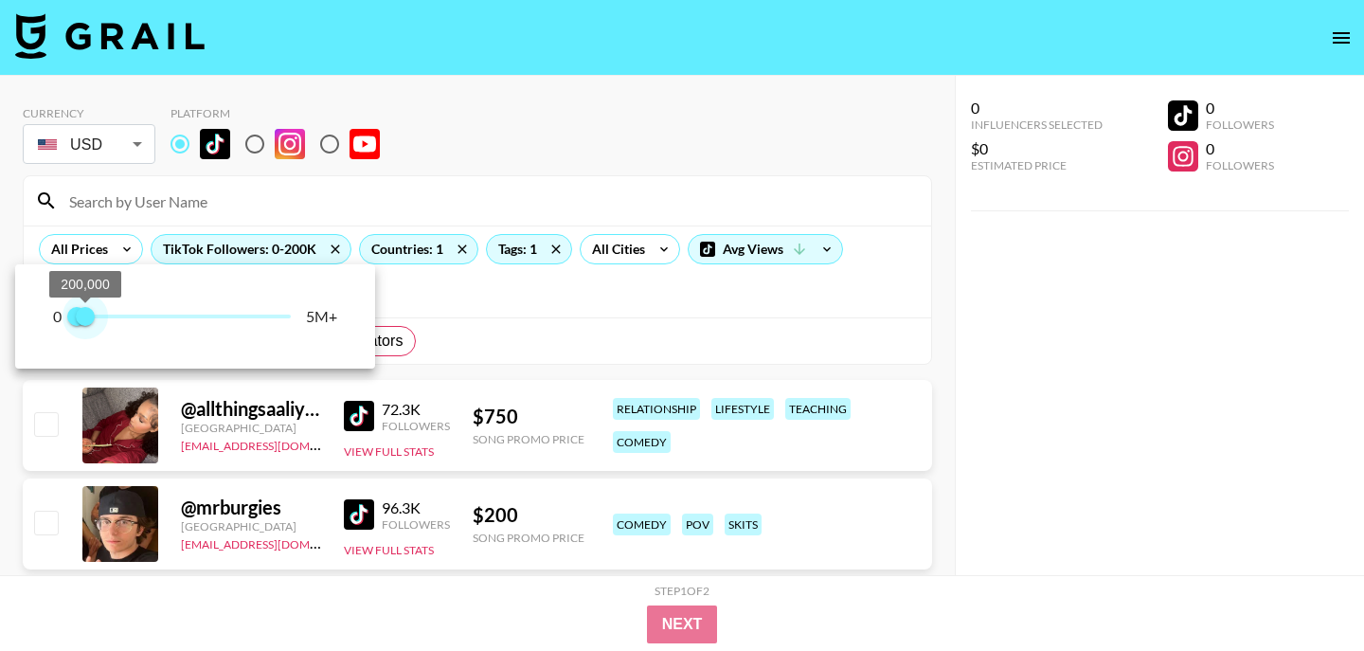
type input "100000"
click at [82, 320] on span "100,000" at bounding box center [81, 316] width 19 height 19
click at [526, 118] on div at bounding box center [682, 325] width 1364 height 651
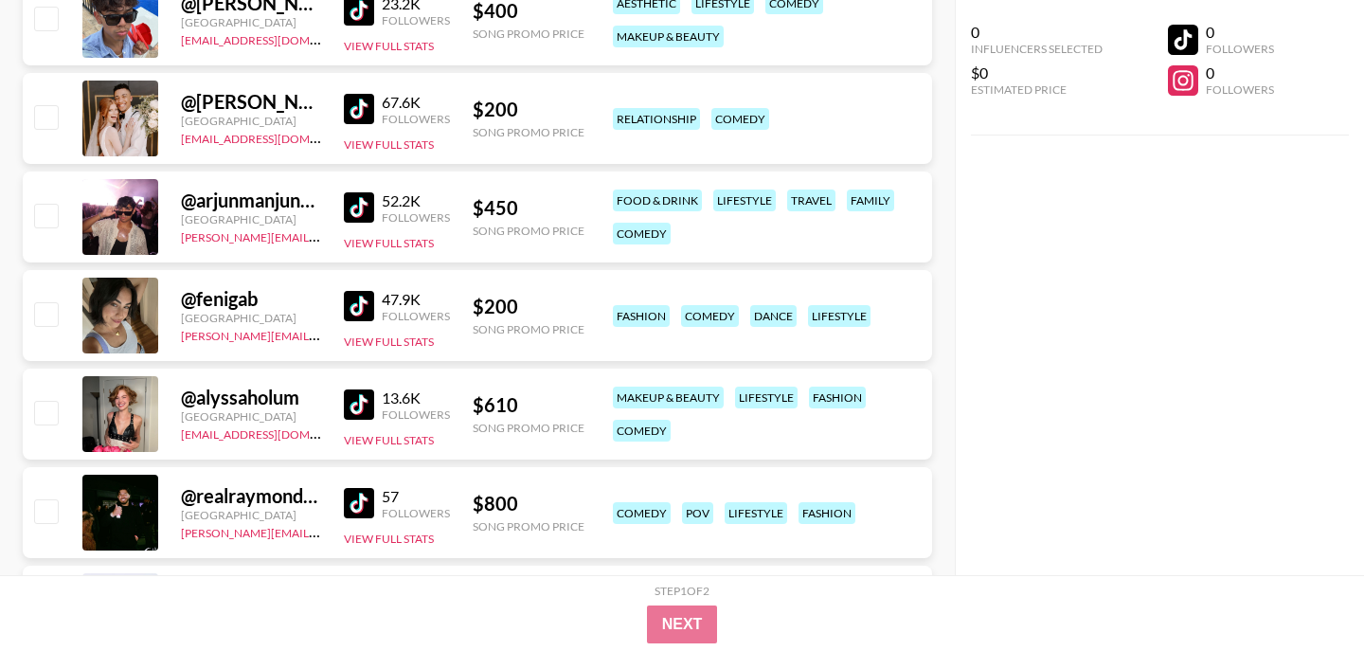
scroll to position [2278, 0]
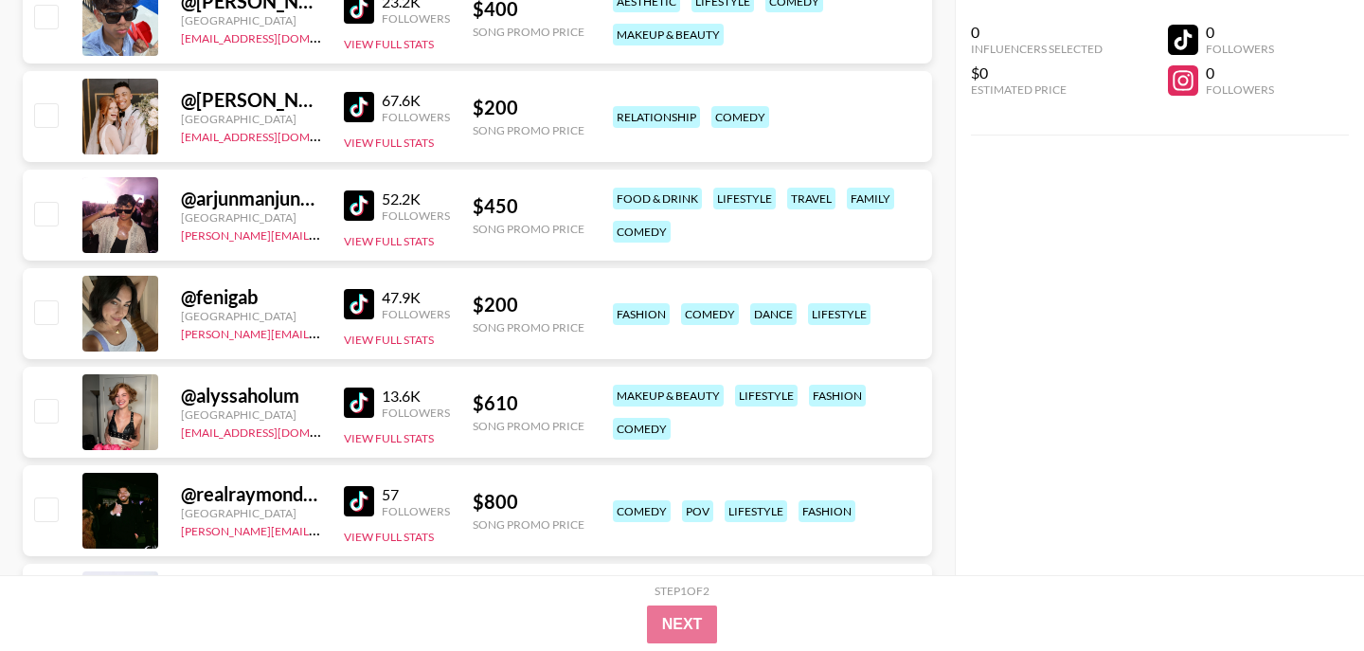
click at [372, 312] on img at bounding box center [359, 304] width 30 height 30
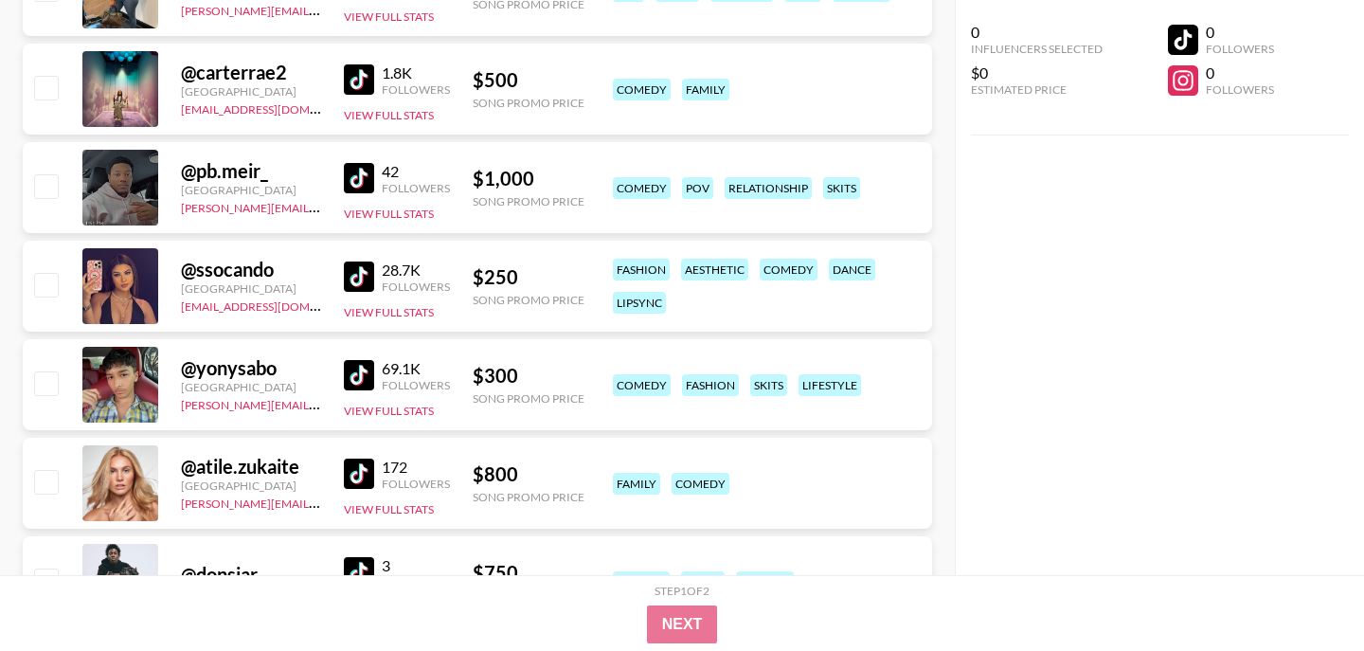
scroll to position [3199, 0]
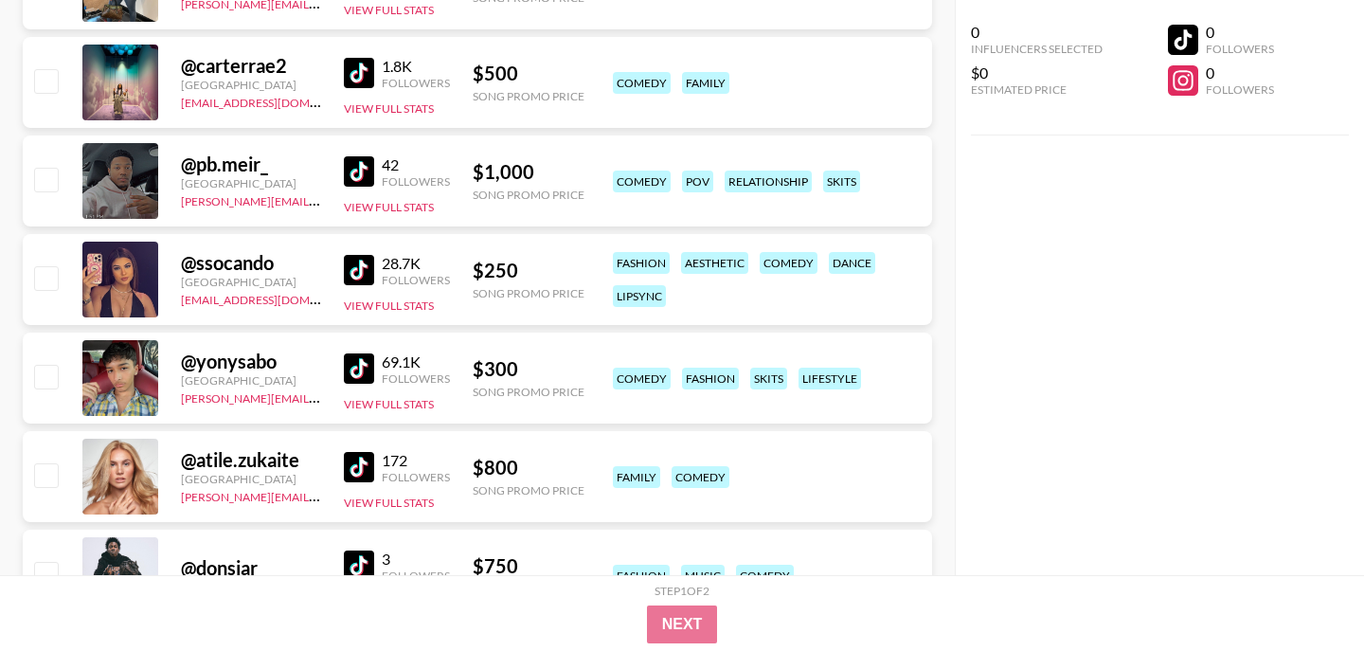
click at [368, 267] on img at bounding box center [359, 270] width 30 height 30
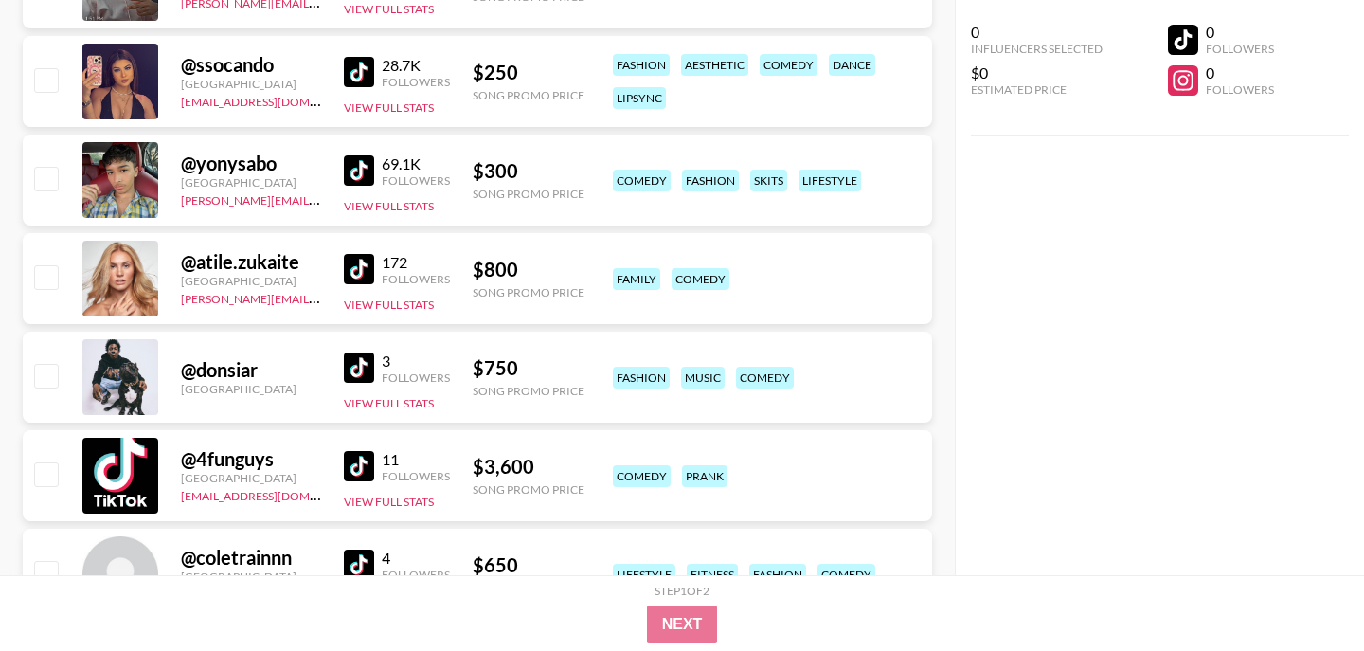
scroll to position [3402, 0]
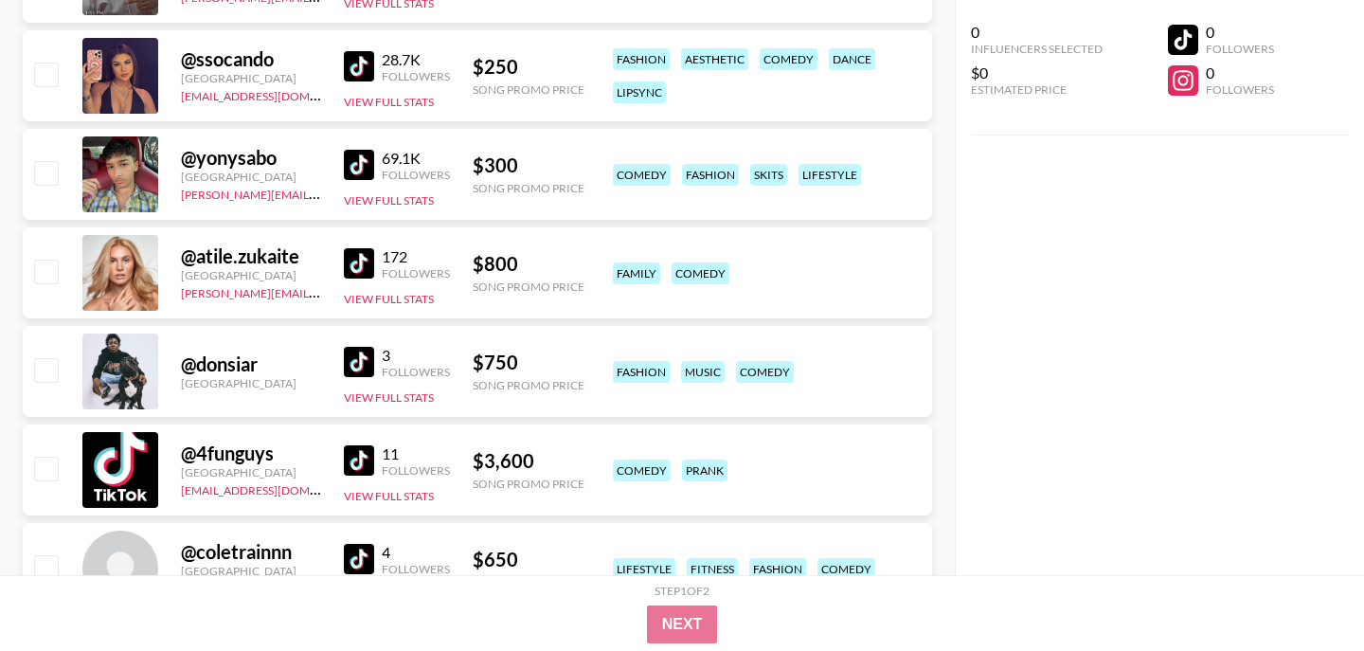
click at [358, 169] on img at bounding box center [359, 165] width 30 height 30
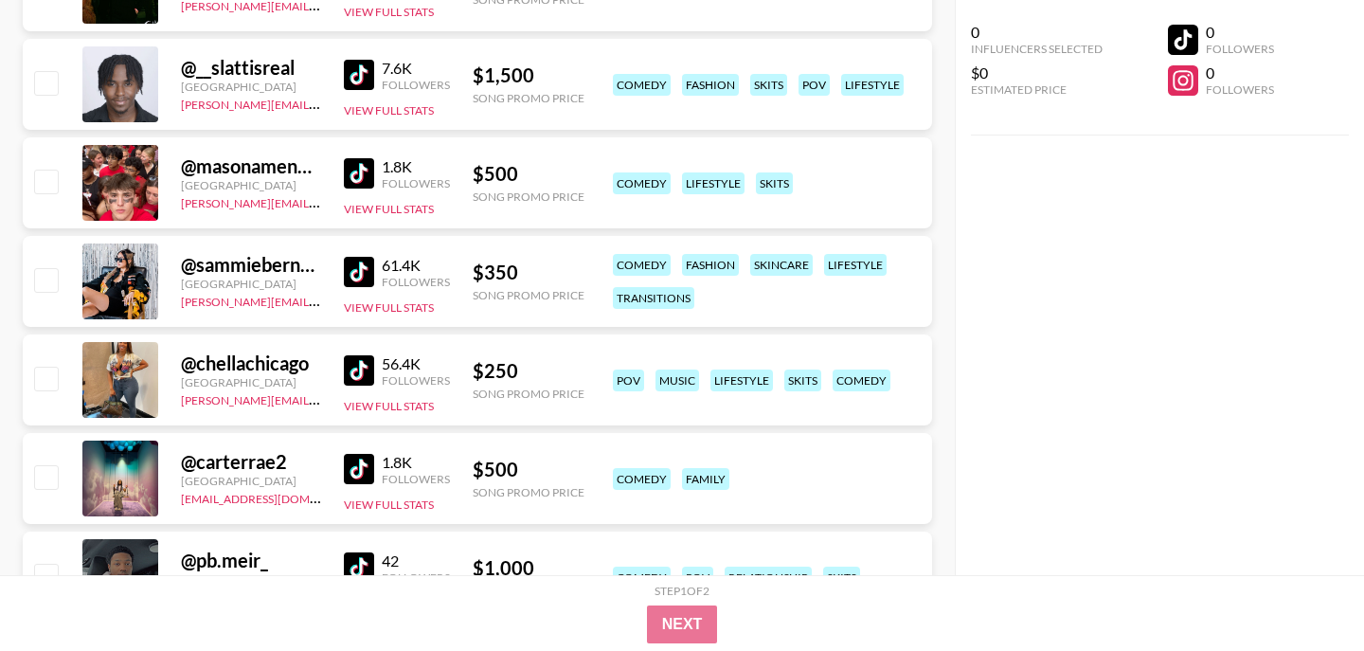
scroll to position [2802, 0]
